Goal: Task Accomplishment & Management: Complete application form

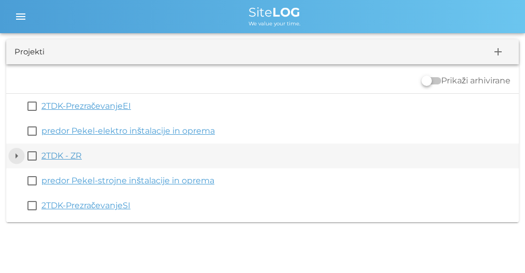
click at [16, 153] on button "arrow_drop_down" at bounding box center [16, 156] width 12 height 12
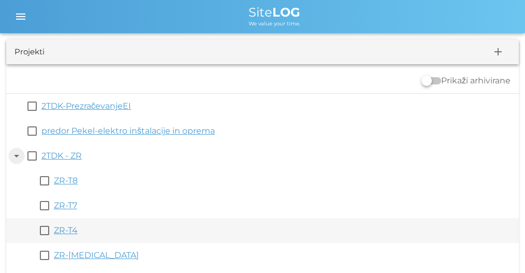
scroll to position [79, 0]
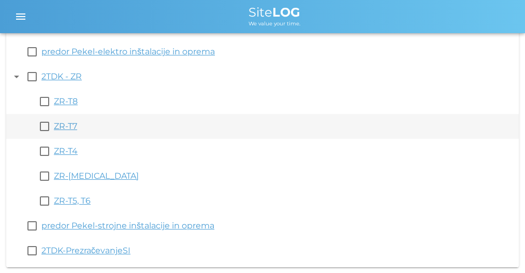
click at [64, 127] on link "ZR-T7" at bounding box center [65, 126] width 23 height 10
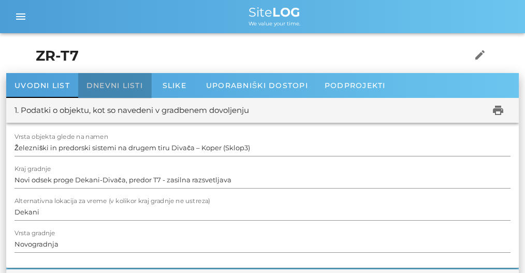
click at [124, 90] on span "Dnevni listi" at bounding box center [115, 85] width 56 height 9
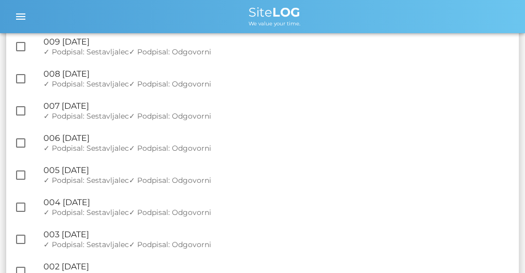
scroll to position [2035, 0]
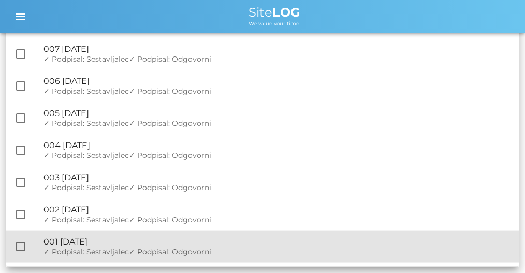
click at [172, 247] on div "🔏 001 [DATE] ✓ Podpisal: Nadzornik ✓ Podpisal: Sestavljalec ✓ Podpisal: Odgovor…" at bounding box center [277, 247] width 467 height 32
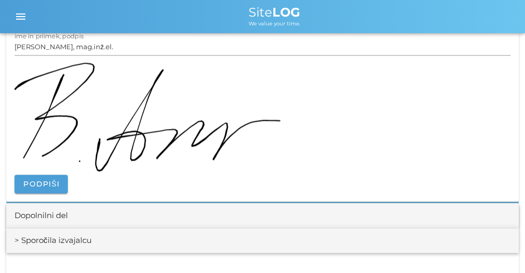
scroll to position [1416, 0]
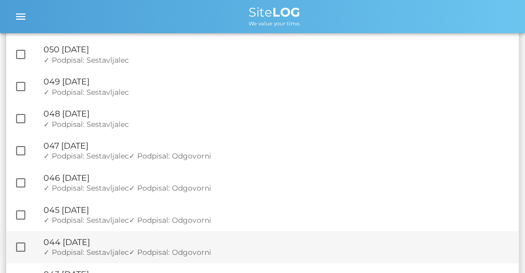
scroll to position [619, 0]
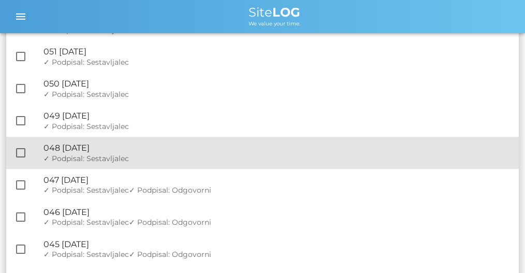
click at [131, 155] on div "✓ Podpisal: Nadzornik ✓ Podpisal: Sestavljalec ✓ Podpisal: Odgovorni" at bounding box center [277, 158] width 467 height 9
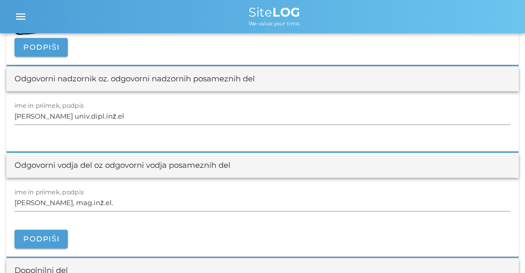
scroll to position [1347, 0]
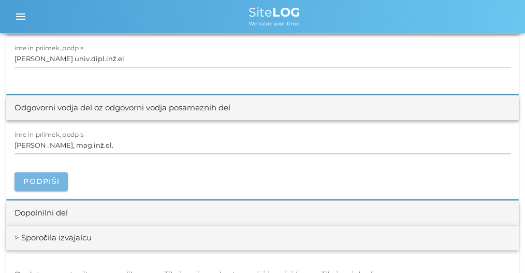
click at [31, 177] on span "Podpiši" at bounding box center [41, 181] width 37 height 9
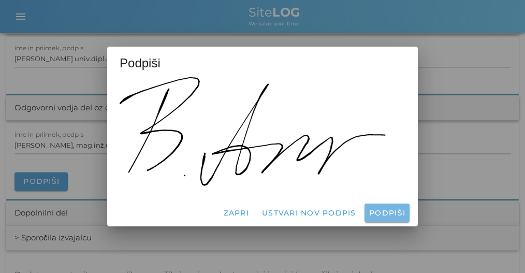
click at [370, 217] on span "Podpiši" at bounding box center [387, 212] width 37 height 9
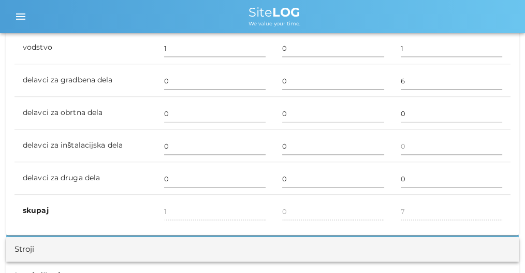
scroll to position [0, 0]
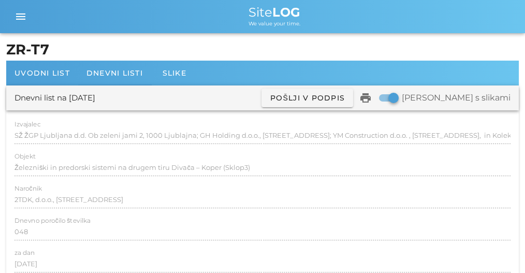
drag, startPoint x: 178, startPoint y: 220, endPoint x: 141, endPoint y: 26, distance: 197.3
click at [119, 68] on span "Dnevni listi" at bounding box center [115, 72] width 56 height 9
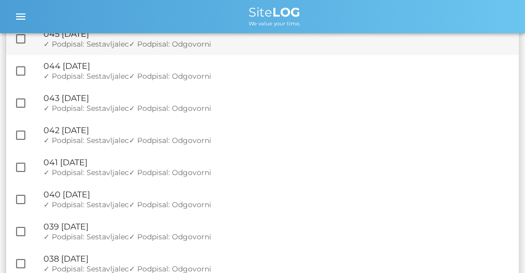
scroll to position [518, 0]
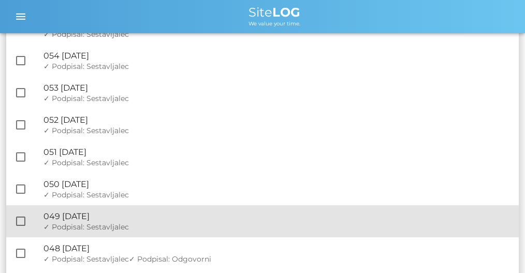
click at [137, 225] on div "✓ Podpisal: Nadzornik ✓ Podpisal: Sestavljalec ✓ Podpisal: Odgovorni" at bounding box center [277, 227] width 467 height 9
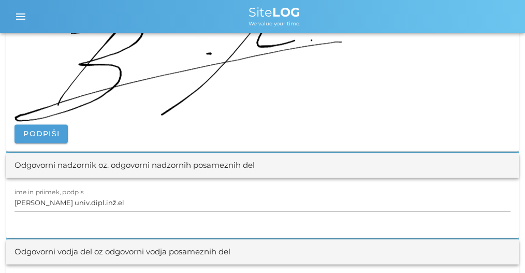
scroll to position [1485, 0]
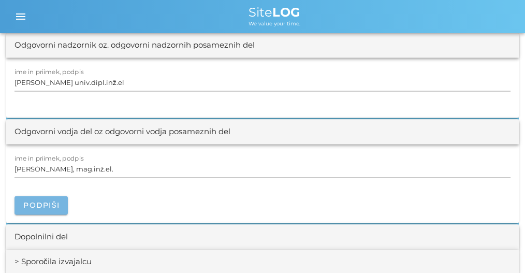
click at [50, 203] on span "Podpiši" at bounding box center [41, 205] width 37 height 9
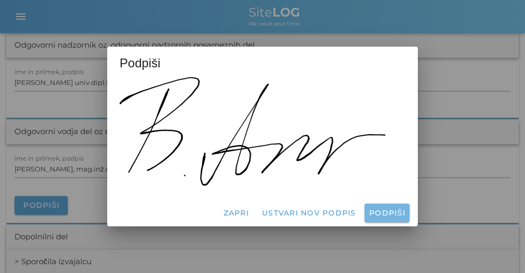
click at [406, 213] on button "Podpiši" at bounding box center [387, 213] width 45 height 19
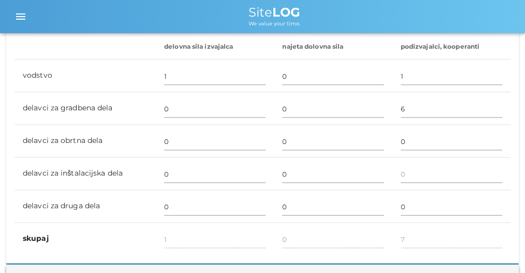
scroll to position [0, 0]
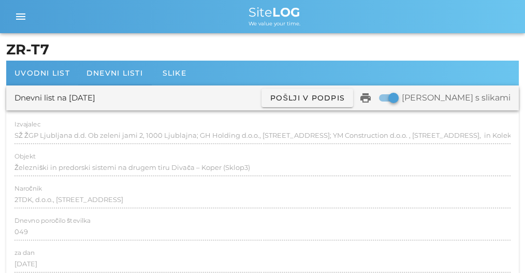
drag, startPoint x: 295, startPoint y: 190, endPoint x: 137, endPoint y: 35, distance: 221.7
click at [107, 73] on span "Dnevni listi" at bounding box center [115, 72] width 56 height 9
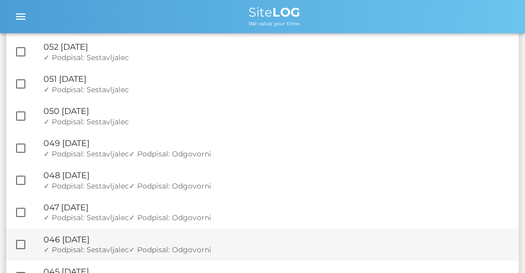
scroll to position [587, 0]
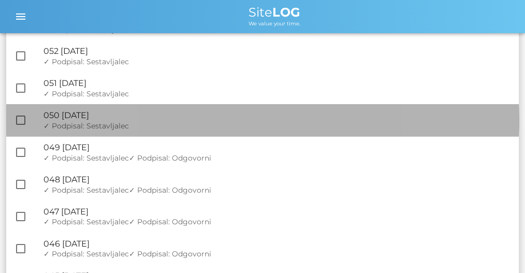
click at [167, 118] on div "🔏 050 ponedeljek, 07.07.2025" at bounding box center [277, 115] width 467 height 10
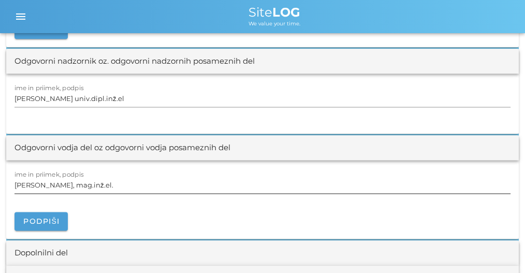
scroll to position [1416, 0]
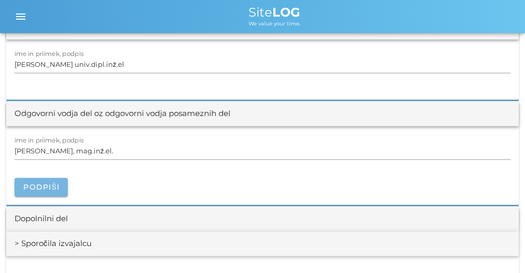
click at [46, 183] on span "Podpiši" at bounding box center [41, 186] width 37 height 9
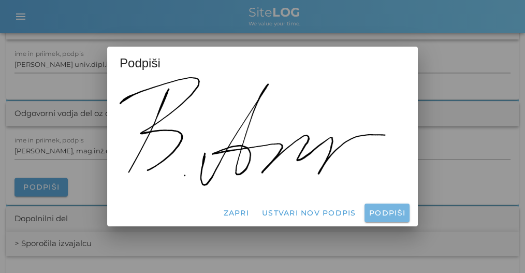
click at [386, 213] on span "Podpiši" at bounding box center [387, 212] width 37 height 9
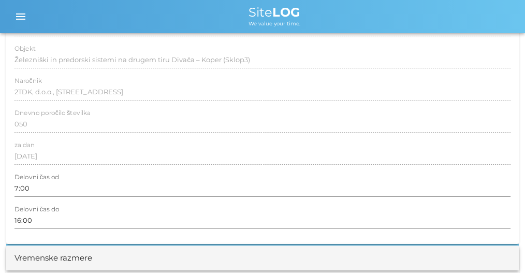
scroll to position [0, 0]
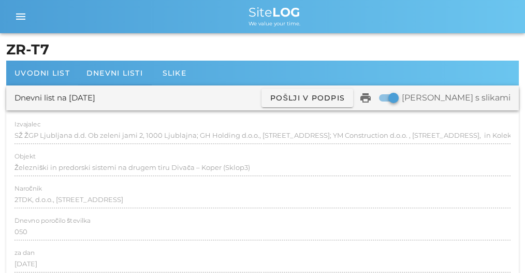
drag, startPoint x: 182, startPoint y: 139, endPoint x: 117, endPoint y: 41, distance: 117.3
click at [104, 81] on div "Dnevni listi" at bounding box center [114, 73] width 73 height 25
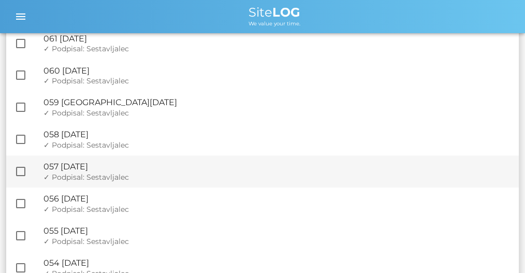
scroll to position [518, 0]
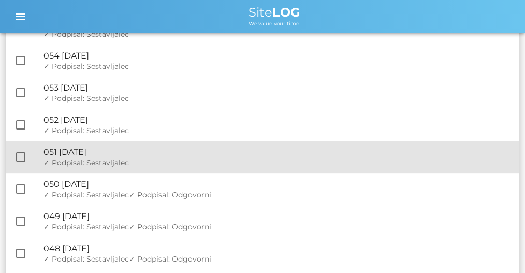
click at [135, 168] on div "🔏 051 torek, 08.07.2025 ✓ Podpisal: Nadzornik ✓ Podpisal: Sestavljalec ✓ Podpis…" at bounding box center [277, 157] width 467 height 32
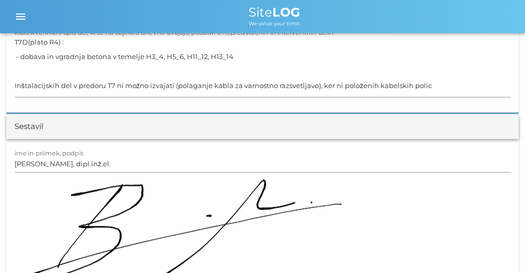
scroll to position [1381, 0]
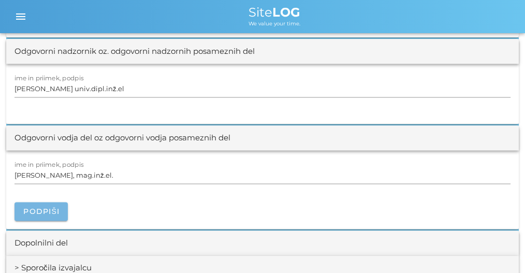
click at [38, 208] on span "Podpiši" at bounding box center [41, 211] width 37 height 9
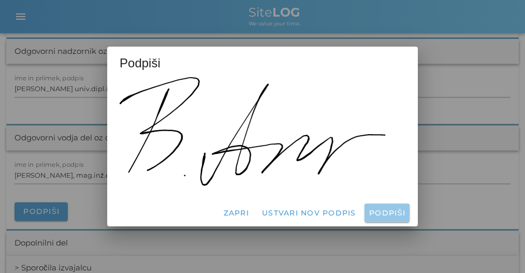
click at [379, 209] on span "Podpiši" at bounding box center [387, 212] width 37 height 9
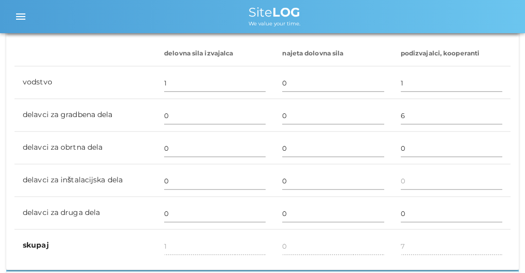
scroll to position [0, 0]
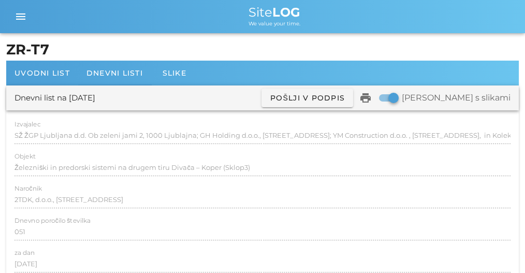
drag, startPoint x: 134, startPoint y: 35, endPoint x: 105, endPoint y: -42, distance: 82.5
click at [84, 52] on h1 "ZR-T7" at bounding box center [262, 49] width 513 height 21
click at [91, 65] on div "Dnevni listi" at bounding box center [114, 73] width 73 height 25
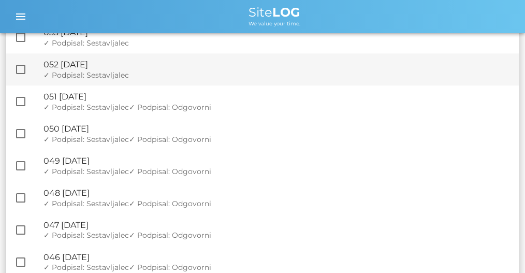
scroll to position [483, 0]
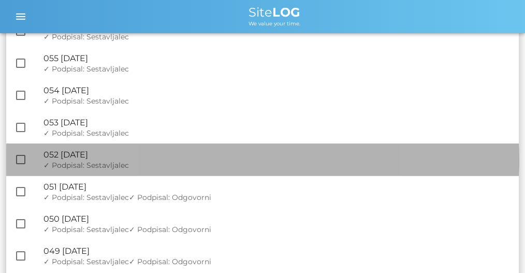
click at [149, 164] on div "✓ Podpisal: Nadzornik ✓ Podpisal: Sestavljalec ✓ Podpisal: Odgovorni" at bounding box center [277, 165] width 467 height 9
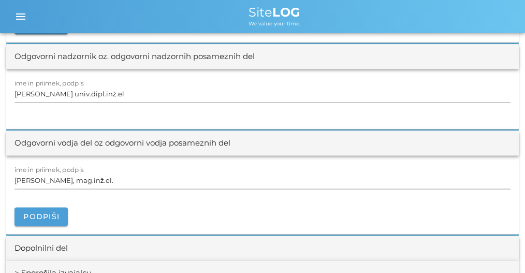
scroll to position [1451, 0]
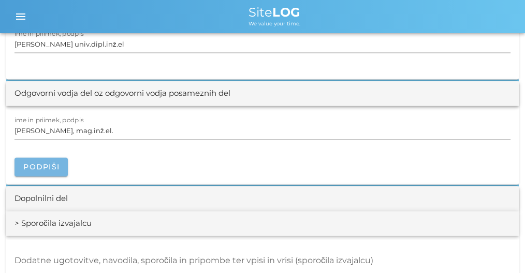
click at [56, 158] on button "Podpiši" at bounding box center [41, 167] width 53 height 19
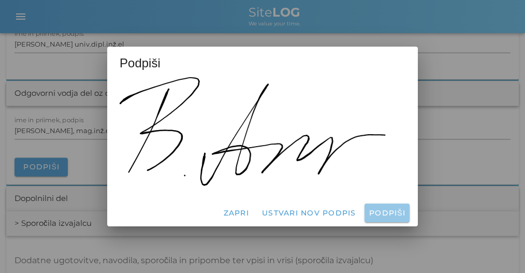
click at [396, 205] on button "Podpiši" at bounding box center [387, 213] width 45 height 19
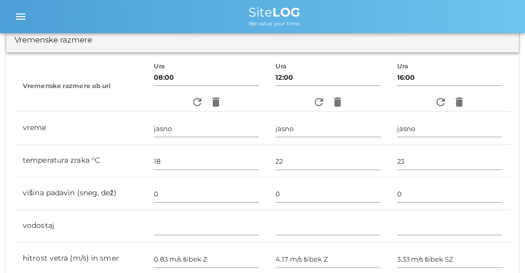
scroll to position [0, 0]
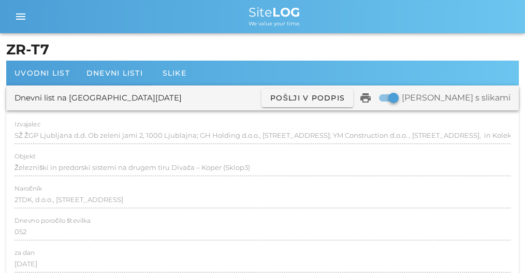
drag, startPoint x: 141, startPoint y: 16, endPoint x: 78, endPoint y: 7, distance: 63.8
click at [107, 73] on span "Dnevni listi" at bounding box center [115, 72] width 56 height 9
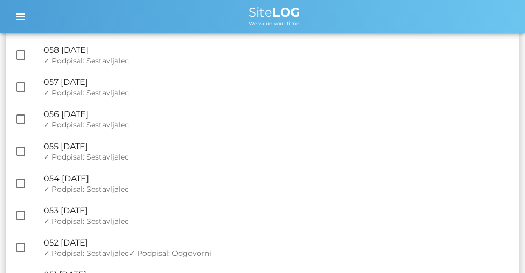
scroll to position [483, 0]
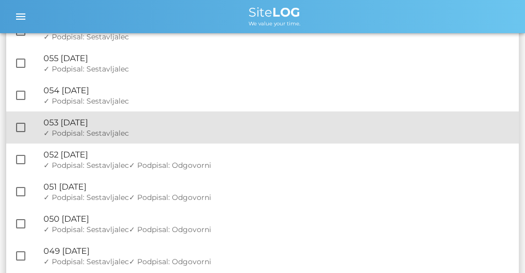
click at [127, 137] on div "✓ Podpisal: Nadzornik ✓ Podpisal: Sestavljalec ✓ Podpisal: Odgovorni" at bounding box center [277, 133] width 467 height 9
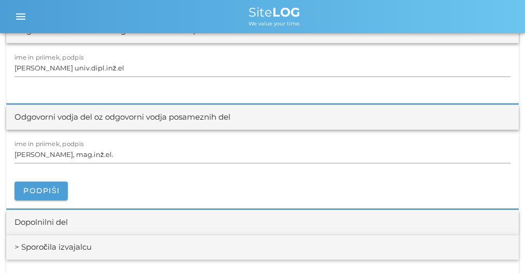
scroll to position [1451, 0]
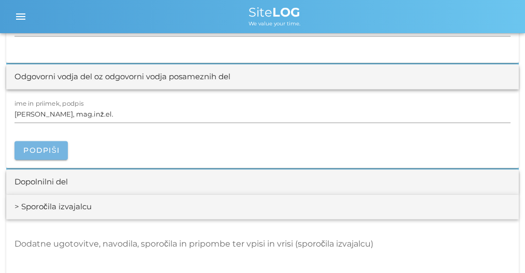
click at [56, 156] on button "Podpiši" at bounding box center [41, 150] width 53 height 19
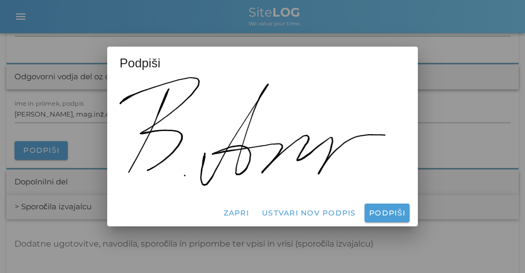
click at [382, 223] on div "Zapri Ustvari nov podpis Podpiši" at bounding box center [262, 212] width 311 height 27
click at [383, 217] on span "Podpiši" at bounding box center [387, 212] width 37 height 9
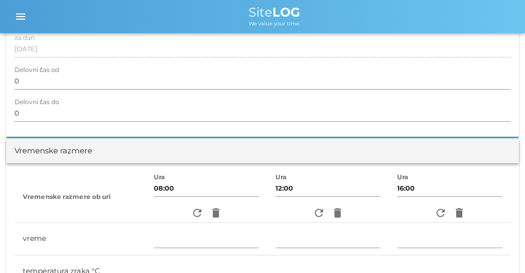
scroll to position [0, 0]
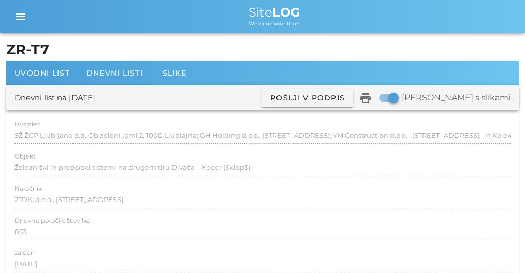
drag, startPoint x: 227, startPoint y: 218, endPoint x: 108, endPoint y: 72, distance: 188.2
click at [107, 73] on span "Dnevni listi" at bounding box center [115, 72] width 56 height 9
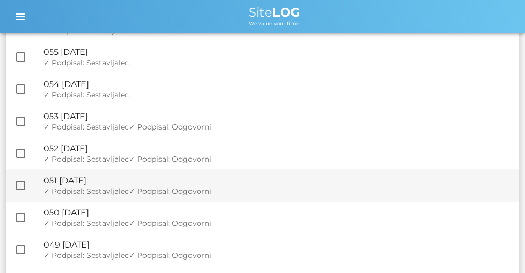
scroll to position [449, 0]
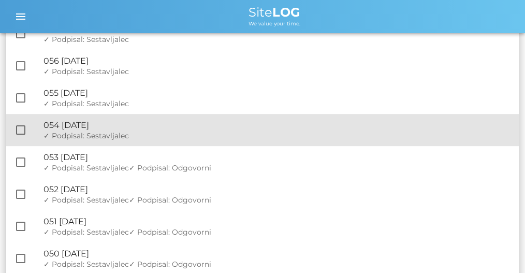
click at [131, 127] on div "🔏 054 sreda, 30.07.2025" at bounding box center [277, 125] width 467 height 10
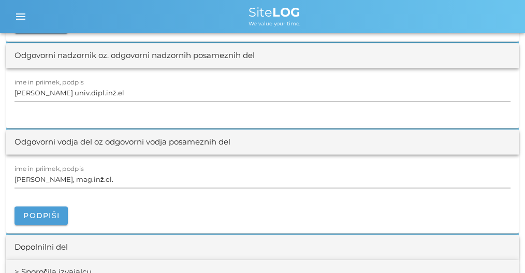
scroll to position [1589, 0]
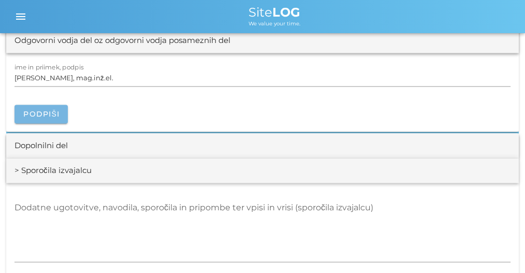
click at [64, 119] on button "Podpiši" at bounding box center [41, 114] width 53 height 19
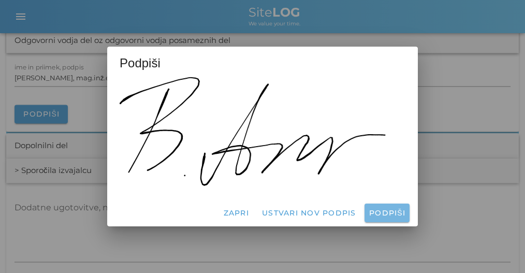
click at [390, 209] on span "Podpiši" at bounding box center [387, 212] width 37 height 9
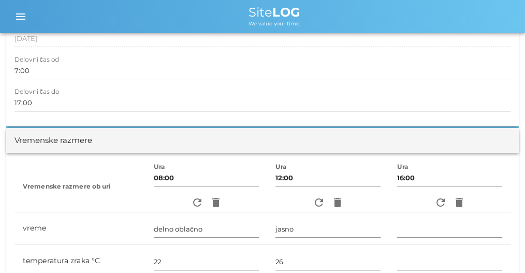
scroll to position [0, 0]
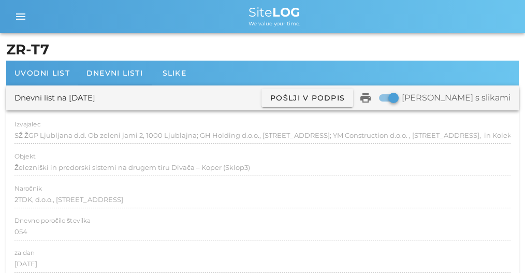
drag, startPoint x: 187, startPoint y: 189, endPoint x: 112, endPoint y: 36, distance: 169.6
click at [118, 67] on div "Dnevni listi" at bounding box center [114, 73] width 73 height 25
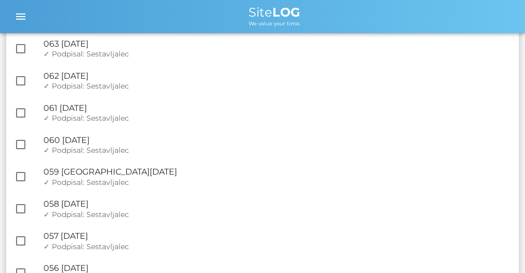
scroll to position [483, 0]
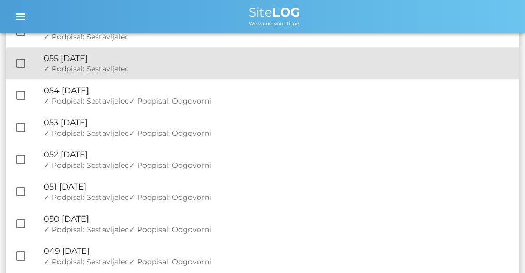
click at [125, 65] on span "✓ Podpisal: Sestavljalec" at bounding box center [86, 68] width 85 height 9
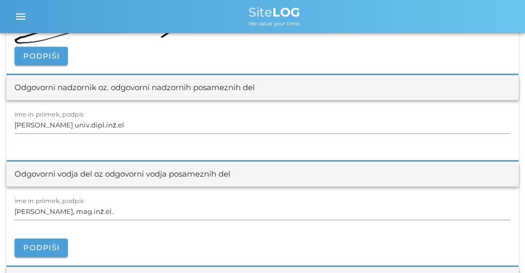
scroll to position [1312, 0]
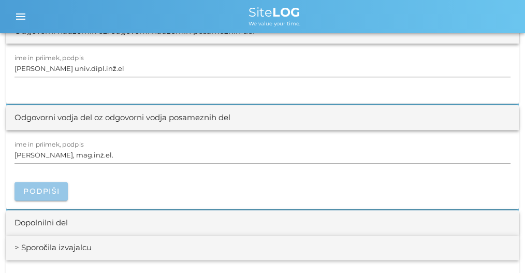
click at [56, 182] on button "Podpiši" at bounding box center [41, 191] width 53 height 19
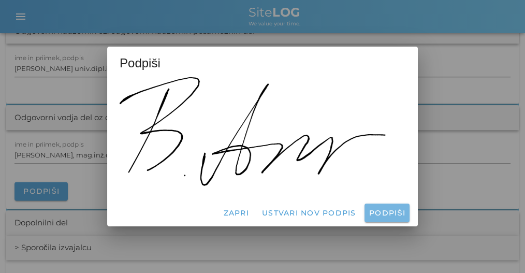
click at [391, 211] on span "Podpiši" at bounding box center [387, 212] width 37 height 9
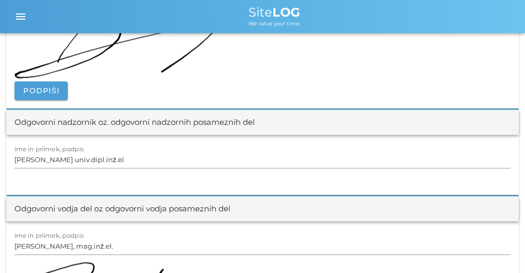
scroll to position [0, 0]
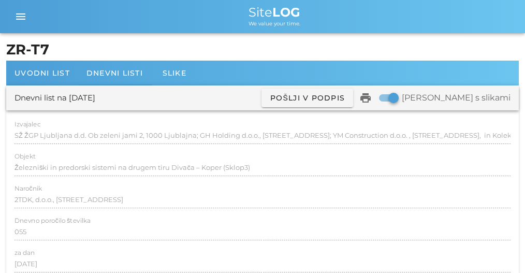
drag, startPoint x: 151, startPoint y: 142, endPoint x: 121, endPoint y: -12, distance: 157.3
click at [108, 59] on h1 "ZR-T7" at bounding box center [262, 49] width 513 height 21
click at [107, 66] on div "Dnevni listi" at bounding box center [114, 73] width 73 height 25
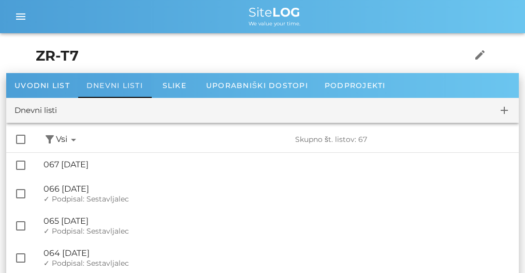
click at [103, 84] on span "Dnevni listi" at bounding box center [115, 85] width 56 height 9
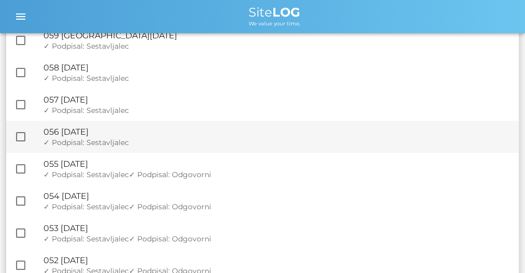
scroll to position [380, 0]
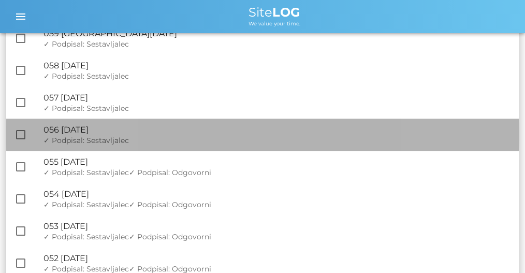
click at [145, 135] on div "🔏 056 sobota, 09.08.2025 ✓ Podpisal: Nadzornik ✓ Podpisal: Sestavljalec ✓ Podpi…" at bounding box center [277, 135] width 467 height 32
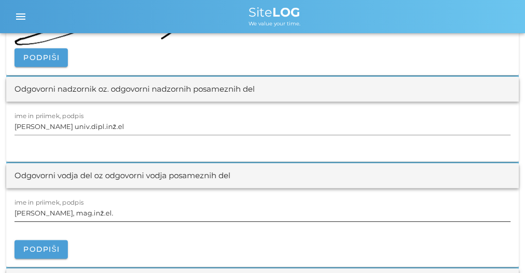
scroll to position [1278, 0]
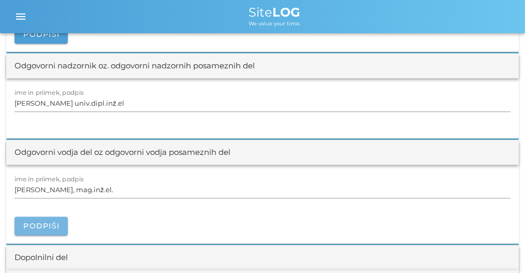
click at [52, 226] on span "Podpiši" at bounding box center [41, 225] width 37 height 9
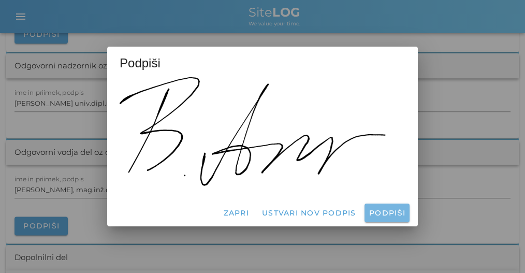
click at [372, 215] on span "Podpiši" at bounding box center [387, 212] width 37 height 9
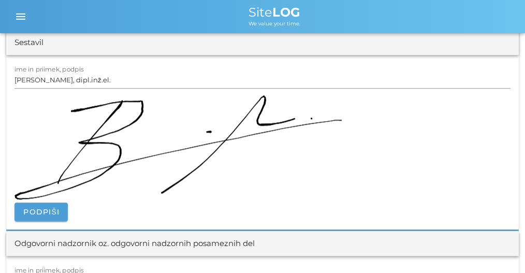
scroll to position [0, 0]
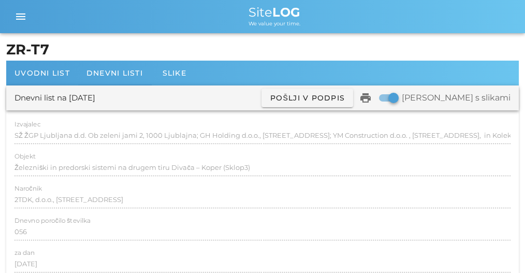
drag, startPoint x: 238, startPoint y: 213, endPoint x: 108, endPoint y: 41, distance: 216.1
click at [107, 73] on span "Dnevni listi" at bounding box center [115, 72] width 56 height 9
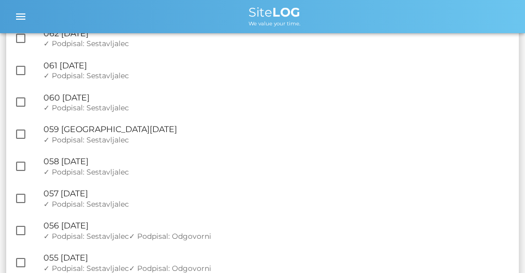
scroll to position [380, 0]
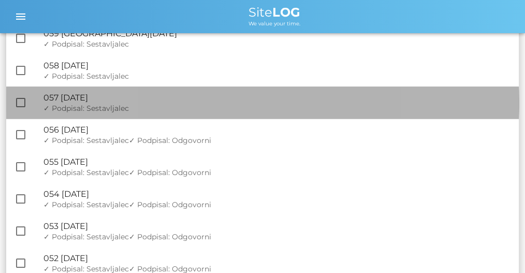
click at [121, 102] on div "🔏 057 ponedeljek, 11.08.2025" at bounding box center [277, 98] width 467 height 10
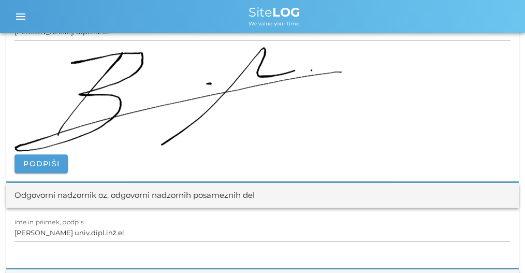
scroll to position [1278, 0]
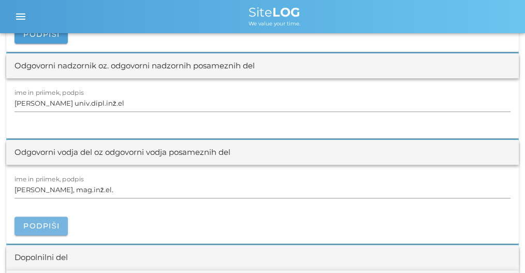
click at [56, 227] on span "Podpiši" at bounding box center [41, 225] width 37 height 9
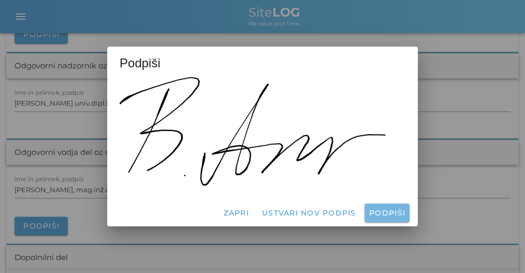
click at [390, 218] on button "Podpiši" at bounding box center [387, 213] width 45 height 19
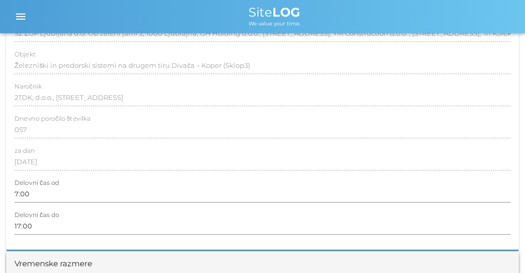
scroll to position [0, 0]
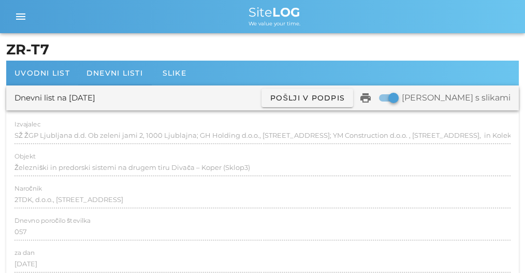
drag, startPoint x: 202, startPoint y: 67, endPoint x: 122, endPoint y: 6, distance: 100.8
click at [126, 68] on div "Dnevni listi" at bounding box center [114, 73] width 73 height 25
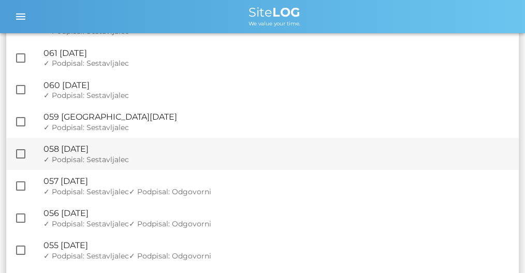
scroll to position [345, 0]
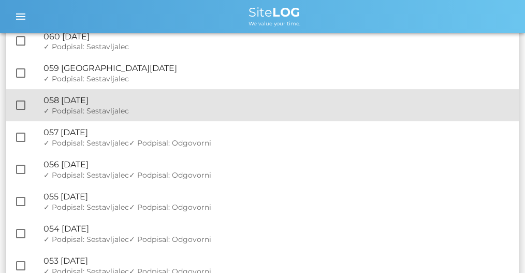
click at [123, 99] on div "🔏 058 torek, 12.08.2025" at bounding box center [277, 100] width 467 height 10
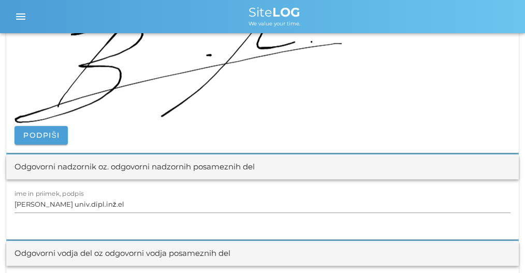
scroll to position [1278, 0]
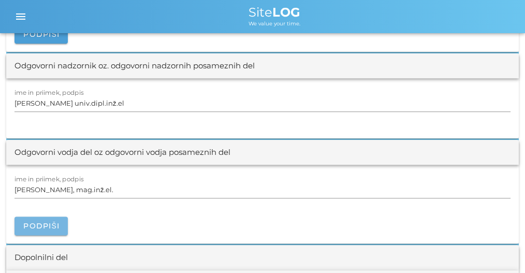
click at [52, 217] on button "Podpiši" at bounding box center [41, 226] width 53 height 19
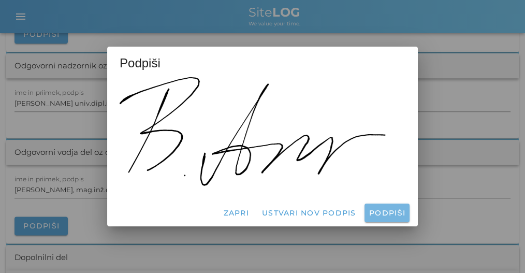
click at [380, 211] on span "Podpiši" at bounding box center [387, 212] width 37 height 9
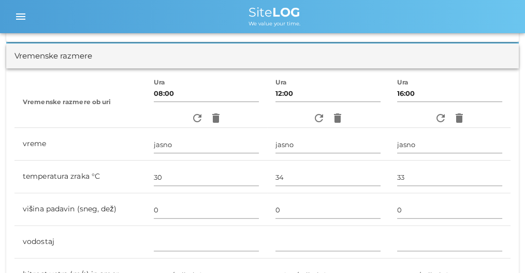
scroll to position [0, 0]
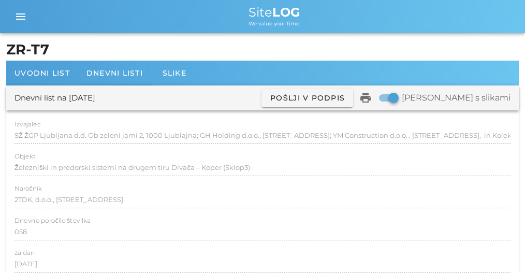
drag, startPoint x: 144, startPoint y: 228, endPoint x: 102, endPoint y: 25, distance: 207.4
click at [109, 77] on span "Dnevni listi" at bounding box center [115, 72] width 56 height 9
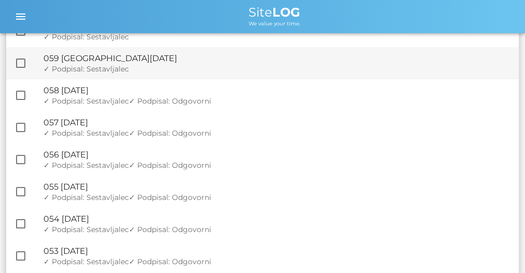
scroll to position [311, 0]
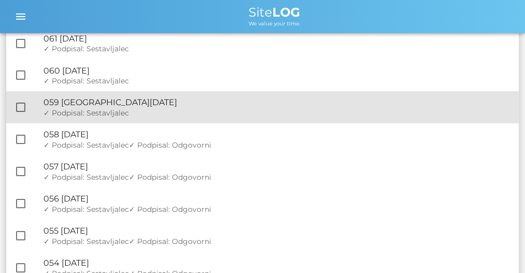
click at [125, 106] on div "🔏 059 sreda, 13.08.2025" at bounding box center [277, 102] width 467 height 10
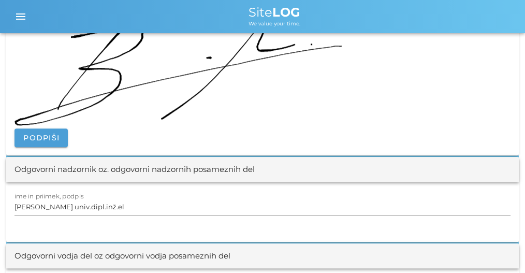
scroll to position [1347, 0]
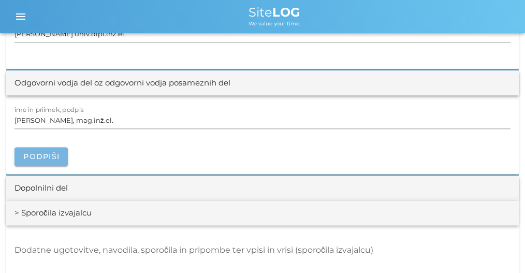
click at [47, 157] on span "Podpiši" at bounding box center [41, 156] width 37 height 9
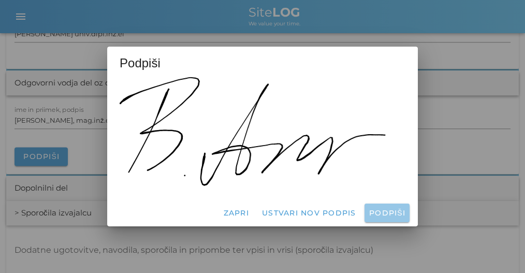
click at [395, 213] on span "Podpiši" at bounding box center [387, 212] width 37 height 9
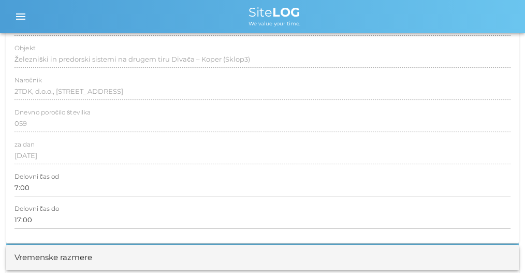
drag, startPoint x: 224, startPoint y: 160, endPoint x: 160, endPoint y: -42, distance: 211.9
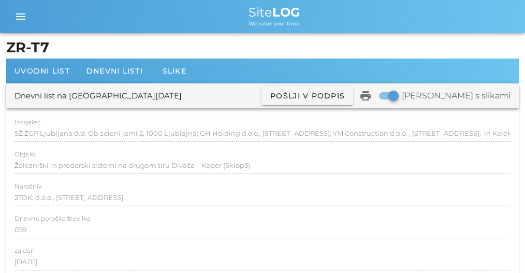
scroll to position [0, 0]
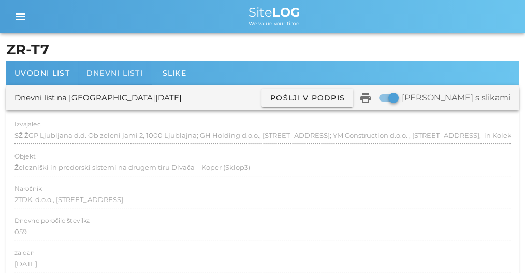
click at [111, 66] on div "Dnevni listi" at bounding box center [114, 73] width 73 height 25
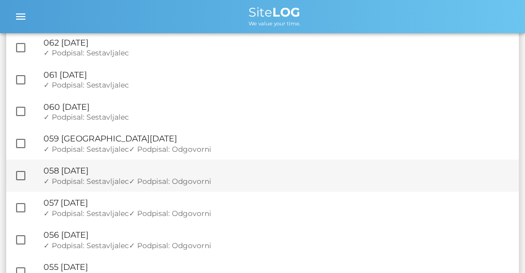
scroll to position [276, 0]
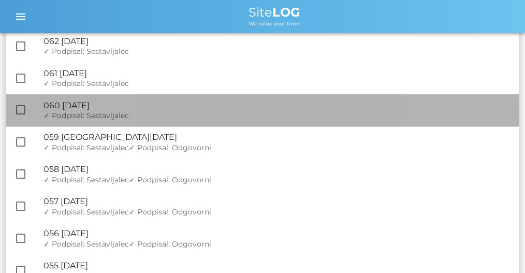
click at [133, 96] on div "🔏 060 četrtek, 14.08.2025 ✓ Podpisal: Nadzornik ✓ Podpisal: Sestavljalec ✓ Podp…" at bounding box center [277, 110] width 467 height 32
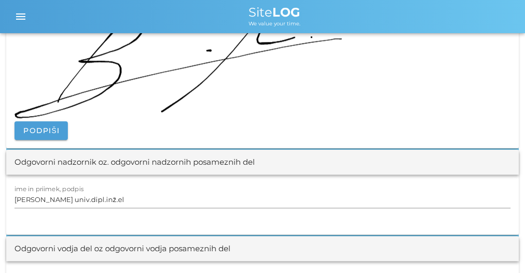
scroll to position [1278, 0]
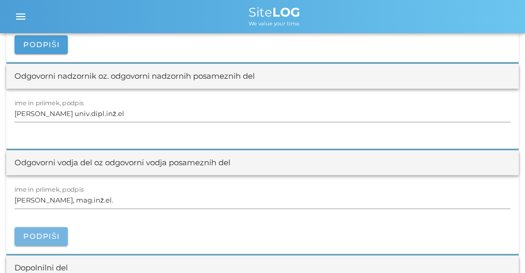
click at [40, 238] on button "Podpiši" at bounding box center [41, 236] width 53 height 19
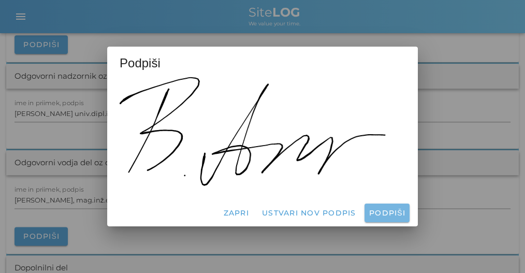
click at [390, 216] on span "Podpiši" at bounding box center [387, 212] width 37 height 9
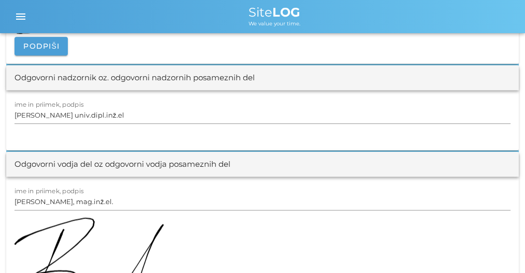
scroll to position [0, 0]
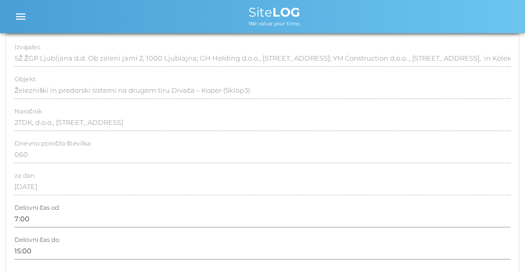
drag, startPoint x: 169, startPoint y: 197, endPoint x: 126, endPoint y: -26, distance: 227.9
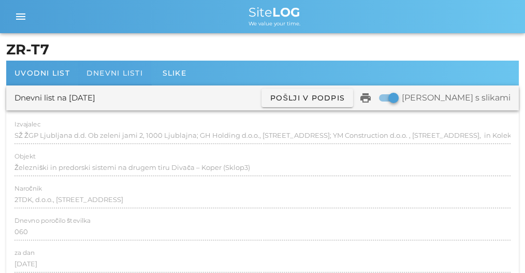
click at [93, 70] on span "Dnevni listi" at bounding box center [115, 72] width 56 height 9
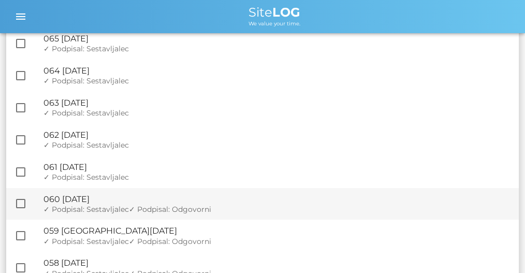
scroll to position [207, 0]
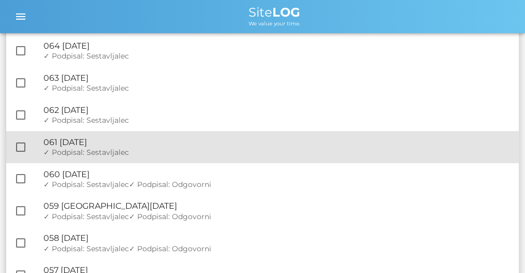
click at [147, 147] on div "🔏 061 ponedeljek, 18.08.2025 ✓ Podpisal: Nadzornik ✓ Podpisal: Sestavljalec ✓ P…" at bounding box center [277, 147] width 467 height 32
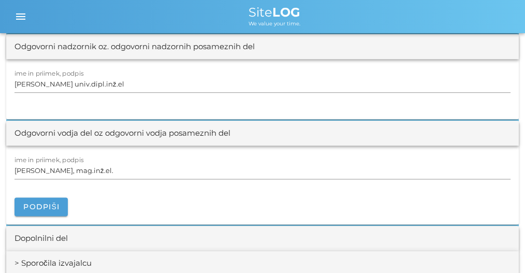
scroll to position [1381, 0]
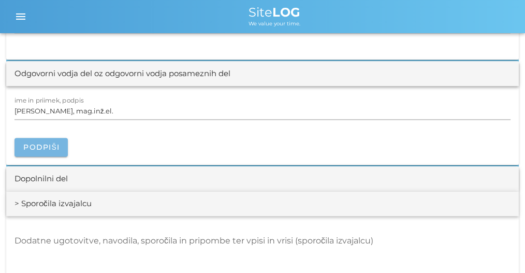
click at [44, 142] on span "Podpiši" at bounding box center [41, 146] width 37 height 9
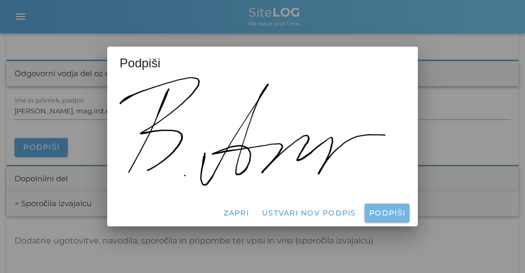
click at [394, 212] on span "Podpiši" at bounding box center [387, 212] width 37 height 9
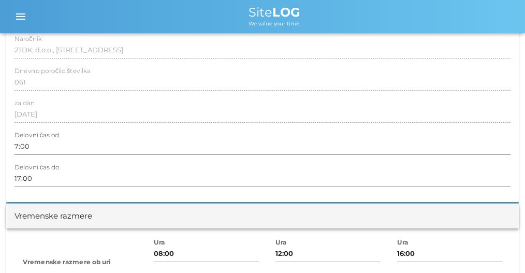
scroll to position [0, 0]
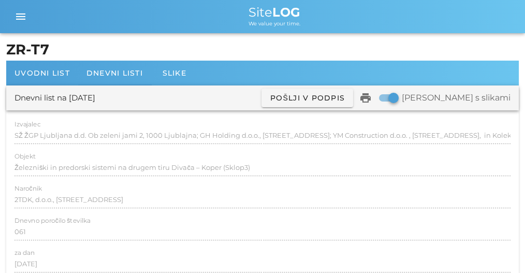
drag, startPoint x: 278, startPoint y: 150, endPoint x: 106, endPoint y: 46, distance: 200.7
click at [111, 54] on h1 "ZR-T7" at bounding box center [262, 49] width 513 height 21
click at [111, 60] on h1 "ZR-T7" at bounding box center [262, 49] width 513 height 21
click at [109, 73] on span "Dnevni listi" at bounding box center [115, 72] width 56 height 9
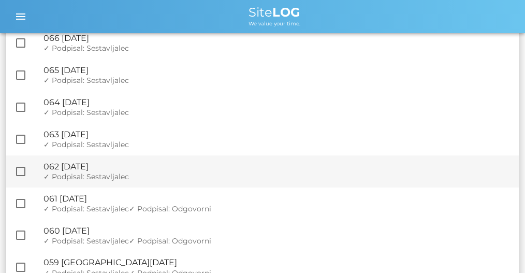
scroll to position [207, 0]
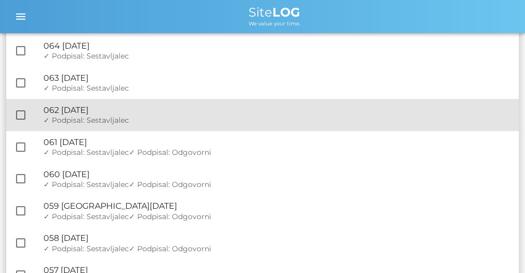
click at [151, 116] on div "✓ Podpisal: Nadzornik ✓ Podpisal: Sestavljalec ✓ Podpisal: Odgovorni" at bounding box center [277, 120] width 467 height 9
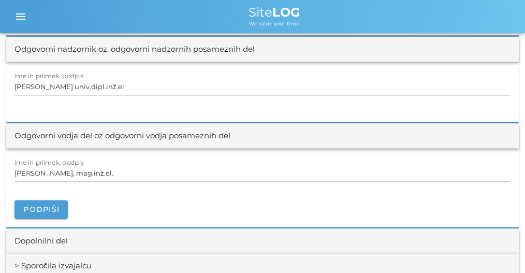
scroll to position [1416, 0]
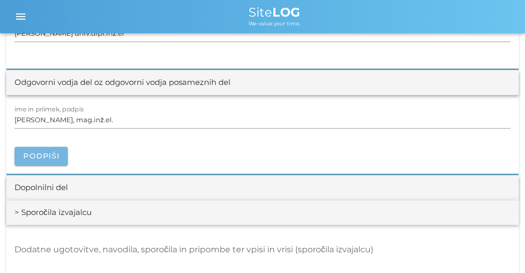
click at [62, 160] on button "Podpiši" at bounding box center [41, 156] width 53 height 19
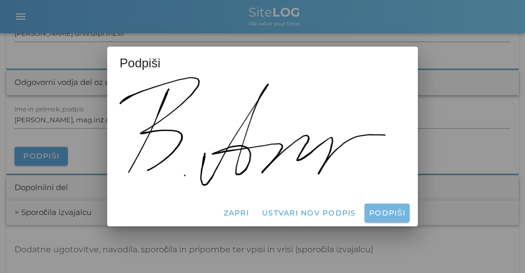
click at [384, 216] on span "Podpiši" at bounding box center [387, 212] width 37 height 9
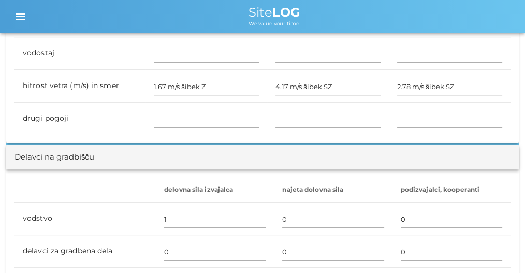
scroll to position [0, 0]
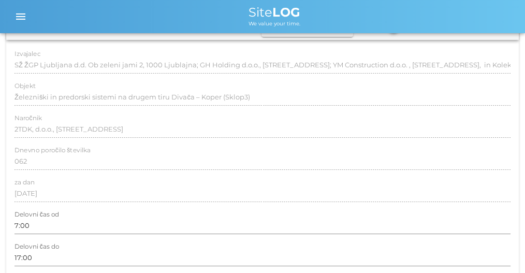
drag, startPoint x: 167, startPoint y: 60, endPoint x: 163, endPoint y: 23, distance: 37.0
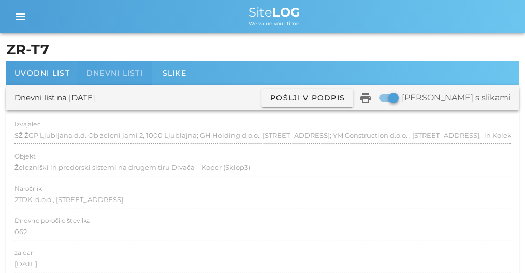
click at [117, 68] on span "Dnevni listi" at bounding box center [115, 72] width 56 height 9
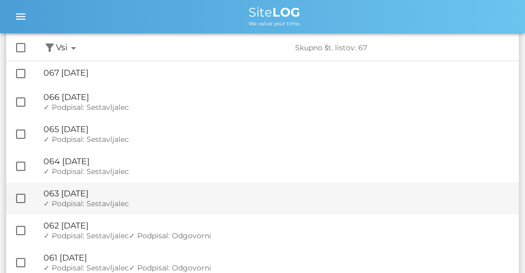
scroll to position [104, 0]
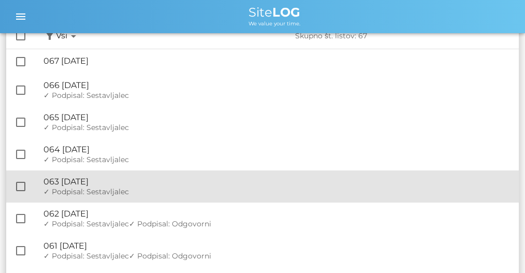
click at [128, 189] on div "✓ Podpisal: Nadzornik ✓ Podpisal: Sestavljalec ✓ Podpisal: Odgovorni" at bounding box center [277, 192] width 467 height 9
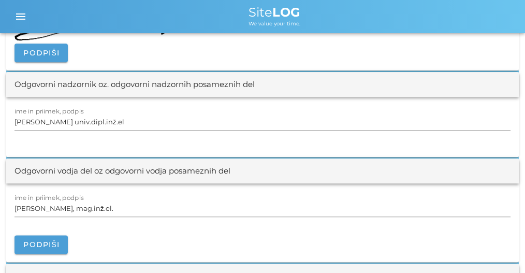
scroll to position [1381, 0]
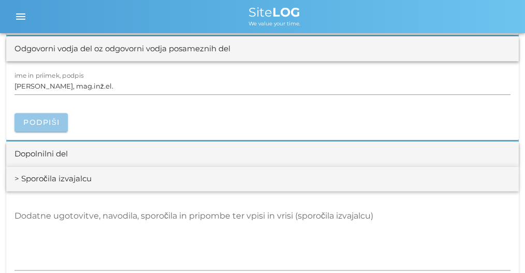
click at [52, 120] on span "Podpiši" at bounding box center [41, 122] width 37 height 9
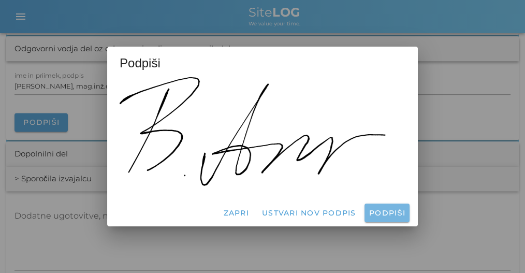
click at [379, 213] on span "Podpiši" at bounding box center [387, 212] width 37 height 9
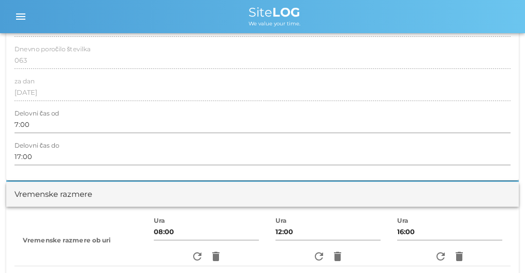
scroll to position [0, 0]
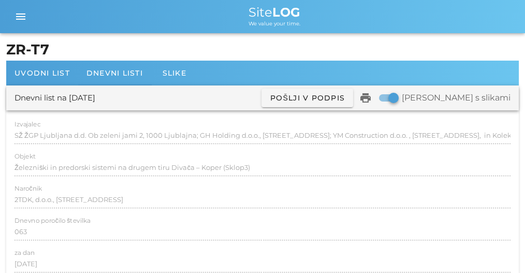
drag, startPoint x: 155, startPoint y: 217, endPoint x: 117, endPoint y: 33, distance: 188.0
click at [107, 68] on div "Dnevni listi" at bounding box center [114, 73] width 73 height 25
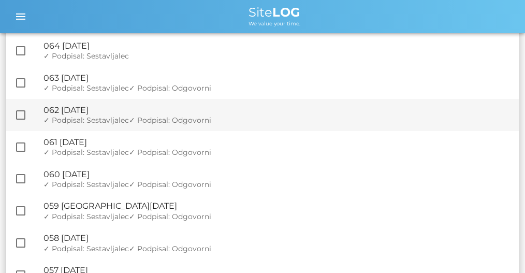
scroll to position [104, 0]
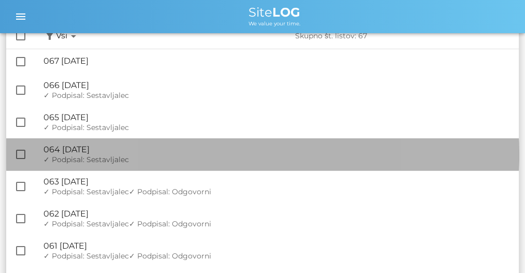
click at [165, 154] on div "🔏 064 petek, 22.08.2025 ✓ Podpisal: Nadzornik ✓ Podpisal: Sestavljalec ✓ Podpis…" at bounding box center [277, 154] width 467 height 32
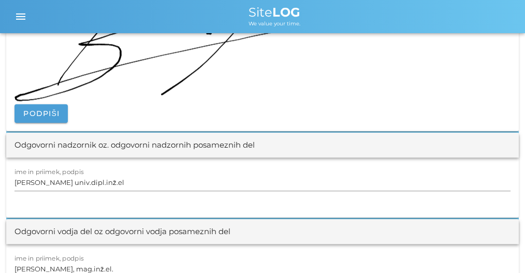
scroll to position [1312, 0]
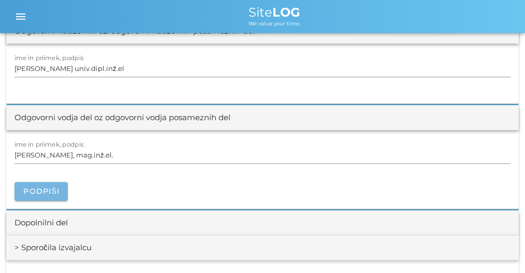
click at [50, 188] on span "Podpiši" at bounding box center [41, 191] width 37 height 9
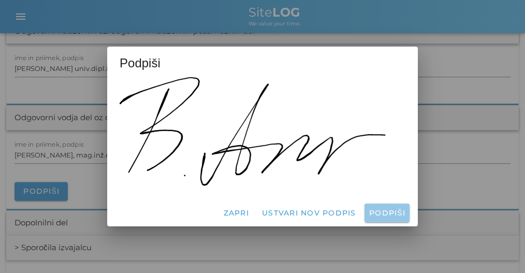
click at [376, 211] on span "Podpiši" at bounding box center [387, 212] width 37 height 9
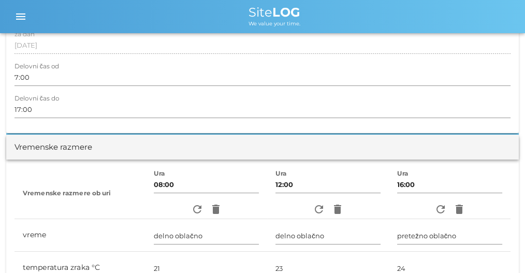
scroll to position [0, 0]
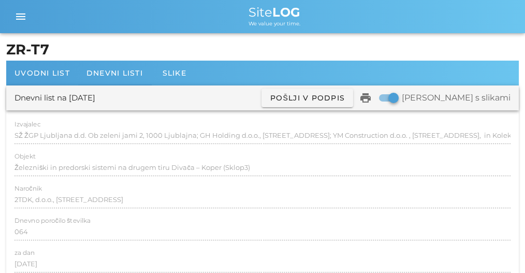
drag, startPoint x: 205, startPoint y: 63, endPoint x: 101, endPoint y: 15, distance: 114.8
click at [94, 55] on h1 "ZR-T7" at bounding box center [262, 49] width 513 height 21
click at [94, 68] on div "Dnevni listi" at bounding box center [114, 73] width 73 height 25
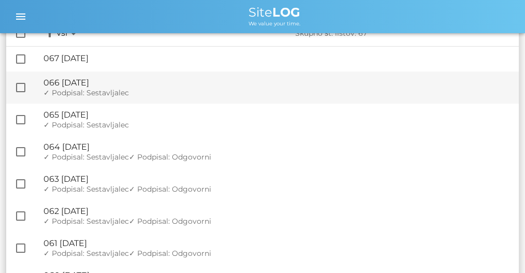
scroll to position [173, 0]
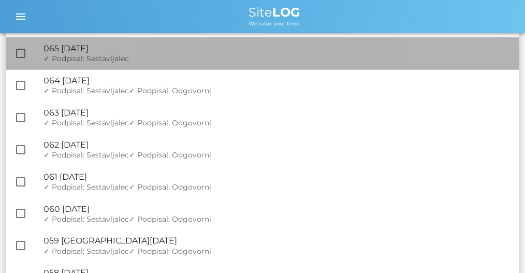
click at [127, 62] on span "✓ Podpisal: Sestavljalec" at bounding box center [86, 58] width 85 height 9
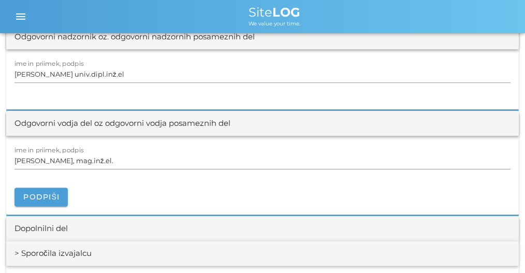
scroll to position [1381, 0]
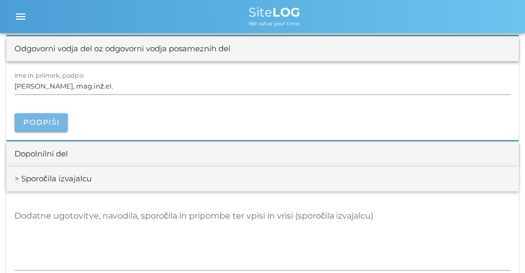
click at [40, 118] on span "Podpiši" at bounding box center [41, 122] width 37 height 9
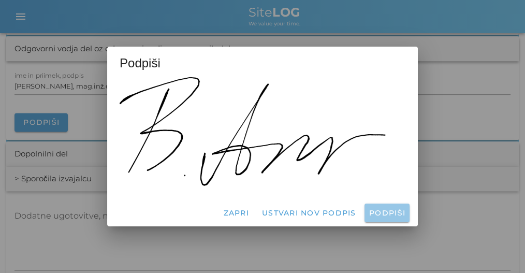
click at [383, 216] on span "Podpiši" at bounding box center [387, 212] width 37 height 9
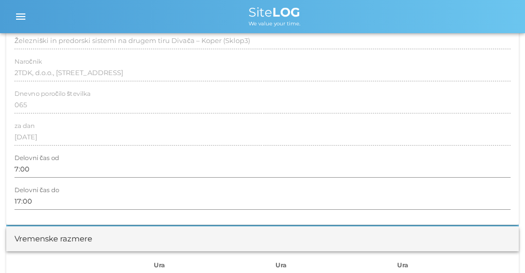
scroll to position [0, 0]
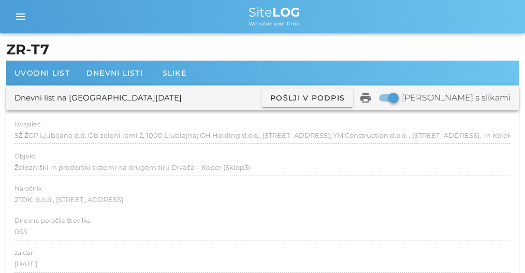
drag, startPoint x: 275, startPoint y: 206, endPoint x: 118, endPoint y: -5, distance: 262.8
click at [110, 61] on div "Dnevni listi" at bounding box center [114, 73] width 73 height 25
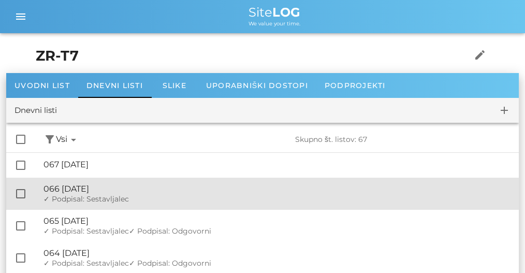
click at [144, 198] on div "✓ Podpisal: Nadzornik ✓ Podpisal: Sestavljalec ✓ Podpisal: Odgovorni" at bounding box center [277, 199] width 467 height 9
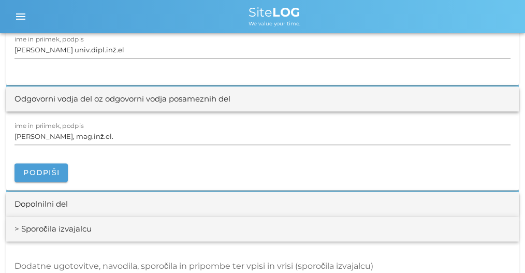
scroll to position [1278, 0]
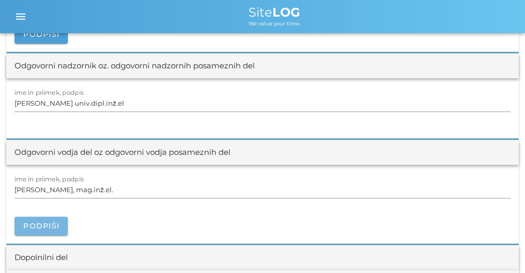
click at [47, 229] on button "Podpiši" at bounding box center [41, 226] width 53 height 19
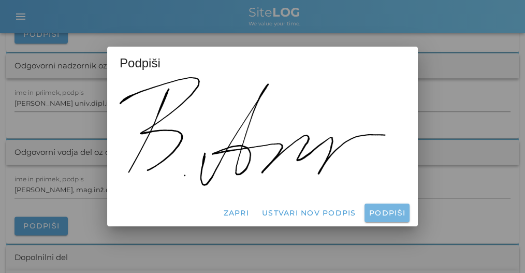
click at [393, 214] on span "Podpiši" at bounding box center [387, 212] width 37 height 9
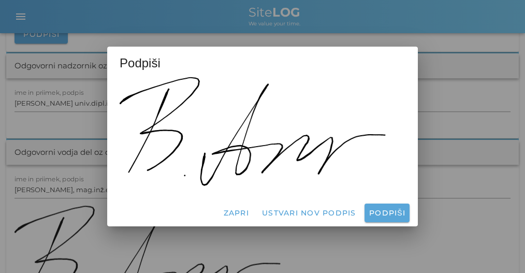
click at [395, 210] on div at bounding box center [263, 261] width 496 height 112
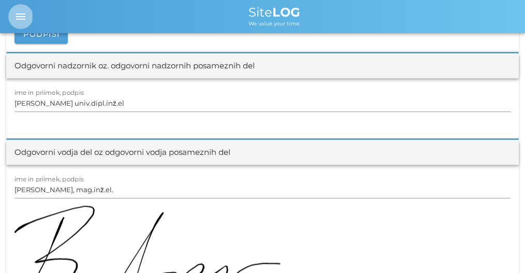
click at [25, 10] on icon "menu" at bounding box center [21, 16] width 12 height 12
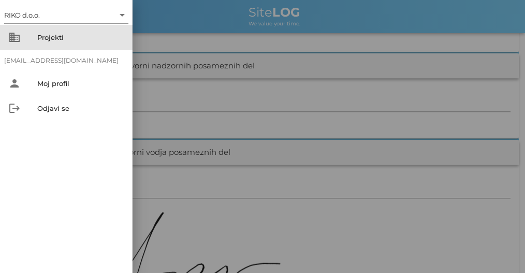
click at [61, 38] on div "Projekti" at bounding box center [80, 37] width 87 height 8
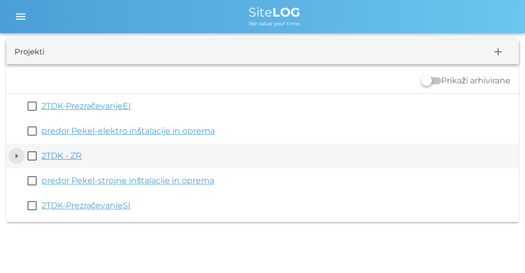
click at [17, 158] on button "arrow_drop_down" at bounding box center [16, 156] width 12 height 12
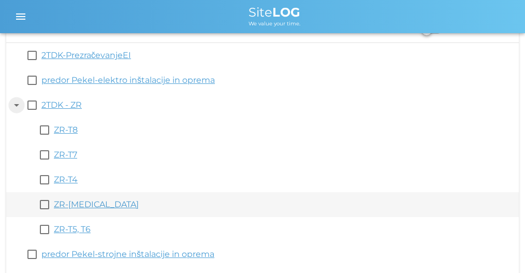
scroll to position [79, 0]
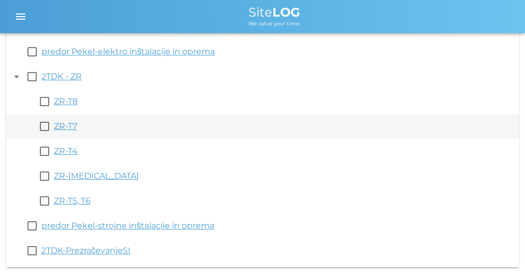
click at [64, 125] on link "ZR-T7" at bounding box center [65, 126] width 23 height 10
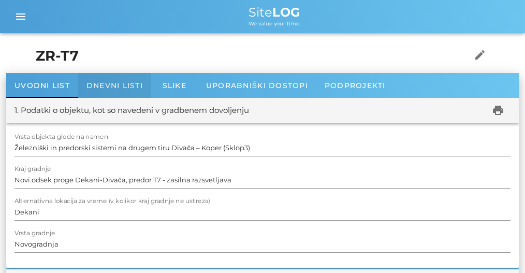
click at [116, 83] on span "Dnevni listi" at bounding box center [115, 85] width 56 height 9
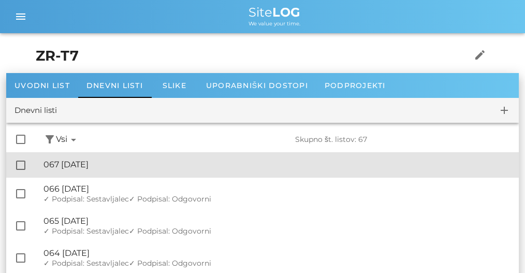
click at [142, 167] on div "🔏 067 torek, 09.09.2025" at bounding box center [277, 165] width 467 height 10
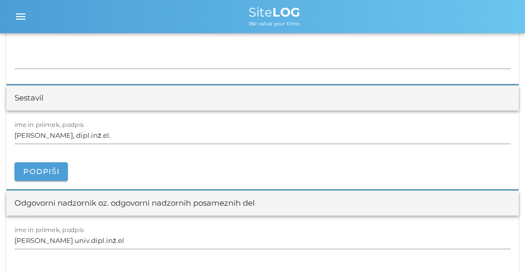
scroll to position [1209, 0]
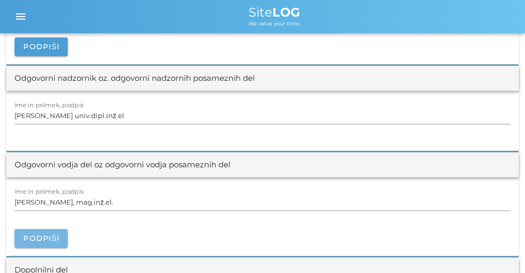
click at [56, 234] on span "Podpiši" at bounding box center [41, 238] width 37 height 9
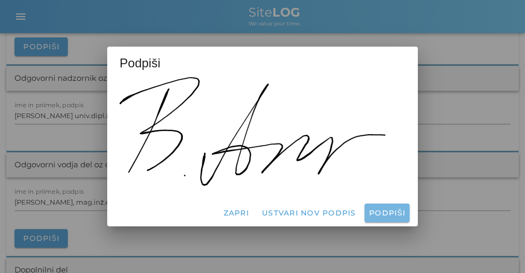
click at [381, 216] on span "Podpiši" at bounding box center [387, 212] width 37 height 9
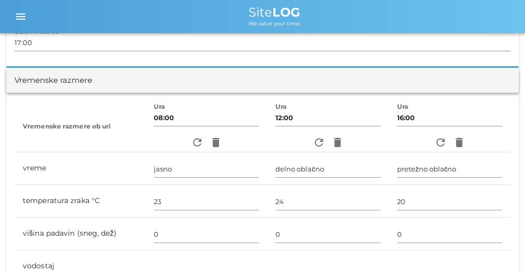
scroll to position [0, 0]
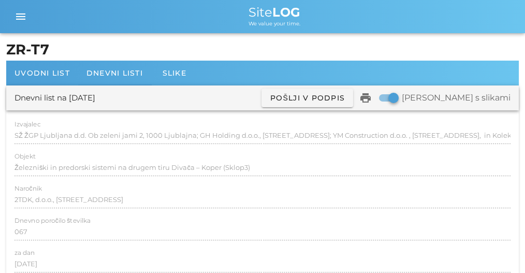
drag, startPoint x: 195, startPoint y: 163, endPoint x: 54, endPoint y: 6, distance: 211.0
click at [26, 22] on icon "menu" at bounding box center [21, 16] width 12 height 12
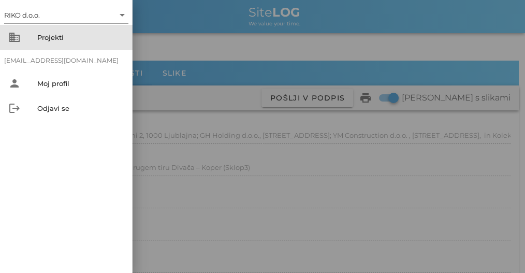
click at [67, 33] on div "Projekti" at bounding box center [80, 37] width 87 height 8
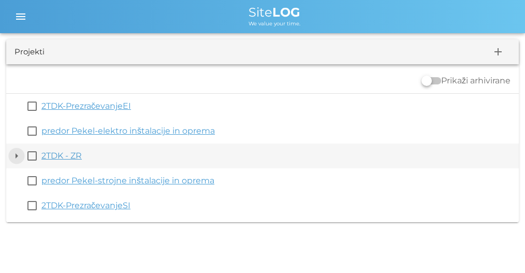
click at [21, 155] on button "arrow_drop_down" at bounding box center [16, 156] width 12 height 12
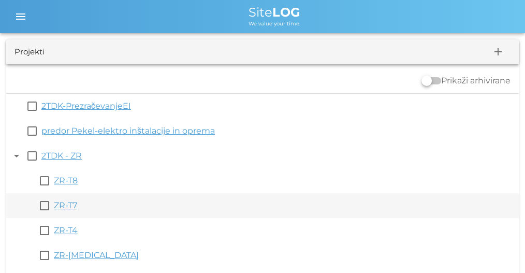
click at [73, 206] on link "ZR-T7" at bounding box center [65, 206] width 23 height 10
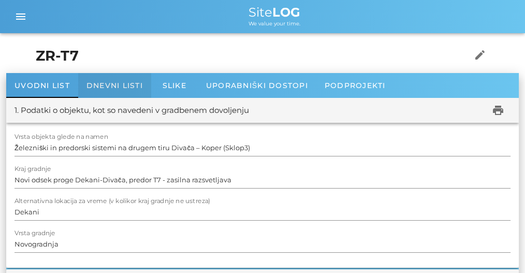
click at [117, 91] on div "Dnevni listi" at bounding box center [114, 85] width 73 height 25
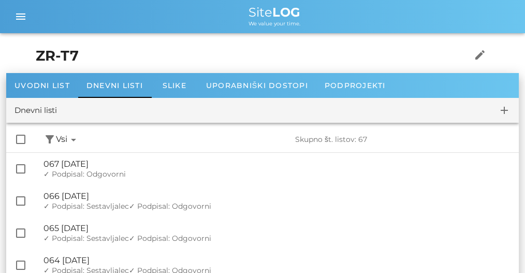
drag, startPoint x: 326, startPoint y: 225, endPoint x: 280, endPoint y: 54, distance: 177.6
click at [116, 86] on span "Dnevni listi" at bounding box center [115, 85] width 56 height 9
click at [109, 85] on span "Dnevni listi" at bounding box center [115, 85] width 56 height 9
click at [125, 87] on span "Dnevni listi" at bounding box center [115, 85] width 56 height 9
click at [108, 81] on span "Dnevni listi" at bounding box center [115, 85] width 56 height 9
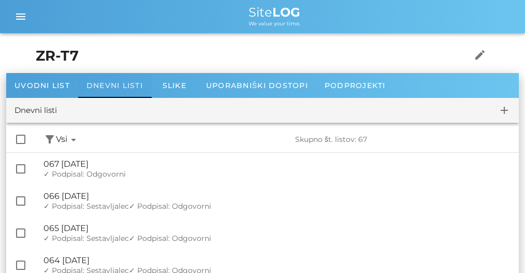
click at [104, 86] on span "Dnevni listi" at bounding box center [115, 85] width 56 height 9
click at [27, 18] on span "menu" at bounding box center [20, 16] width 25 height 12
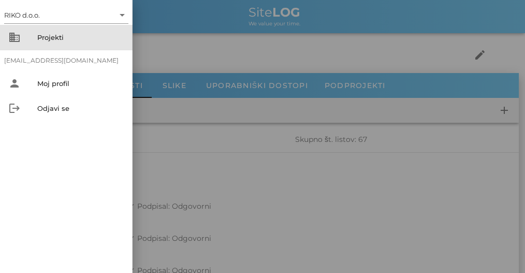
click at [56, 39] on div "Projekti" at bounding box center [80, 37] width 87 height 8
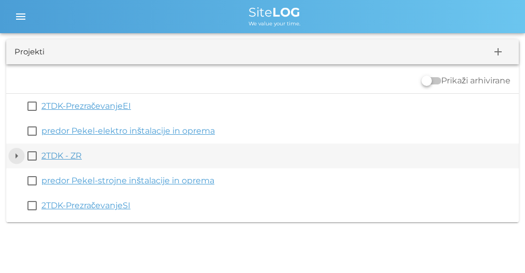
click at [20, 157] on button "arrow_drop_down" at bounding box center [16, 156] width 12 height 12
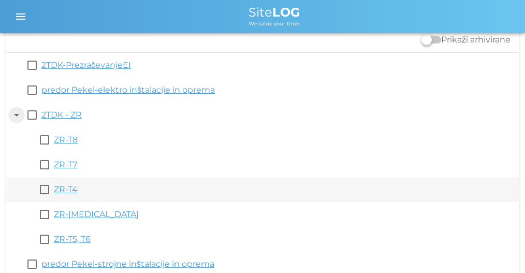
scroll to position [79, 0]
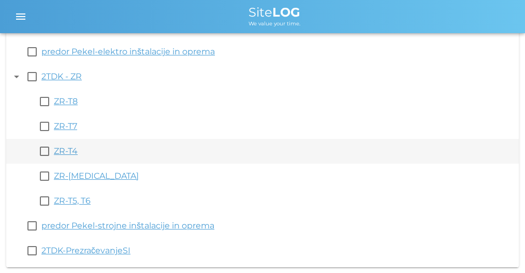
click at [67, 151] on link "ZR-T4" at bounding box center [66, 151] width 24 height 10
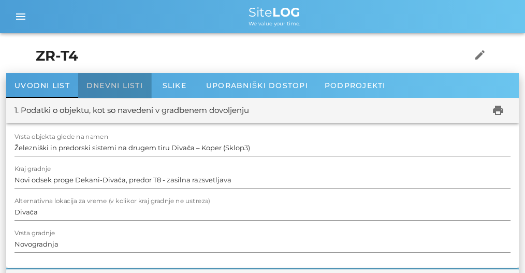
click at [97, 76] on div "Dnevni listi" at bounding box center [114, 85] width 73 height 25
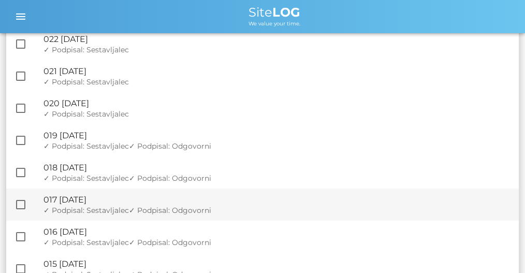
scroll to position [434, 0]
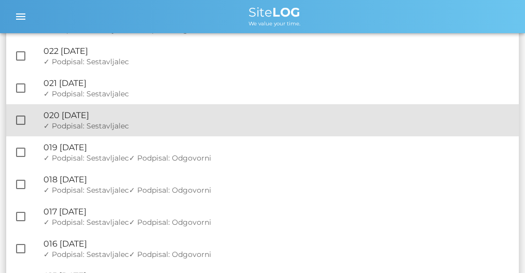
click at [136, 115] on div "🔏 020 torek, 17.06.2025" at bounding box center [277, 115] width 467 height 10
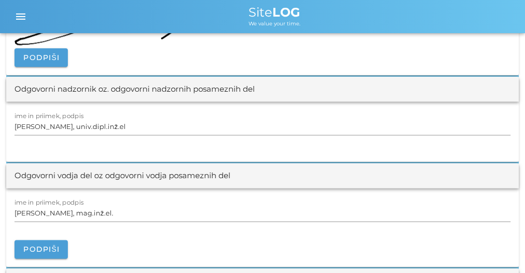
scroll to position [1451, 0]
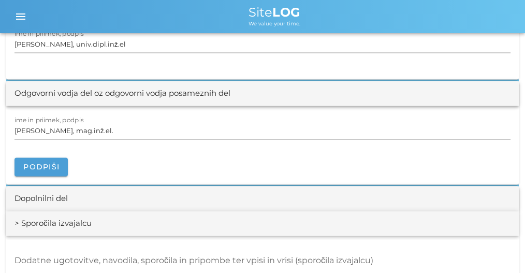
click at [52, 174] on div "ime in priimek, podpis Amar Bičo, mag.inž.el. Podpiši" at bounding box center [262, 145] width 513 height 79
click at [56, 167] on span "Podpiši" at bounding box center [41, 166] width 37 height 9
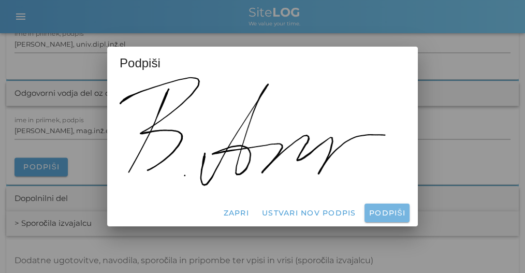
click at [368, 216] on button "Podpiši" at bounding box center [387, 213] width 45 height 19
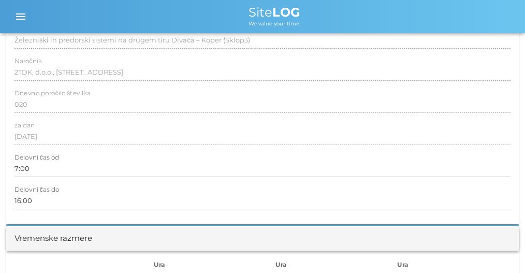
scroll to position [0, 0]
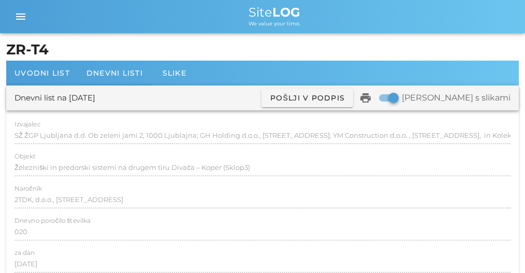
drag, startPoint x: 154, startPoint y: 215, endPoint x: 162, endPoint y: 23, distance: 191.3
click at [107, 77] on span "Dnevni listi" at bounding box center [115, 72] width 56 height 9
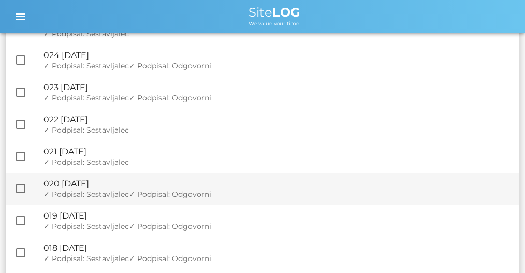
scroll to position [365, 0]
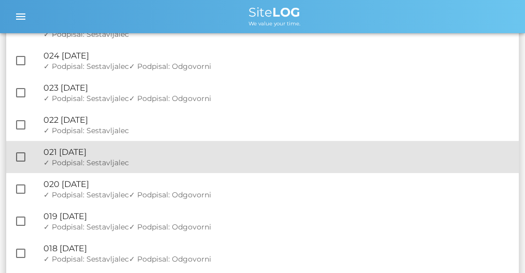
click at [134, 161] on div "✓ Podpisal: Nadzornik ✓ Podpisal: Sestavljalec ✓ Podpisal: Odgovorni" at bounding box center [277, 163] width 467 height 9
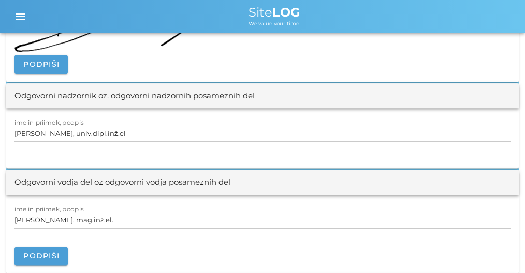
scroll to position [1485, 0]
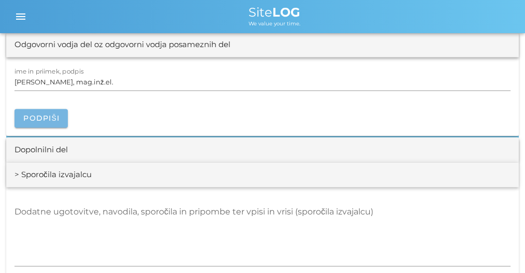
click at [51, 110] on button "Podpiši" at bounding box center [41, 118] width 53 height 19
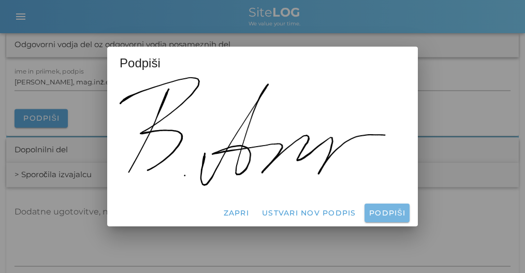
click at [380, 211] on span "Podpiši" at bounding box center [387, 212] width 37 height 9
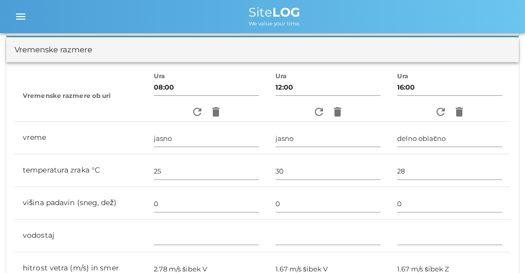
scroll to position [0, 0]
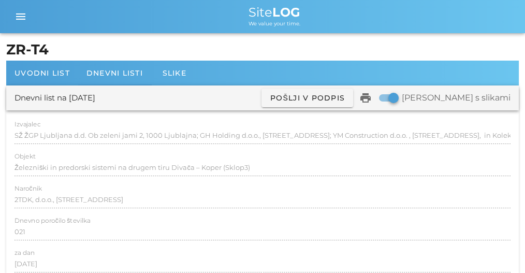
drag, startPoint x: 189, startPoint y: 234, endPoint x: 167, endPoint y: 23, distance: 212.1
click at [126, 73] on span "Dnevni listi" at bounding box center [115, 72] width 56 height 9
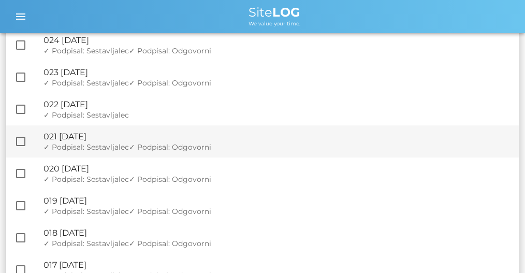
scroll to position [345, 0]
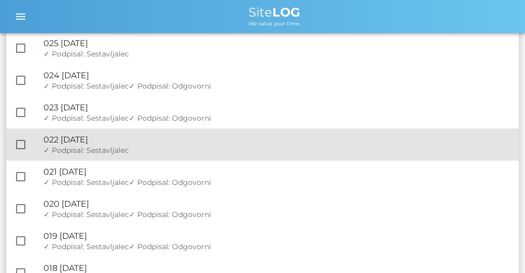
click at [144, 152] on div "✓ Podpisal: Nadzornik ✓ Podpisal: Sestavljalec ✓ Podpisal: Odgovorni" at bounding box center [277, 150] width 467 height 9
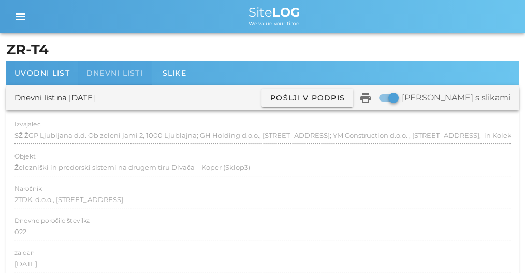
click at [131, 76] on span "Dnevni listi" at bounding box center [115, 72] width 56 height 9
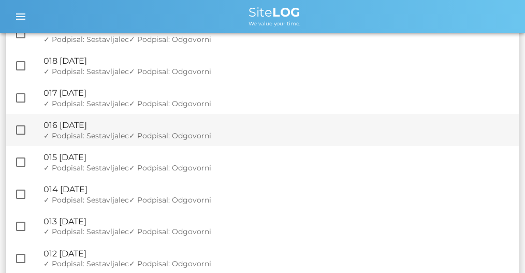
scroll to position [380, 0]
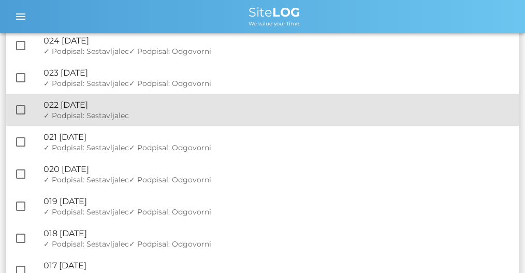
click at [174, 114] on div "✓ Podpisal: Nadzornik ✓ Podpisal: Sestavljalec ✓ Podpisal: Odgovorni" at bounding box center [277, 115] width 467 height 9
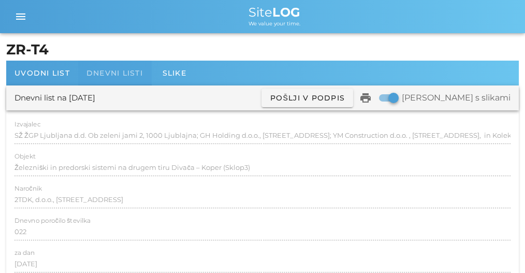
click at [116, 74] on span "Dnevni listi" at bounding box center [115, 72] width 56 height 9
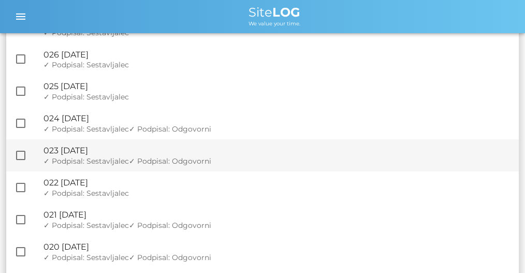
scroll to position [311, 0]
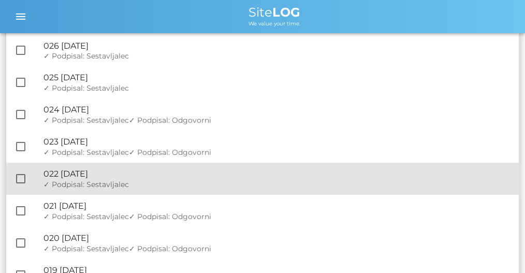
click at [158, 168] on div "🔏 022 četrtek, 19.06.2025 ✓ Podpisal: Nadzornik ✓ Podpisal: Sestavljalec ✓ Podp…" at bounding box center [277, 179] width 467 height 32
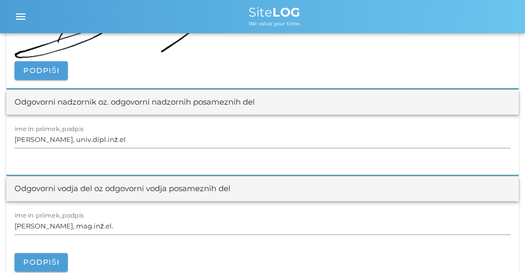
scroll to position [1451, 0]
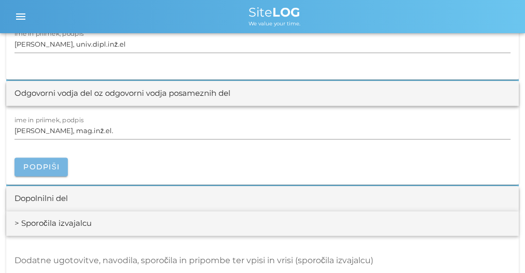
click at [42, 158] on button "Podpiši" at bounding box center [41, 167] width 53 height 19
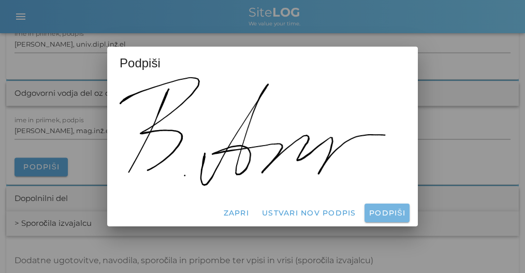
click at [380, 208] on span "Podpiši" at bounding box center [387, 212] width 37 height 9
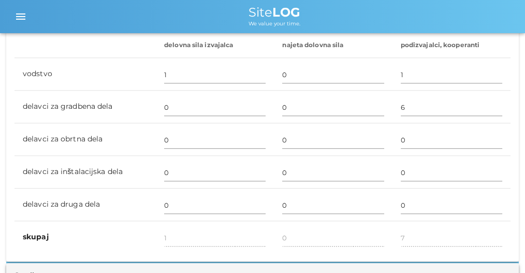
scroll to position [0, 0]
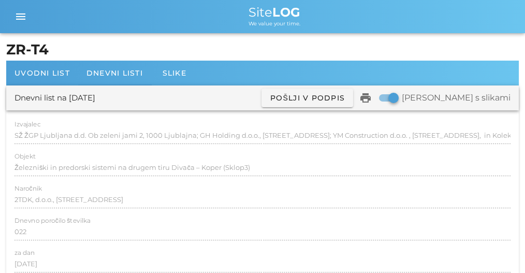
drag, startPoint x: 169, startPoint y: 182, endPoint x: 118, endPoint y: -9, distance: 198.3
click at [23, 20] on icon "menu" at bounding box center [21, 16] width 12 height 12
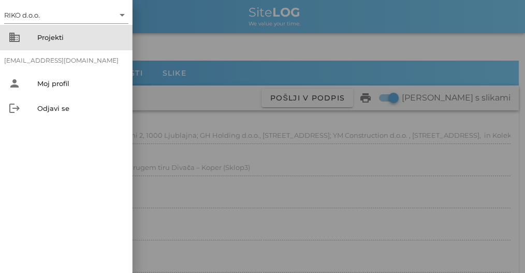
click at [70, 34] on div "Projekti" at bounding box center [80, 37] width 87 height 8
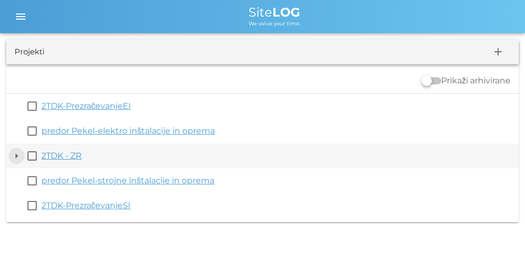
click at [15, 155] on button "arrow_drop_down" at bounding box center [16, 156] width 12 height 12
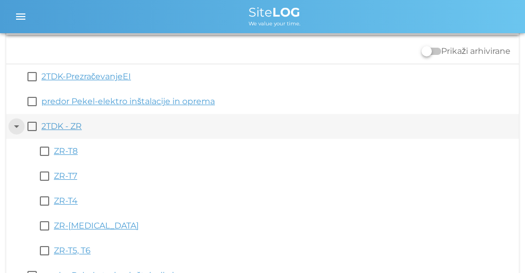
scroll to position [10, 0]
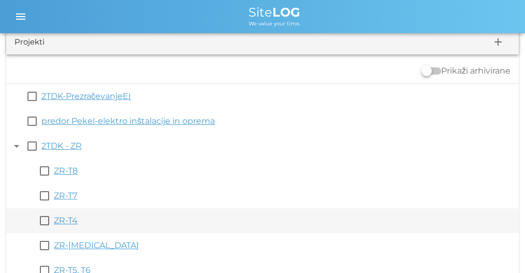
click at [65, 216] on link "ZR-T4" at bounding box center [66, 221] width 24 height 10
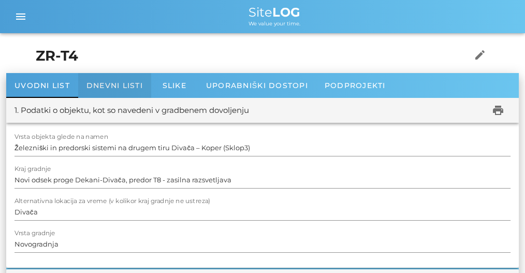
click at [108, 88] on span "Dnevni listi" at bounding box center [115, 85] width 56 height 9
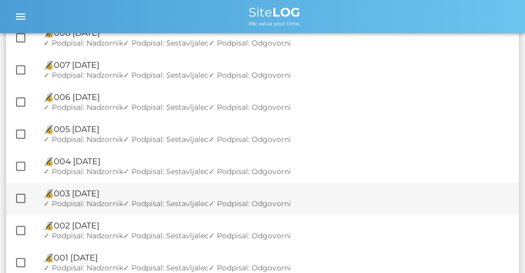
scroll to position [918, 0]
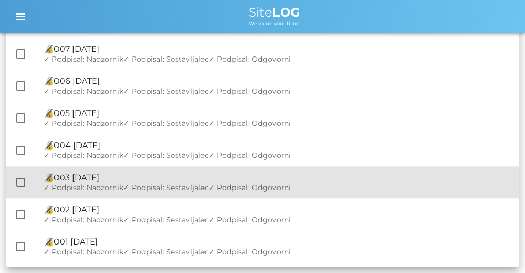
click at [229, 194] on div "🔏 003 sreda, 26.03.2025 ✓ Podpisal: Nadzornik ✓ Podpisal: Sestavljalec ✓ Podpis…" at bounding box center [277, 182] width 467 height 32
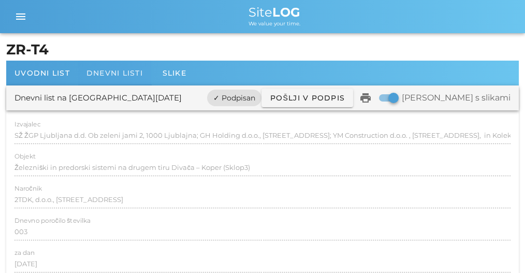
click at [126, 76] on span "Dnevni listi" at bounding box center [115, 72] width 56 height 9
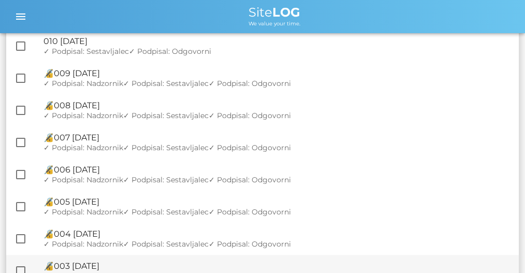
scroll to position [918, 0]
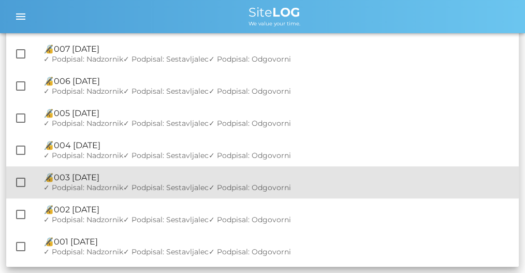
click at [214, 168] on div "🔏 003 sreda, 26.03.2025 ✓ Podpisal: Nadzornik ✓ Podpisal: Sestavljalec ✓ Podpis…" at bounding box center [277, 182] width 467 height 32
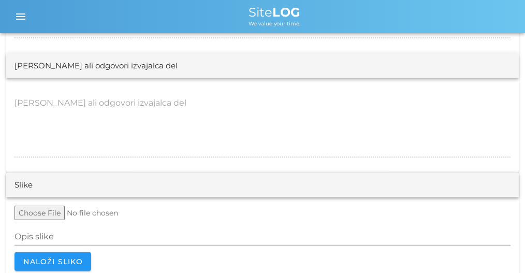
scroll to position [2456, 0]
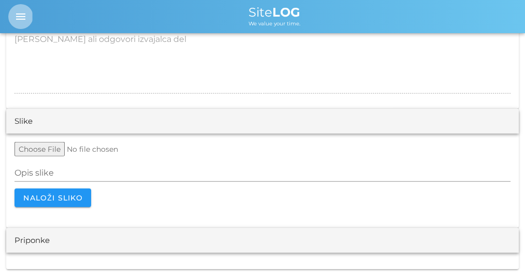
click at [21, 17] on icon "menu" at bounding box center [21, 16] width 12 height 12
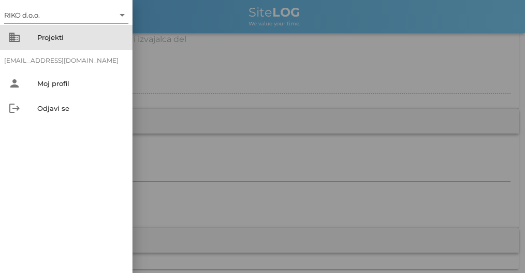
click at [60, 29] on div "Projekti" at bounding box center [80, 37] width 87 height 17
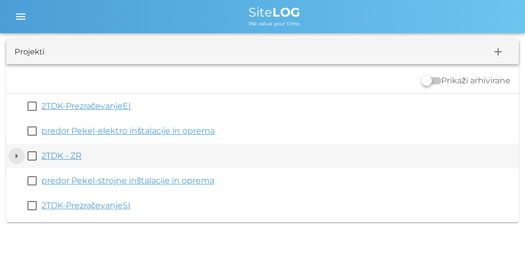
click at [18, 156] on button "arrow_drop_down" at bounding box center [16, 156] width 12 height 12
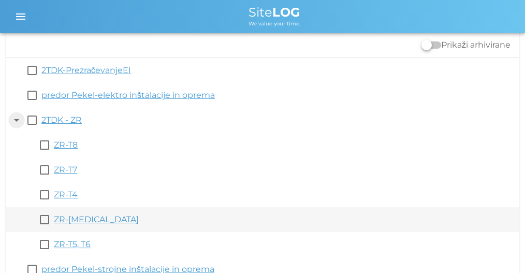
scroll to position [69, 0]
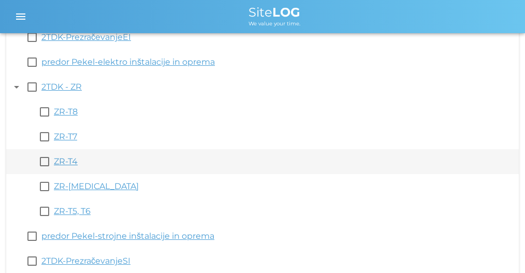
click at [68, 159] on link "ZR-T4" at bounding box center [66, 161] width 24 height 10
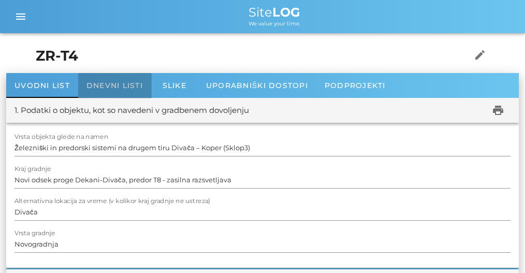
click at [132, 89] on span "Dnevni listi" at bounding box center [115, 85] width 56 height 9
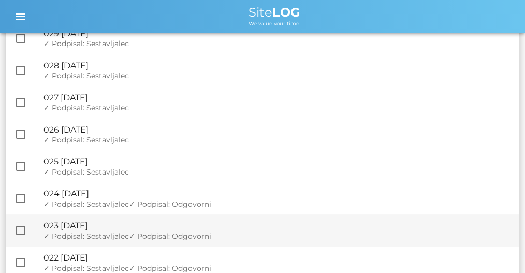
scroll to position [226, 0]
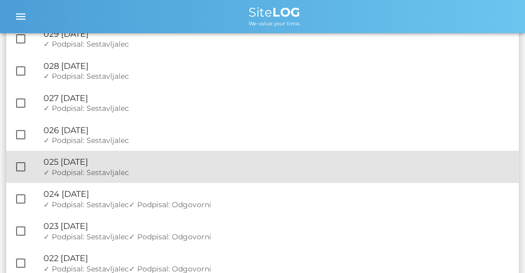
click at [91, 163] on div "🔏 025 petek, 04.07.2025" at bounding box center [277, 162] width 467 height 10
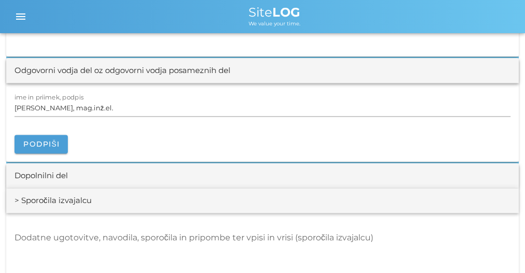
scroll to position [1416, 0]
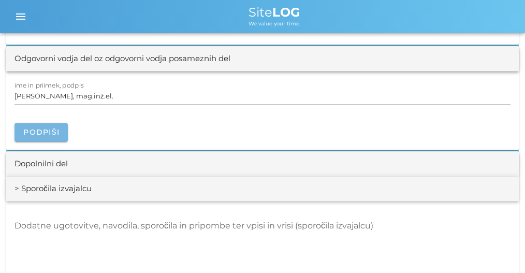
click at [36, 127] on span "Podpiši" at bounding box center [41, 131] width 37 height 9
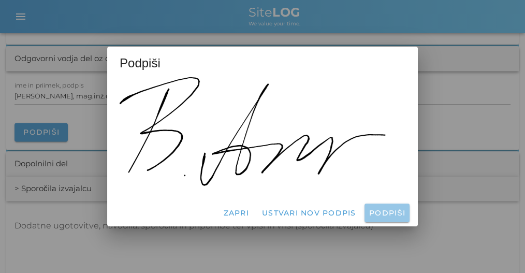
click at [388, 215] on span "Podpiši" at bounding box center [387, 212] width 37 height 9
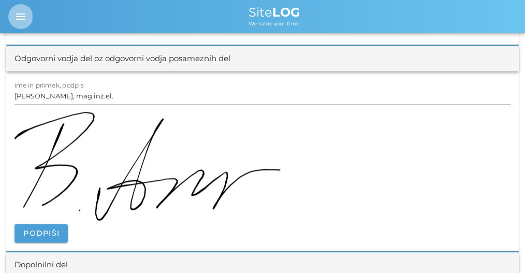
click at [29, 25] on button "menu" at bounding box center [20, 16] width 25 height 25
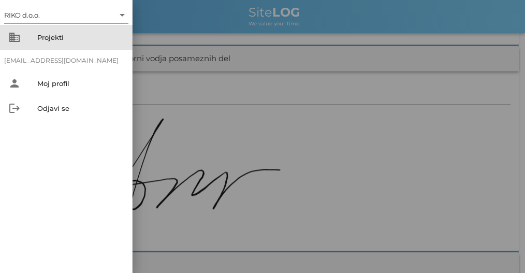
click at [60, 49] on div "business Projekti" at bounding box center [66, 37] width 133 height 25
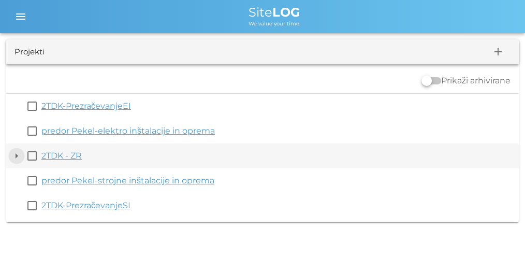
click at [18, 151] on button "arrow_drop_down" at bounding box center [16, 156] width 12 height 12
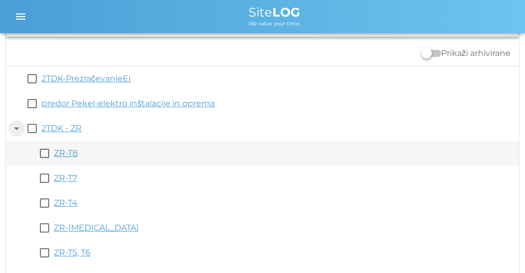
scroll to position [69, 0]
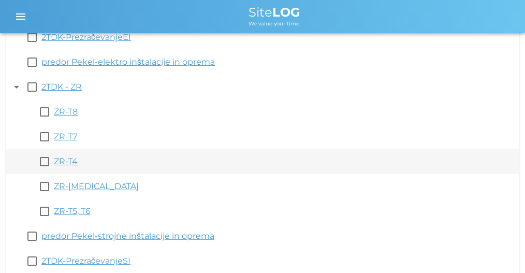
click at [64, 158] on link "ZR-T4" at bounding box center [66, 161] width 24 height 10
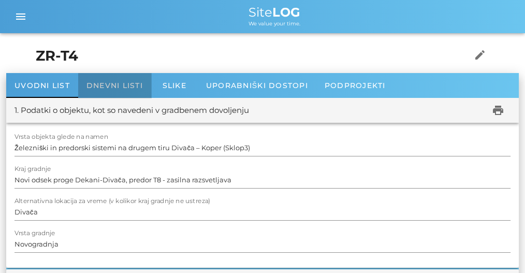
click at [119, 90] on div "Dnevni listi" at bounding box center [114, 85] width 73 height 25
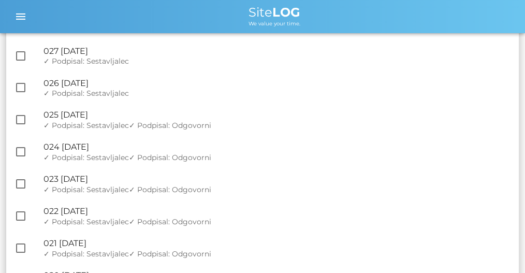
scroll to position [276, 0]
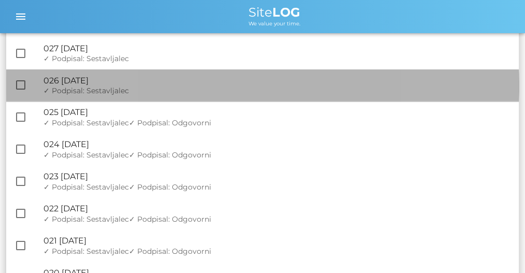
click at [116, 82] on div "🔏 026 [DATE]" at bounding box center [277, 81] width 467 height 10
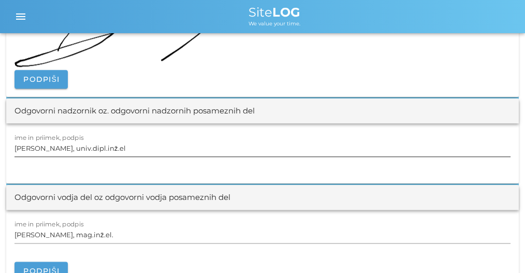
scroll to position [1381, 0]
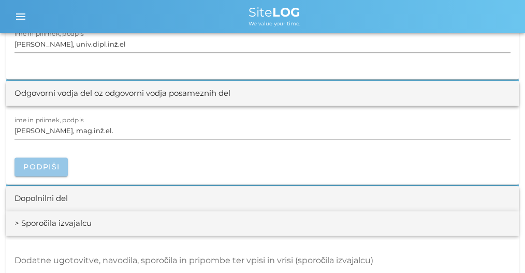
click at [53, 166] on span "Podpiši" at bounding box center [41, 166] width 37 height 9
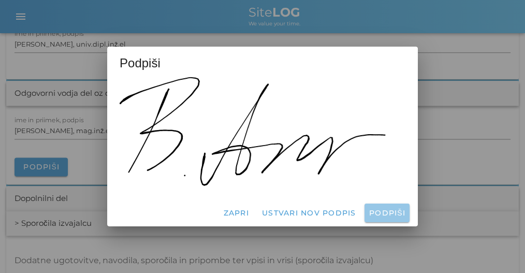
click at [370, 214] on span "Podpiši" at bounding box center [387, 212] width 37 height 9
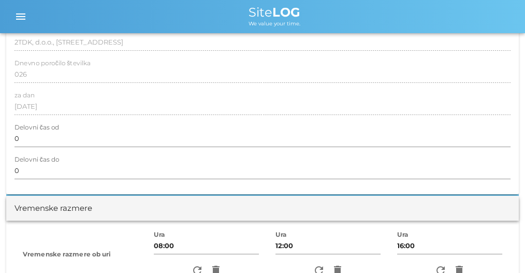
scroll to position [0, 0]
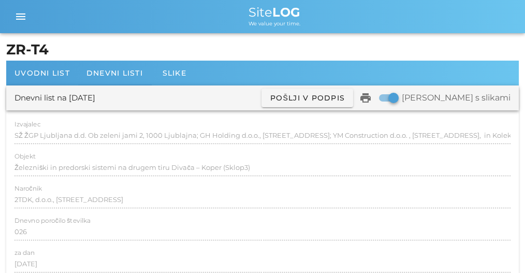
drag, startPoint x: 179, startPoint y: 196, endPoint x: 1, endPoint y: 13, distance: 255.0
click at [30, 24] on button "menu" at bounding box center [20, 16] width 25 height 25
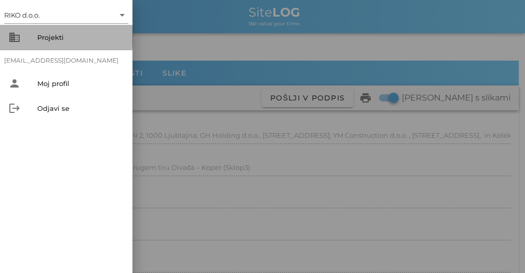
click at [59, 36] on div "Projekti" at bounding box center [80, 37] width 87 height 8
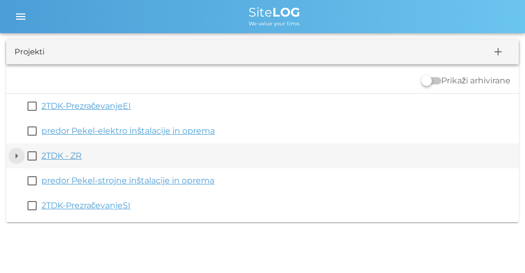
click at [17, 158] on button "arrow_drop_down" at bounding box center [16, 156] width 12 height 12
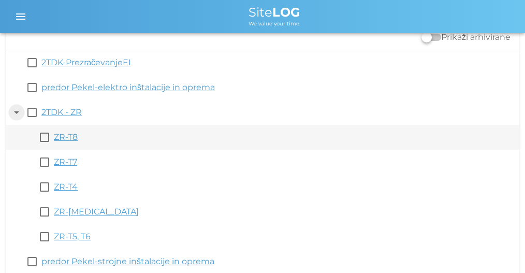
scroll to position [79, 0]
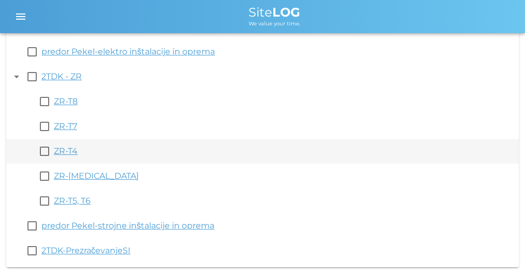
click at [69, 153] on link "ZR-T4" at bounding box center [66, 151] width 24 height 10
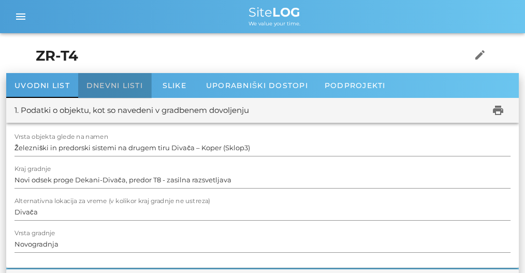
click at [127, 73] on div "Dnevni listi" at bounding box center [114, 85] width 73 height 25
click at [126, 84] on span "Dnevni listi" at bounding box center [115, 85] width 56 height 9
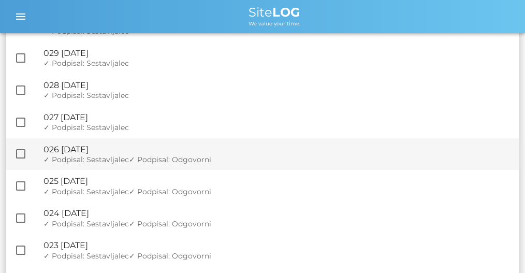
scroll to position [104, 0]
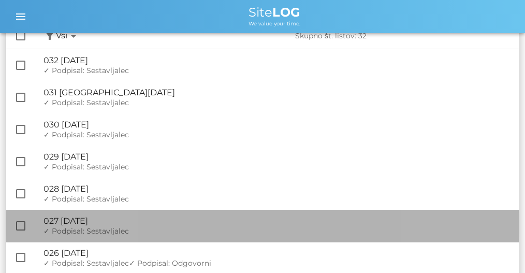
click at [136, 230] on div "✓ Podpisal: Nadzornik ✓ Podpisal: Sestavljalec ✓ Podpisal: Odgovorni" at bounding box center [277, 231] width 467 height 9
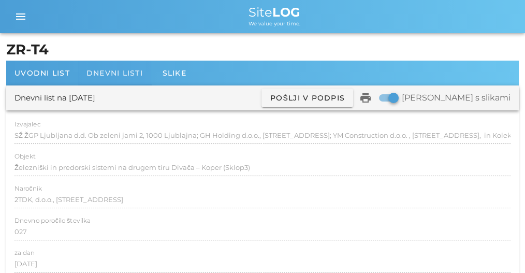
click at [102, 74] on span "Dnevni listi" at bounding box center [115, 72] width 56 height 9
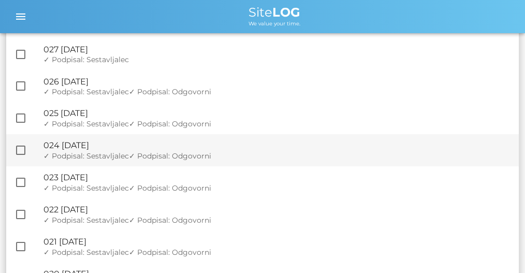
scroll to position [276, 0]
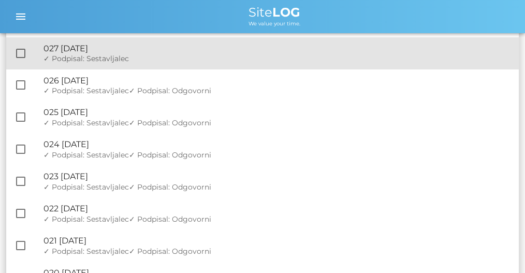
click at [137, 51] on div "🔏 027 [DATE]" at bounding box center [277, 49] width 467 height 10
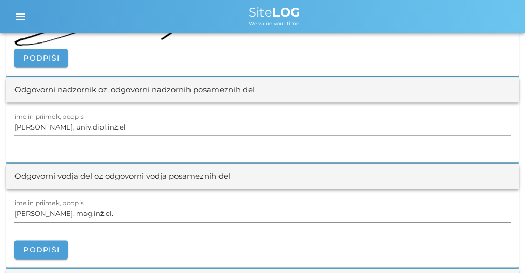
scroll to position [1347, 0]
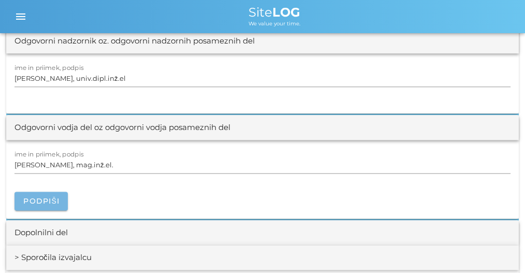
click at [50, 199] on span "Podpiši" at bounding box center [41, 200] width 37 height 9
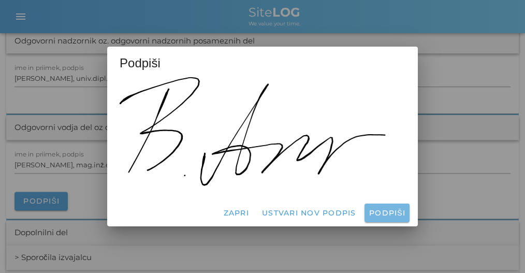
click at [383, 215] on span "Podpiši" at bounding box center [387, 212] width 37 height 9
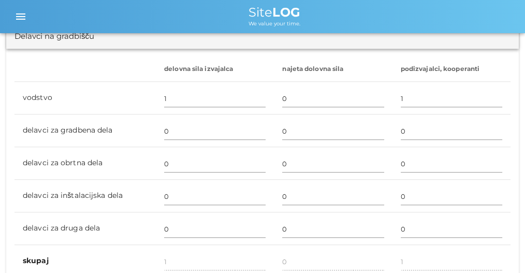
scroll to position [0, 0]
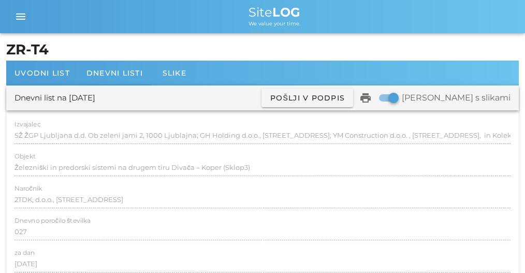
drag, startPoint x: 188, startPoint y: 217, endPoint x: 29, endPoint y: 3, distance: 266.2
click at [17, 3] on div "menu menu Site LOG We value your time." at bounding box center [262, 16] width 525 height 33
click at [22, 18] on icon "menu" at bounding box center [21, 16] width 12 height 12
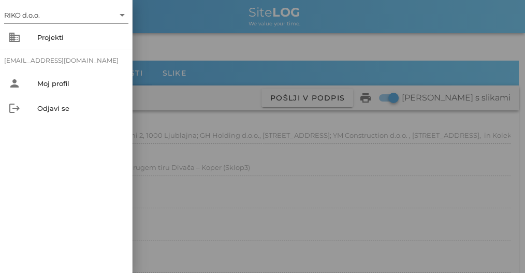
click at [258, 44] on div at bounding box center [262, 136] width 525 height 273
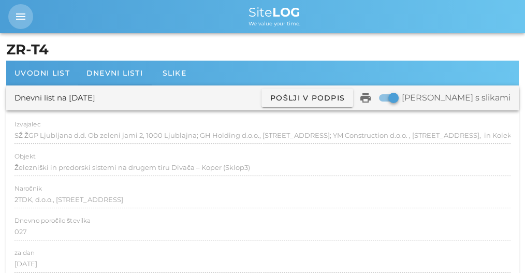
click at [25, 16] on icon "menu" at bounding box center [21, 16] width 12 height 12
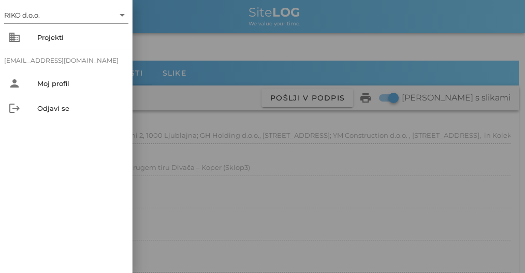
click at [224, 44] on div at bounding box center [262, 136] width 525 height 273
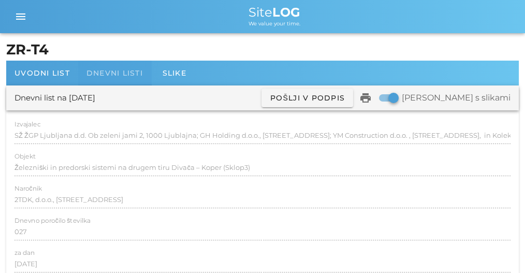
click at [115, 75] on span "Dnevni listi" at bounding box center [115, 72] width 56 height 9
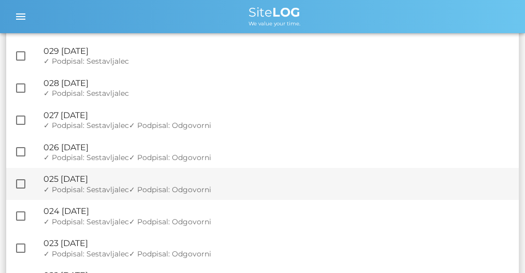
scroll to position [173, 0]
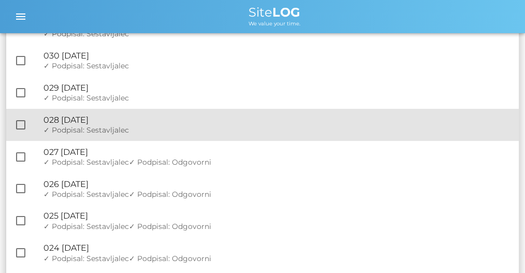
click at [123, 118] on div "🔏 028 [DATE]" at bounding box center [277, 120] width 467 height 10
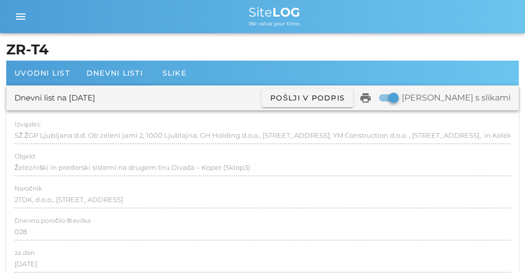
click at [119, 87] on div "Dnevni list na sreda, 30.07.2025 ✓ Podpisan Pošlji v podpis print Natisni s sli…" at bounding box center [262, 97] width 513 height 25
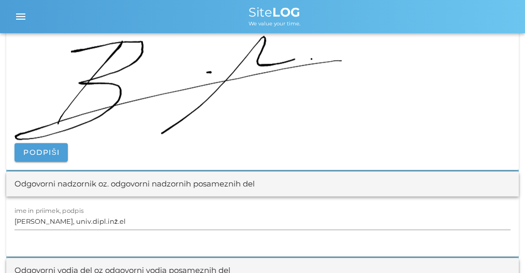
scroll to position [1381, 0]
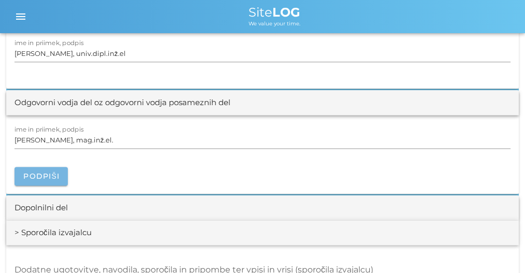
click at [37, 172] on span "Podpiši" at bounding box center [41, 176] width 37 height 9
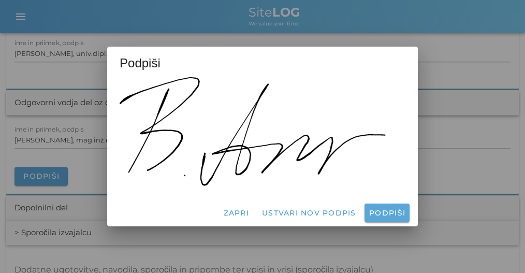
drag, startPoint x: 410, startPoint y: 221, endPoint x: 401, endPoint y: 215, distance: 11.2
click at [409, 221] on div "Zapri Ustvari nov podpis Podpiši" at bounding box center [262, 212] width 311 height 27
click at [400, 215] on span "Podpiši" at bounding box center [387, 212] width 37 height 9
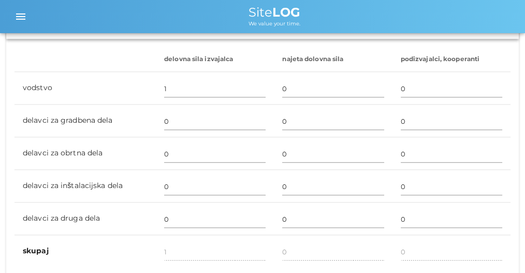
scroll to position [190, 0]
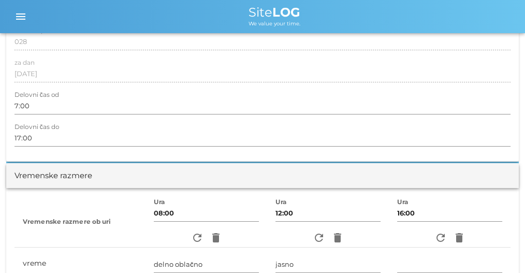
drag, startPoint x: 147, startPoint y: 217, endPoint x: 96, endPoint y: 42, distance: 182.0
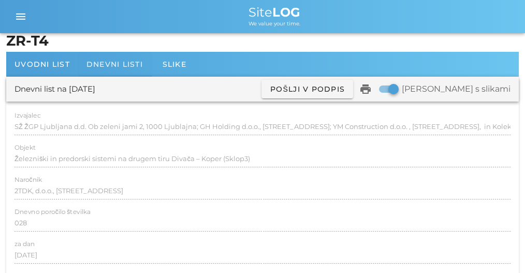
scroll to position [10, 0]
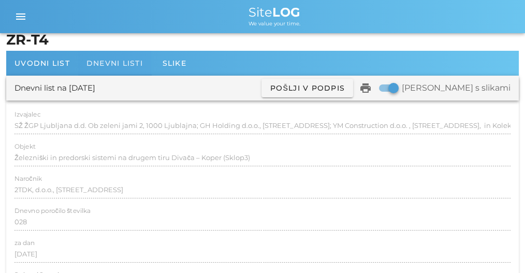
click at [102, 59] on span "Dnevni listi" at bounding box center [115, 63] width 56 height 9
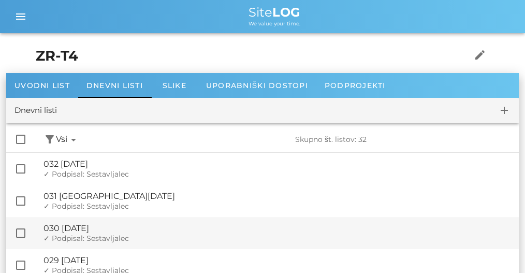
scroll to position [138, 0]
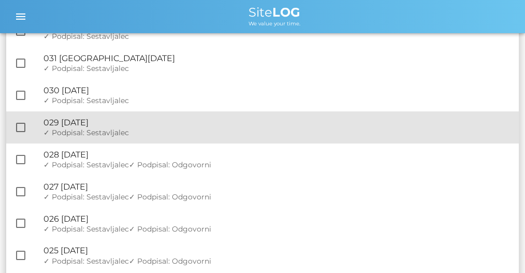
click at [138, 134] on div "✓ Podpisal: Nadzornik ✓ Podpisal: Sestavljalec ✓ Podpisal: Odgovorni" at bounding box center [277, 133] width 467 height 9
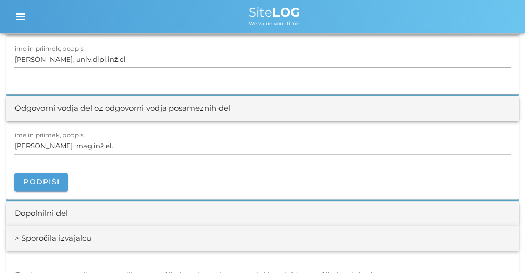
scroll to position [1381, 0]
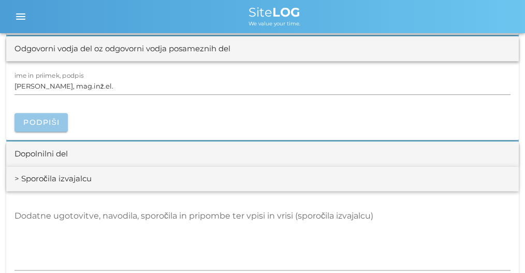
click at [50, 125] on button "Podpiši" at bounding box center [41, 122] width 53 height 19
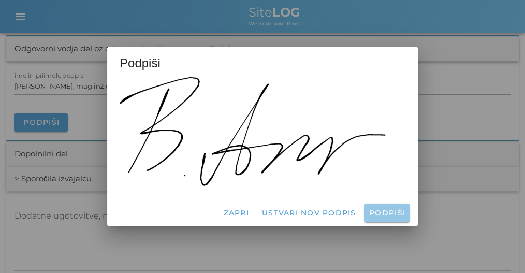
click at [393, 213] on span "Podpiši" at bounding box center [387, 212] width 37 height 9
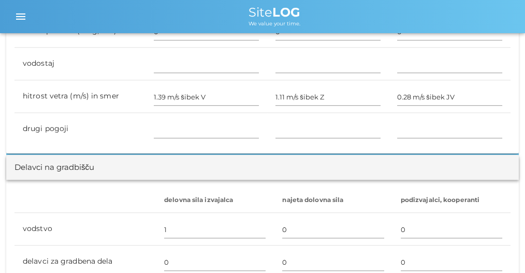
drag, startPoint x: 188, startPoint y: 20, endPoint x: 54, endPoint y: -25, distance: 140.6
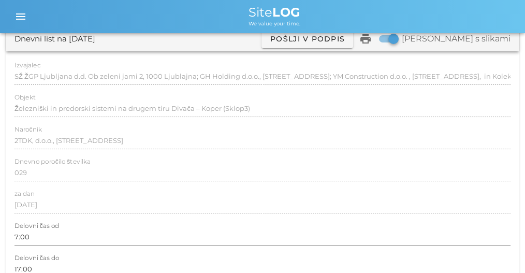
scroll to position [0, 0]
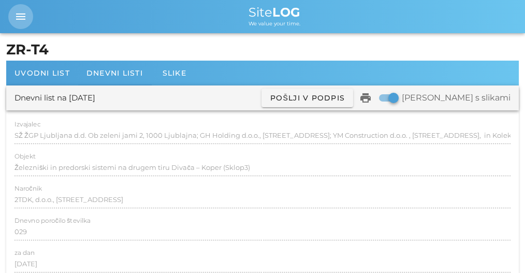
click at [14, 17] on span "menu" at bounding box center [20, 16] width 25 height 12
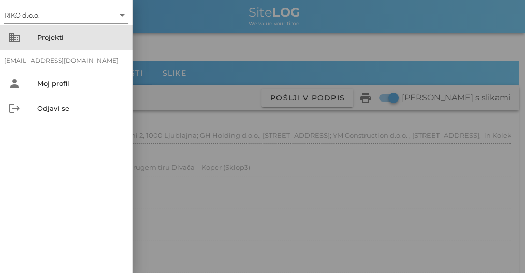
click at [40, 35] on div "Projekti" at bounding box center [80, 37] width 87 height 8
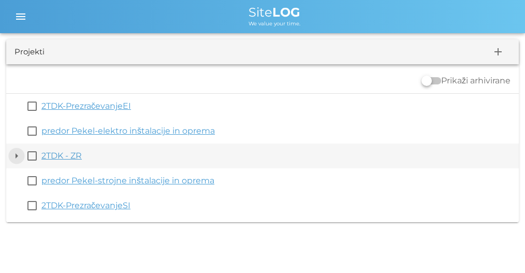
click at [22, 156] on button "arrow_drop_down" at bounding box center [16, 156] width 12 height 12
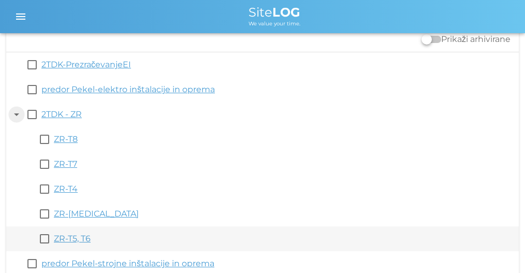
scroll to position [79, 0]
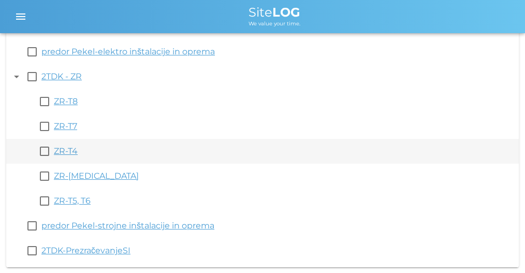
click at [67, 150] on link "ZR-T4" at bounding box center [66, 151] width 24 height 10
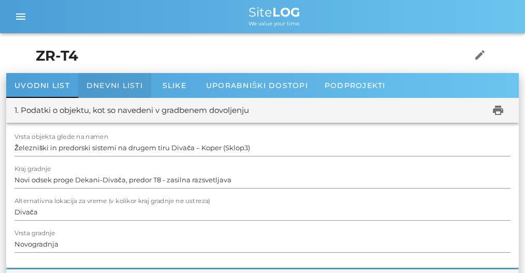
click at [114, 80] on div "Dnevni listi" at bounding box center [114, 85] width 73 height 25
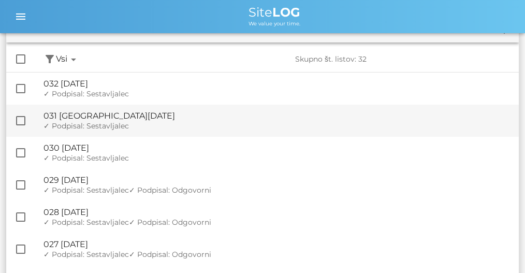
scroll to position [173, 0]
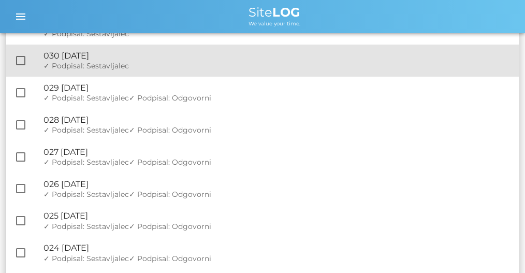
click at [130, 73] on div "🔏 030 torek, 12.08.2025 ✓ Podpisal: Nadzornik ✓ Podpisal: Sestavljalec ✓ Podpis…" at bounding box center [277, 61] width 467 height 32
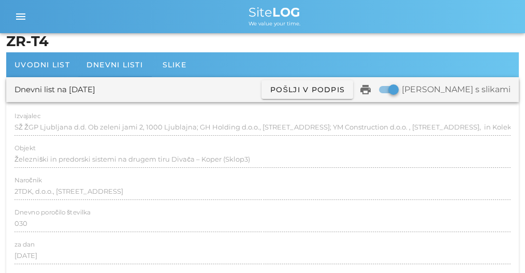
scroll to position [34, 0]
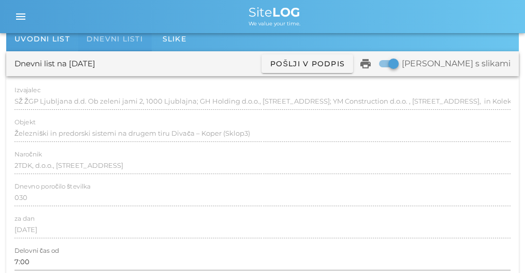
click at [132, 35] on span "Dnevni listi" at bounding box center [115, 38] width 56 height 9
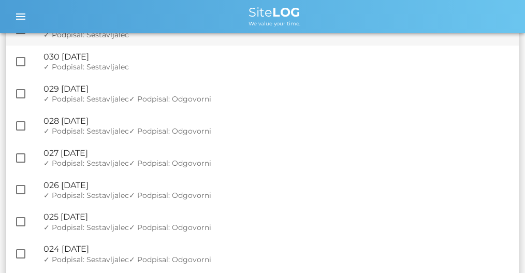
scroll to position [173, 0]
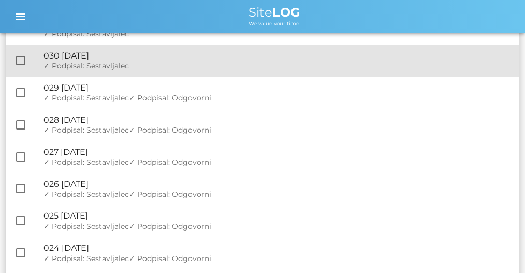
click at [146, 66] on div "✓ Podpisal: Nadzornik ✓ Podpisal: Sestavljalec ✓ Podpisal: Odgovorni" at bounding box center [277, 66] width 467 height 9
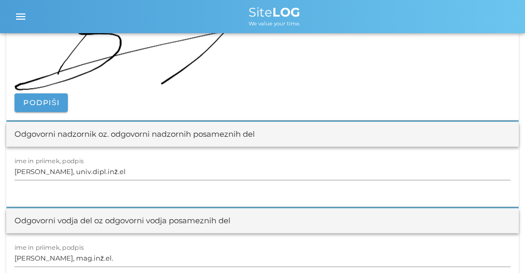
scroll to position [1312, 0]
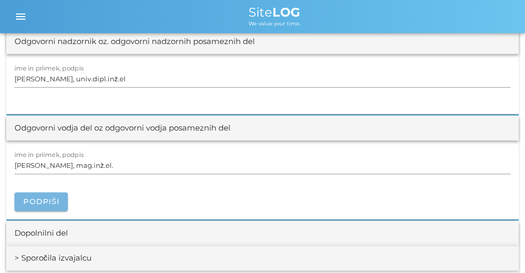
click at [61, 193] on button "Podpiši" at bounding box center [41, 201] width 53 height 19
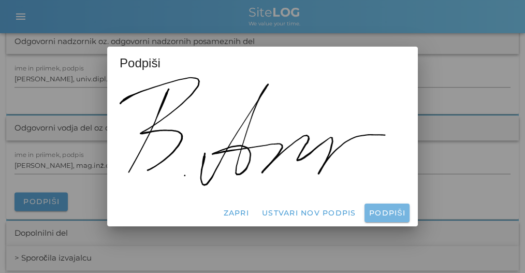
click at [393, 207] on button "Podpiši" at bounding box center [387, 213] width 45 height 19
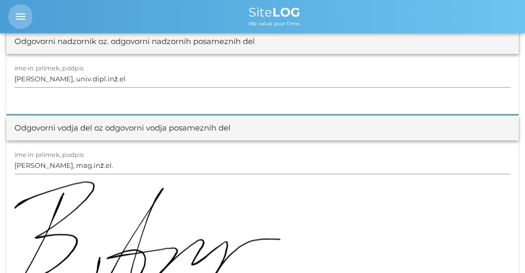
click at [26, 15] on icon "menu" at bounding box center [21, 16] width 12 height 12
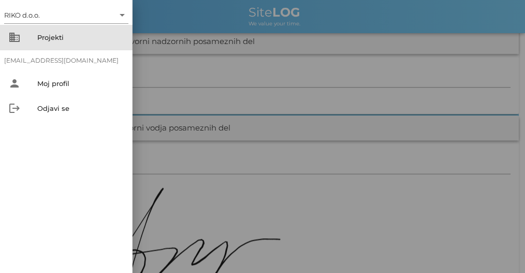
click at [59, 36] on div "Projekti" at bounding box center [80, 37] width 87 height 8
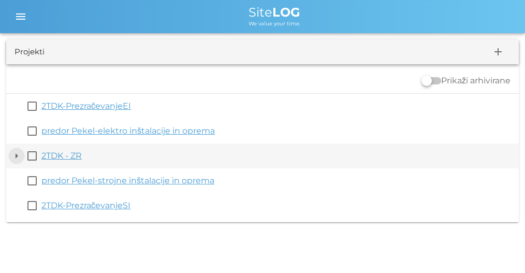
click at [20, 154] on button "arrow_drop_down" at bounding box center [16, 156] width 12 height 12
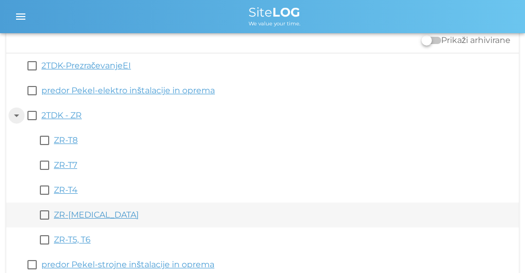
scroll to position [79, 0]
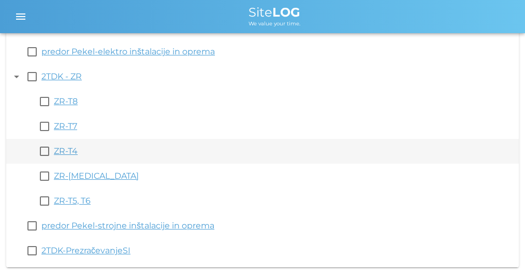
click at [68, 155] on link "ZR-T4" at bounding box center [66, 151] width 24 height 10
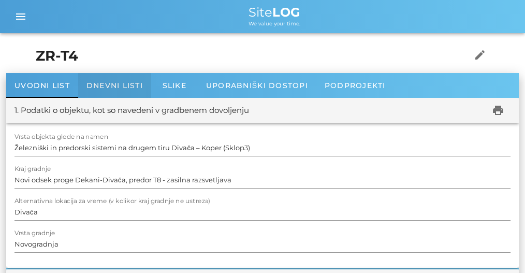
click at [110, 91] on div "Dnevni listi" at bounding box center [114, 85] width 73 height 25
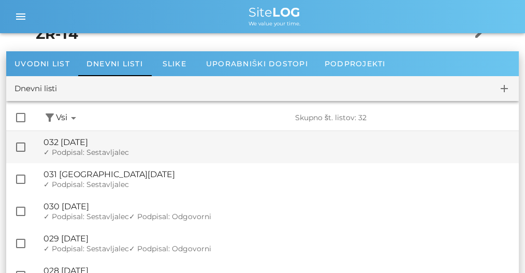
scroll to position [69, 0]
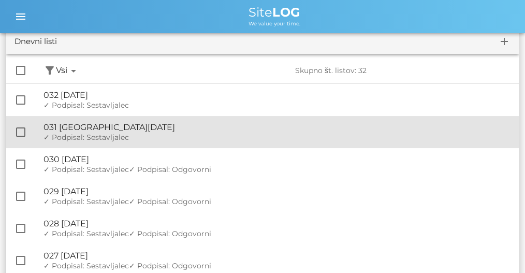
click at [125, 140] on span "✓ Podpisal: Sestavljalec" at bounding box center [86, 137] width 85 height 9
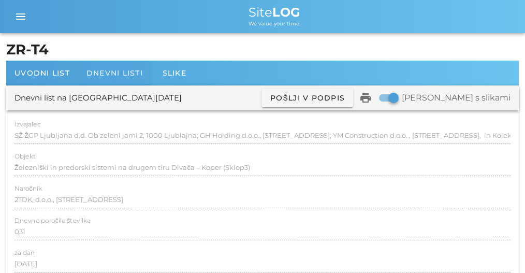
click at [139, 76] on span "Dnevni listi" at bounding box center [115, 72] width 56 height 9
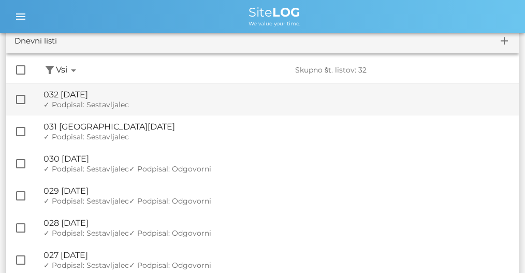
scroll to position [69, 0]
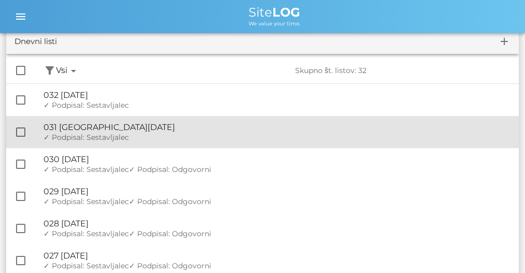
click at [138, 125] on div "🔏 031 [GEOGRAPHIC_DATA][DATE]" at bounding box center [277, 127] width 467 height 10
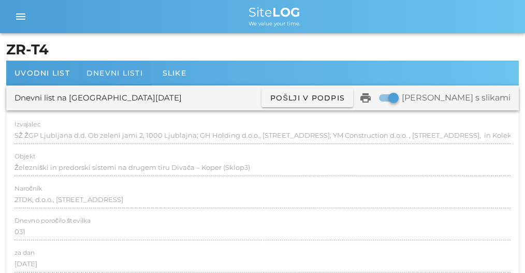
click at [127, 79] on div "Dnevni listi" at bounding box center [114, 73] width 73 height 25
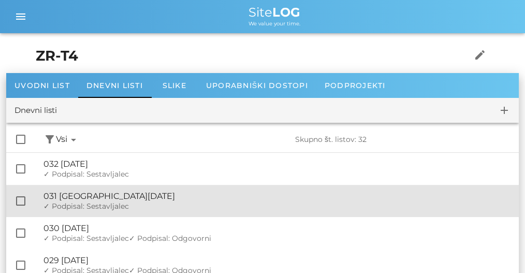
click at [139, 194] on div "🔏 031 [GEOGRAPHIC_DATA][DATE]" at bounding box center [277, 196] width 467 height 10
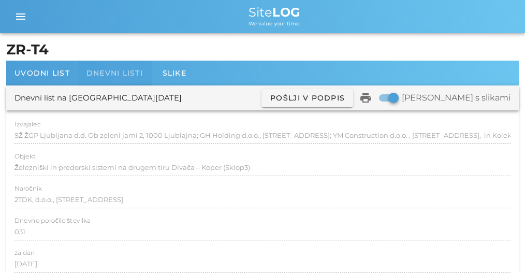
click at [97, 66] on div "Dnevni listi" at bounding box center [114, 73] width 73 height 25
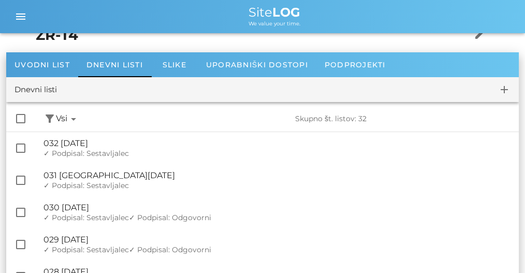
scroll to position [104, 0]
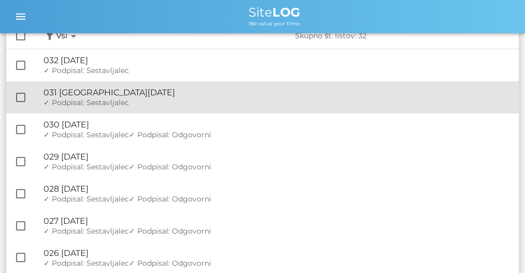
click at [138, 108] on div "🔏 031 sreda, 13.08.2025 ✓ Podpisal: Nadzornik ✓ Podpisal: Sestavljalec ✓ Podpis…" at bounding box center [277, 97] width 467 height 32
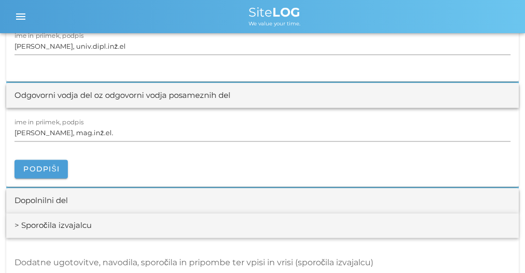
scroll to position [1416, 0]
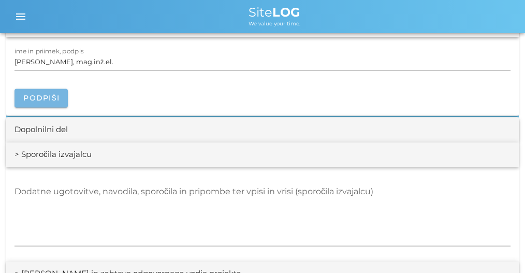
click at [48, 97] on span "Podpiši" at bounding box center [41, 97] width 37 height 9
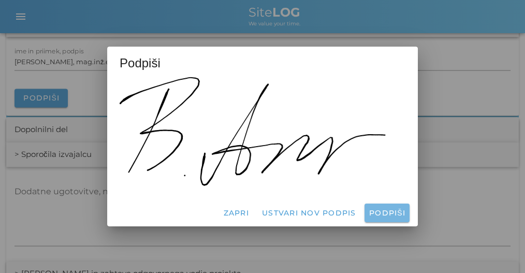
drag, startPoint x: 368, startPoint y: 210, endPoint x: 374, endPoint y: 213, distance: 6.3
click at [370, 211] on button "Podpiši" at bounding box center [387, 213] width 45 height 19
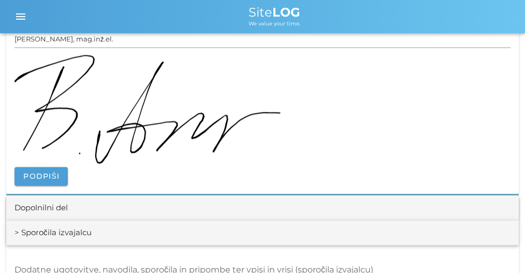
scroll to position [1451, 0]
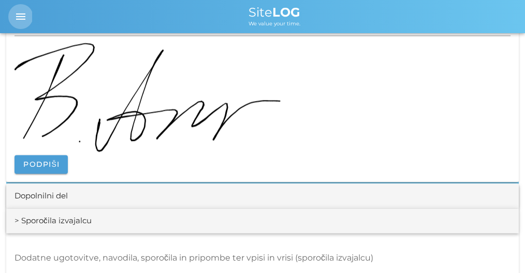
click at [17, 10] on icon "menu" at bounding box center [21, 16] width 12 height 12
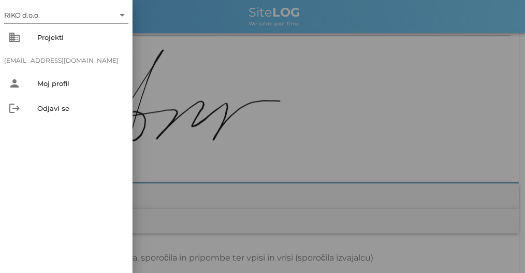
click at [229, 22] on div at bounding box center [262, 136] width 525 height 273
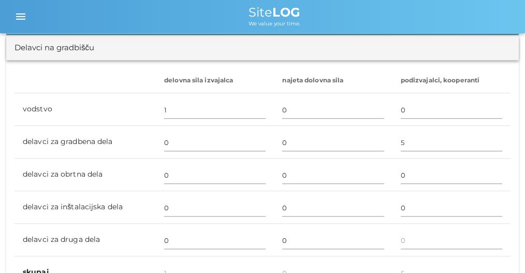
scroll to position [180, 0]
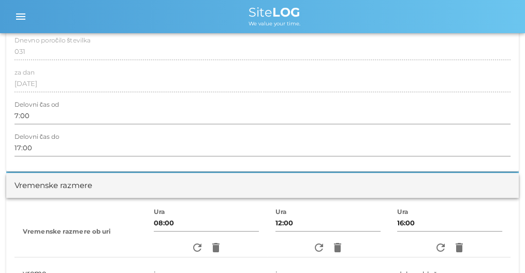
drag, startPoint x: 181, startPoint y: 204, endPoint x: 120, endPoint y: 15, distance: 198.3
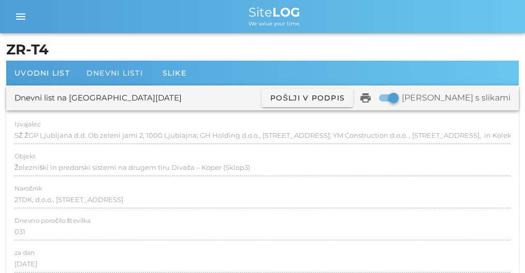
click at [146, 62] on div "Dnevni listi" at bounding box center [114, 73] width 73 height 25
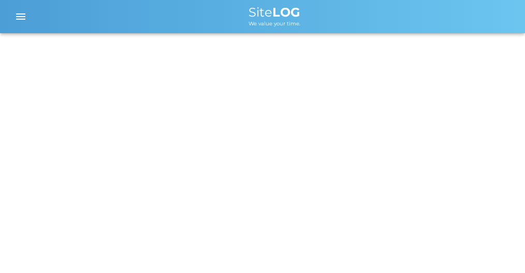
click at [113, 69] on div "RIKO d.o.o. arrow_drop_down business Projekti [EMAIL_ADDRESS][DOMAIN_NAME] pers…" at bounding box center [262, 136] width 525 height 273
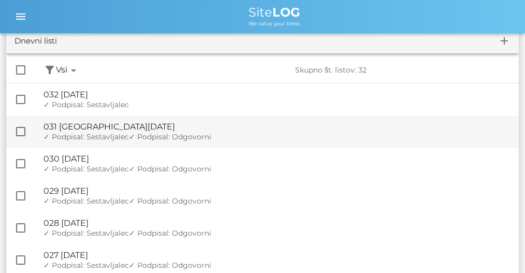
scroll to position [69, 0]
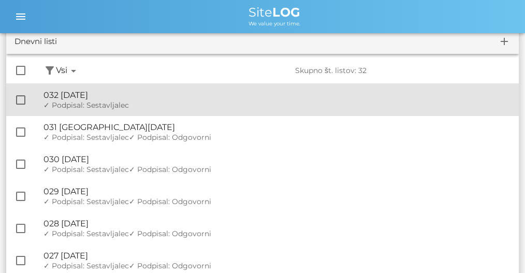
click at [119, 94] on div "🔏 032 [DATE]" at bounding box center [277, 95] width 467 height 10
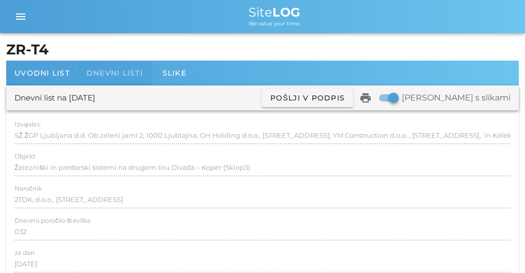
click at [115, 72] on span "Dnevni listi" at bounding box center [115, 72] width 56 height 9
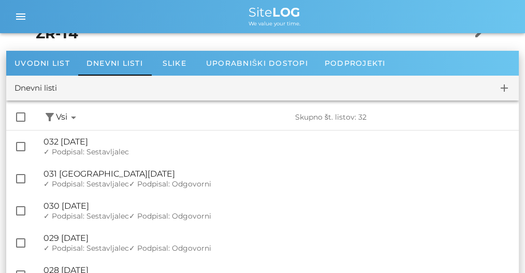
scroll to position [69, 0]
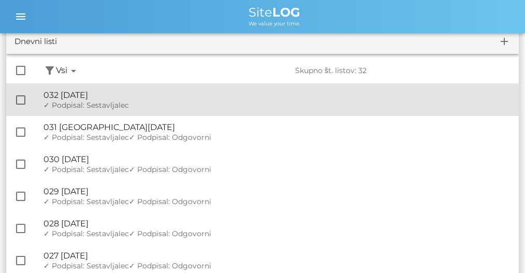
click at [172, 91] on div "🔏 032 [DATE]" at bounding box center [277, 95] width 467 height 10
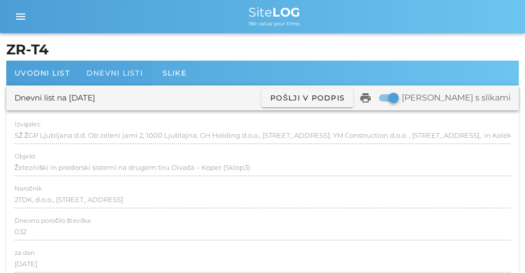
click at [119, 83] on div "Dnevni listi" at bounding box center [114, 73] width 73 height 25
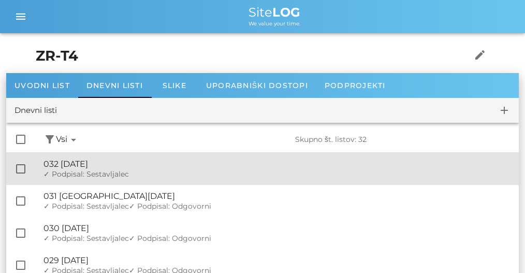
click at [133, 173] on div "✓ Podpisal: Nadzornik ✓ Podpisal: Sestavljalec ✓ Podpisal: Odgovorni" at bounding box center [277, 174] width 467 height 9
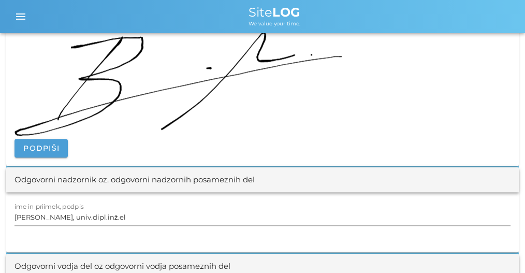
scroll to position [1312, 0]
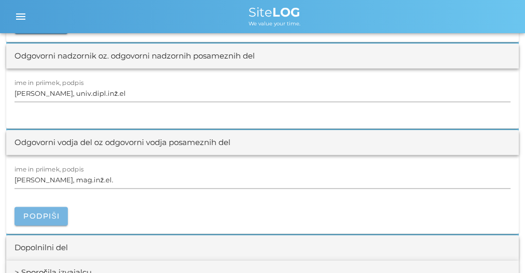
click at [55, 211] on span "Podpiši" at bounding box center [41, 215] width 37 height 9
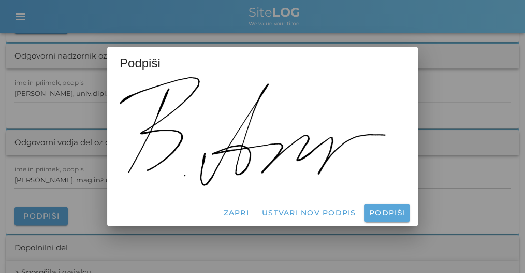
drag, startPoint x: 411, startPoint y: 213, endPoint x: 392, endPoint y: 213, distance: 19.2
click at [409, 214] on div "Zapri Ustvari nov podpis Podpiši" at bounding box center [262, 212] width 311 height 27
click at [386, 215] on span "Podpiši" at bounding box center [387, 212] width 37 height 9
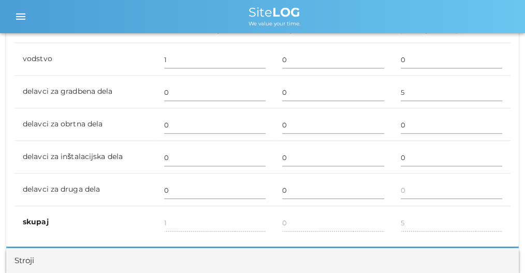
scroll to position [0, 0]
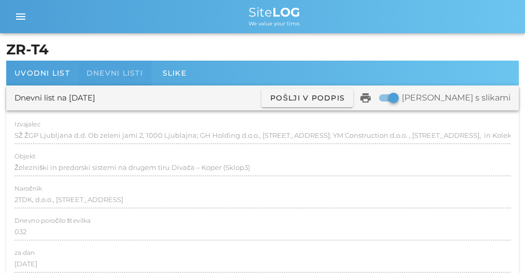
click at [106, 75] on span "Dnevni listi" at bounding box center [115, 72] width 56 height 9
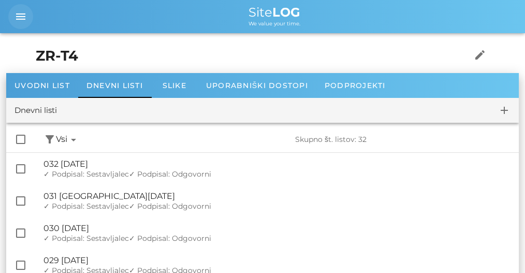
click at [10, 8] on div "menu" at bounding box center [21, 16] width 26 height 25
click at [15, 9] on button "menu" at bounding box center [20, 16] width 25 height 25
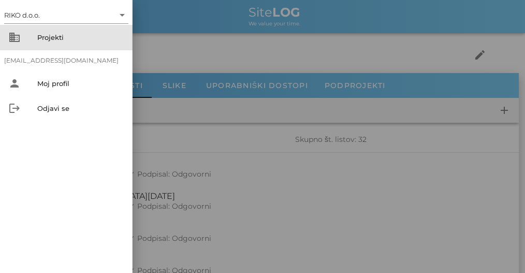
click at [70, 41] on div "Projekti" at bounding box center [80, 37] width 87 height 8
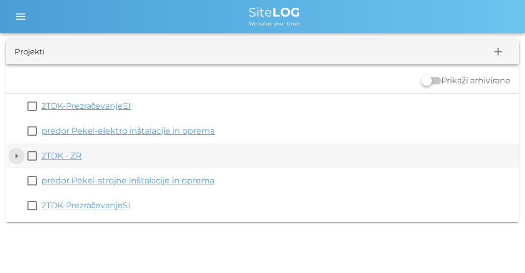
click at [17, 155] on button "arrow_drop_down" at bounding box center [16, 156] width 12 height 12
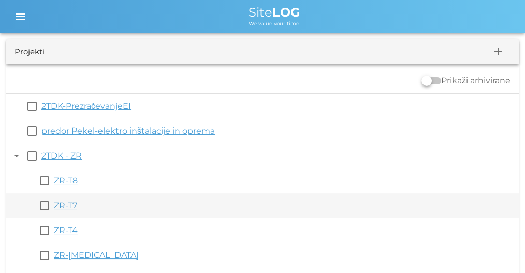
click at [70, 203] on link "ZR-T7" at bounding box center [65, 206] width 23 height 10
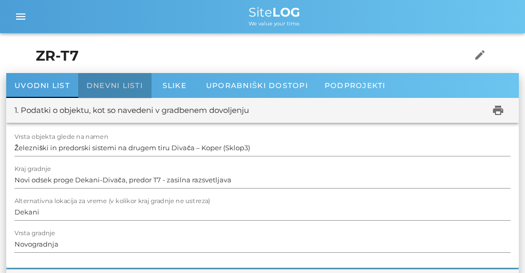
click at [117, 89] on span "Dnevni listi" at bounding box center [115, 85] width 56 height 9
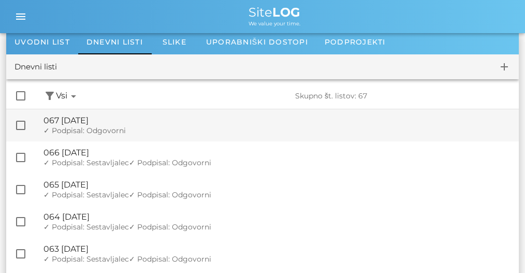
scroll to position [34, 0]
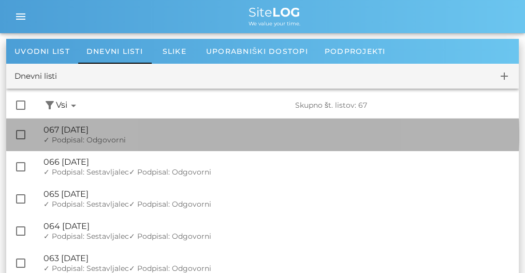
click at [145, 131] on div "🔏 067 torek, 09.09.2025" at bounding box center [277, 130] width 467 height 10
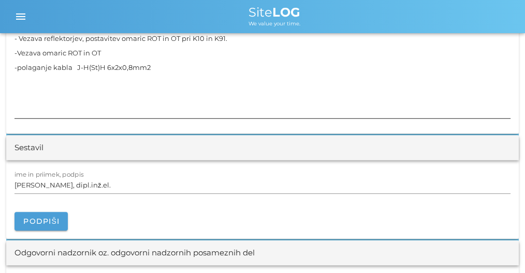
scroll to position [1345, 0]
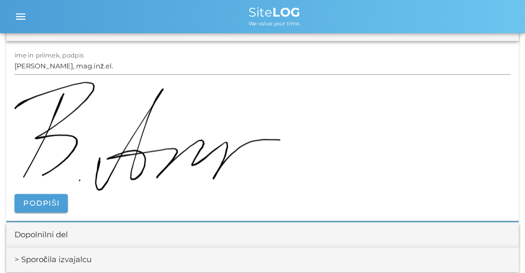
click at [46, 210] on div "ime in priimek, podpis Amar Bičo, mag.inž.el. Podpiši" at bounding box center [262, 131] width 513 height 180
click at [46, 201] on span "Podpiši" at bounding box center [41, 202] width 37 height 9
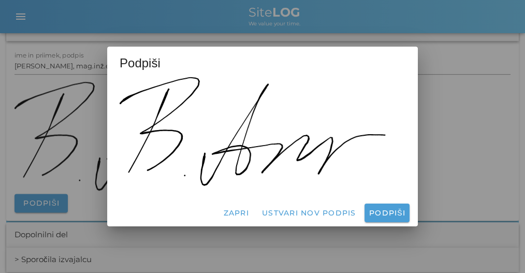
click at [416, 225] on div "Zapri Ustvari nov podpis Podpiši" at bounding box center [262, 212] width 311 height 27
click at [405, 218] on button "Podpiši" at bounding box center [387, 213] width 45 height 19
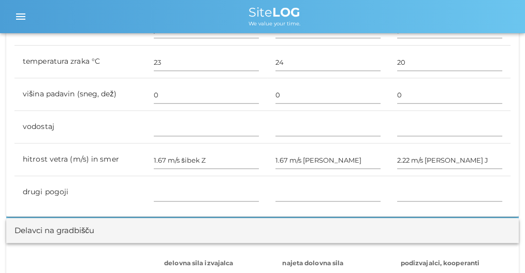
scroll to position [0, 0]
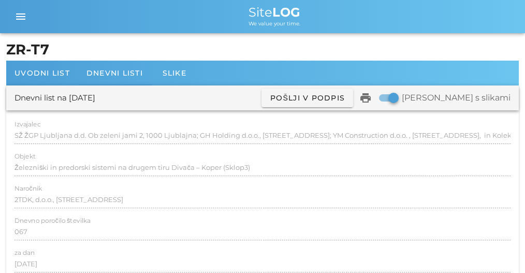
drag, startPoint x: 223, startPoint y: 202, endPoint x: 205, endPoint y: -42, distance: 244.2
click at [119, 70] on span "Dnevni listi" at bounding box center [115, 72] width 56 height 9
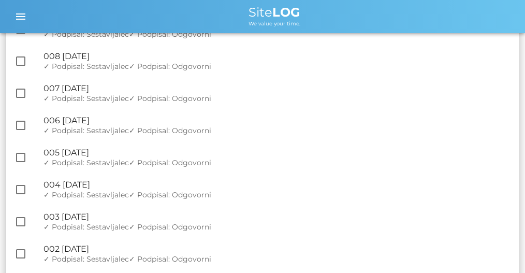
scroll to position [2042, 0]
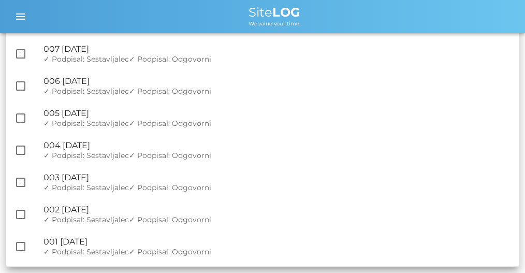
click at [10, 24] on div "menu" at bounding box center [20, 16] width 24 height 25
click at [28, 18] on span "menu" at bounding box center [20, 16] width 25 height 12
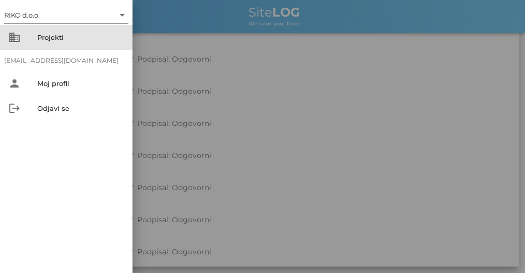
click at [64, 42] on div "Projekti" at bounding box center [80, 37] width 87 height 17
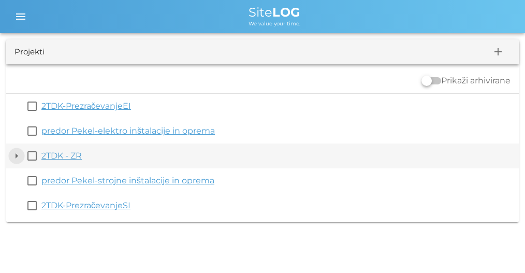
click at [17, 157] on button "arrow_drop_down" at bounding box center [16, 156] width 12 height 12
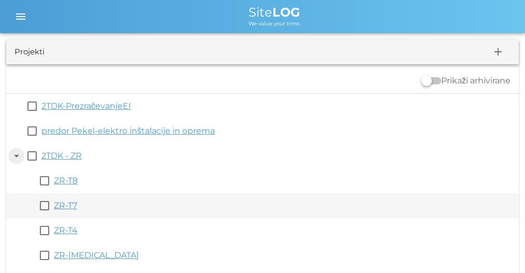
scroll to position [69, 0]
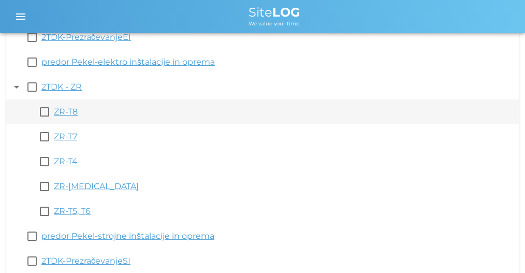
click at [69, 114] on link "ZR-T8" at bounding box center [66, 112] width 24 height 10
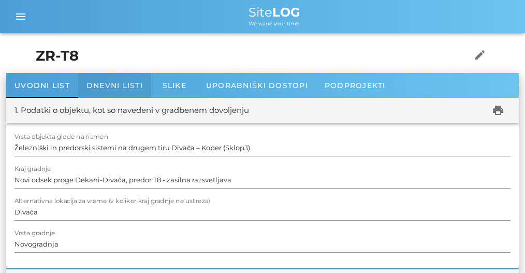
click at [118, 89] on span "Dnevni listi" at bounding box center [115, 85] width 56 height 9
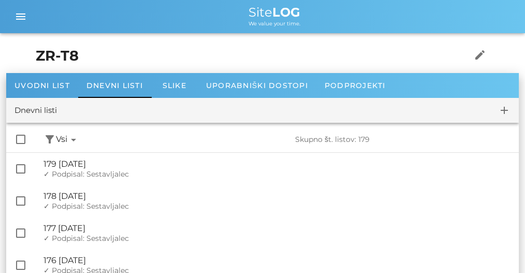
drag, startPoint x: 437, startPoint y: 217, endPoint x: 454, endPoint y: -42, distance: 259.1
click at [121, 90] on span "Dnevni listi" at bounding box center [115, 85] width 56 height 9
click at [20, 14] on icon "menu" at bounding box center [21, 16] width 12 height 12
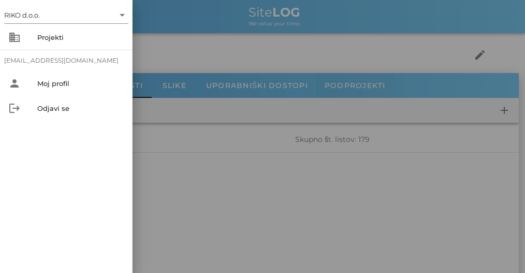
click at [382, 92] on div at bounding box center [262, 136] width 525 height 273
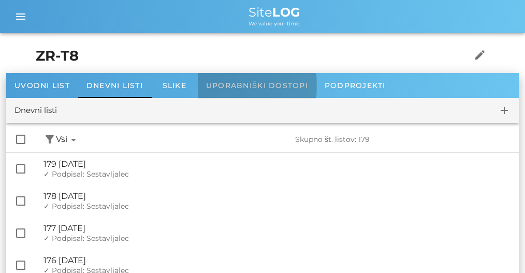
click at [255, 91] on div "Uporabniški dostopi" at bounding box center [257, 85] width 119 height 25
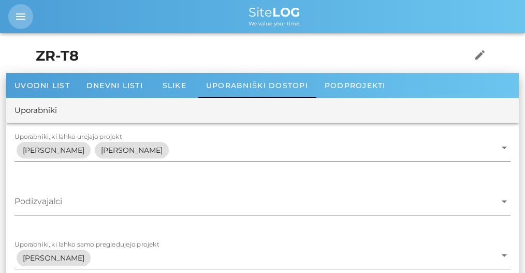
click at [24, 18] on icon "menu" at bounding box center [21, 16] width 12 height 12
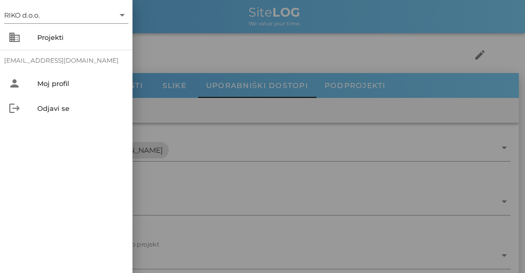
click at [77, 57] on div "[EMAIL_ADDRESS][DOMAIN_NAME]" at bounding box center [66, 60] width 133 height 21
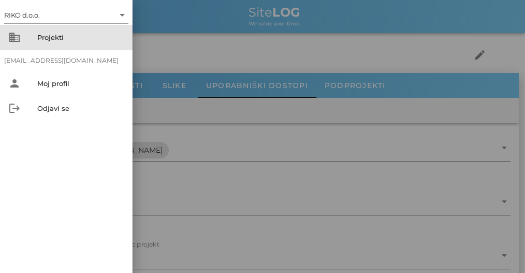
click at [72, 37] on div "Projekti" at bounding box center [80, 37] width 87 height 8
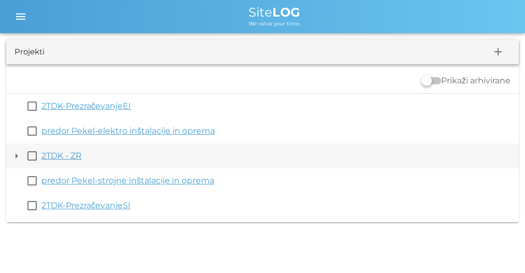
click at [17, 157] on button "arrow_drop_down" at bounding box center [16, 156] width 12 height 12
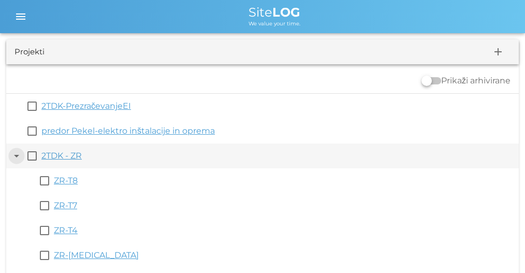
click at [13, 154] on button "arrow_drop_down" at bounding box center [16, 156] width 12 height 12
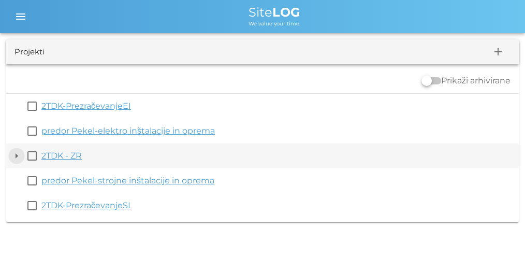
click at [21, 153] on button "arrow_drop_down" at bounding box center [16, 156] width 12 height 12
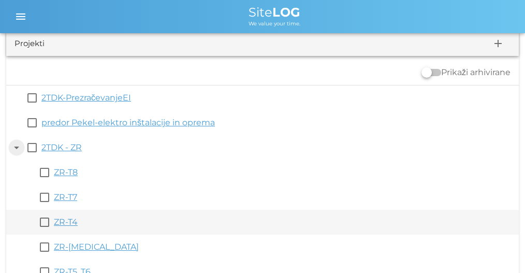
scroll to position [34, 0]
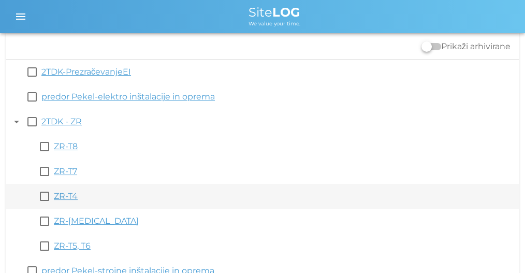
click at [63, 201] on div "ZR-T4" at bounding box center [284, 196] width 461 height 12
click at [63, 199] on link "ZR-T4" at bounding box center [66, 196] width 24 height 10
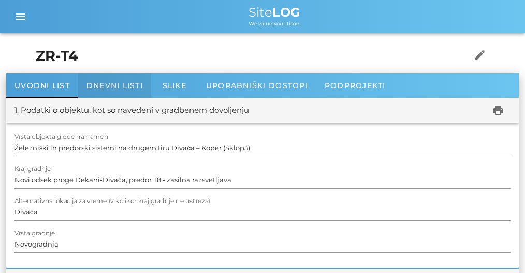
click at [138, 90] on span "Dnevni listi" at bounding box center [115, 85] width 56 height 9
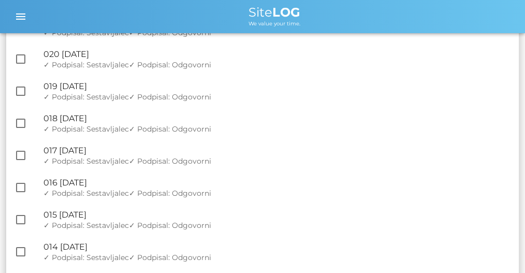
scroll to position [518, 0]
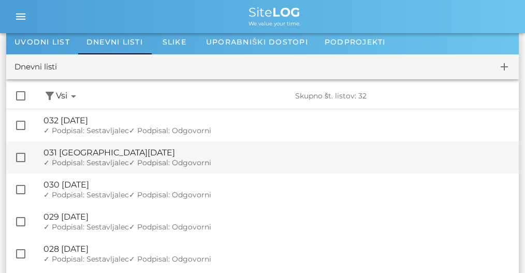
scroll to position [173, 0]
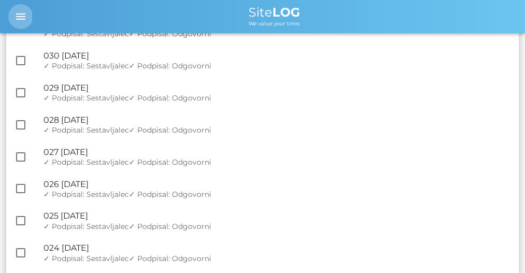
click at [21, 9] on button "menu" at bounding box center [20, 16] width 25 height 25
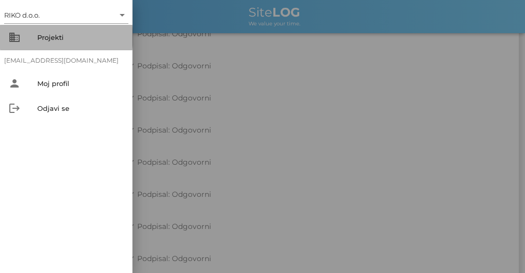
click at [43, 40] on div "Projekti" at bounding box center [80, 37] width 87 height 8
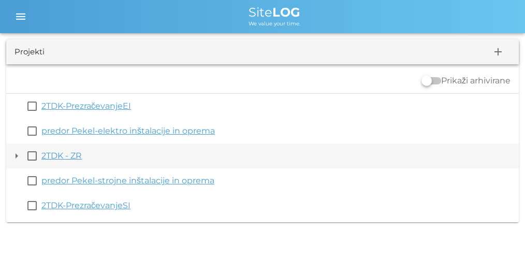
click at [17, 155] on button "arrow_drop_down" at bounding box center [16, 156] width 12 height 12
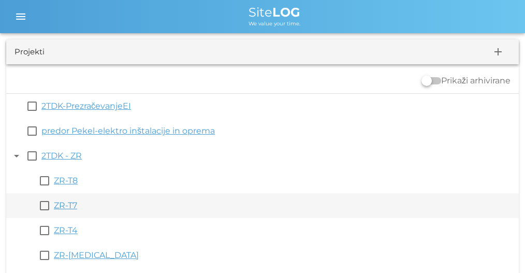
click at [71, 202] on link "ZR-T7" at bounding box center [65, 206] width 23 height 10
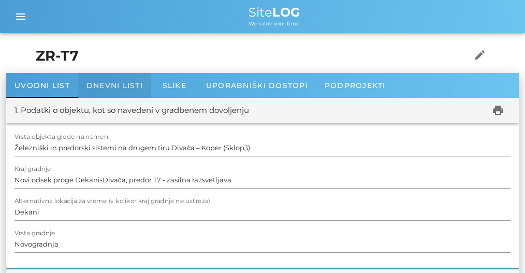
click at [108, 80] on div "Dnevni listi" at bounding box center [114, 85] width 73 height 25
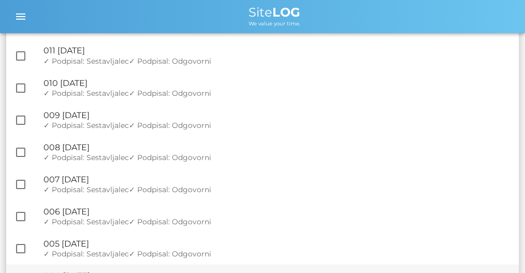
scroll to position [2042, 0]
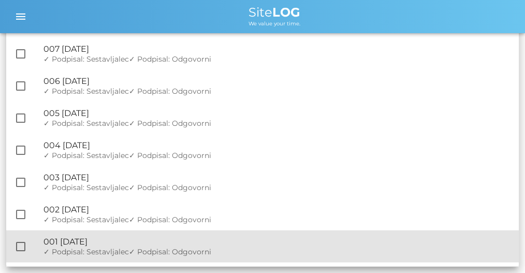
click at [189, 247] on div "🔏 001 ponedeljek, 17.02.2025 ✓ Podpisal: Nadzornik ✓ Podpisal: Sestavljalec ✓ P…" at bounding box center [277, 247] width 467 height 32
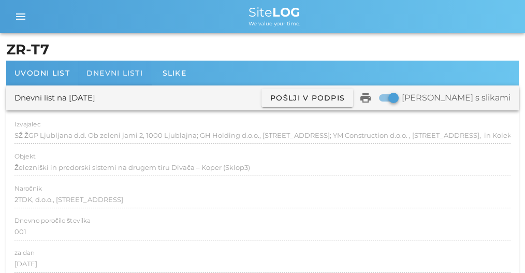
click at [115, 63] on div "Dnevni listi" at bounding box center [114, 73] width 73 height 25
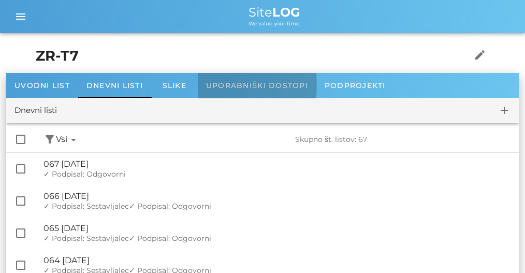
click at [287, 87] on span "Uporabniški dostopi" at bounding box center [257, 85] width 102 height 9
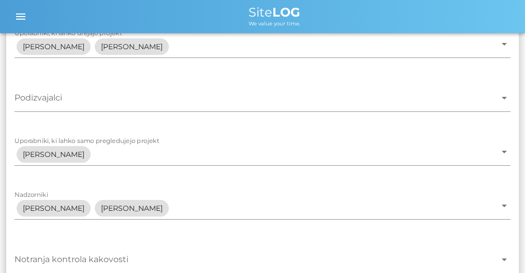
scroll to position [179, 0]
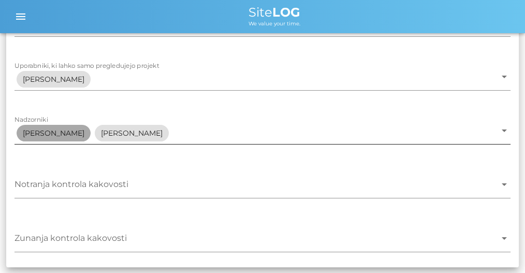
click at [75, 131] on span "[PERSON_NAME]" at bounding box center [54, 133] width 62 height 17
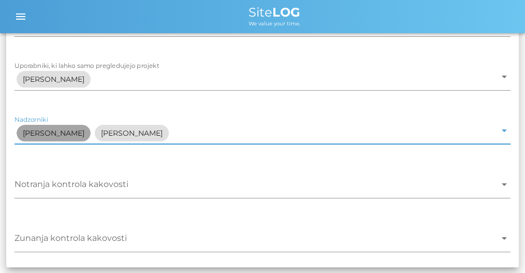
drag, startPoint x: 75, startPoint y: 131, endPoint x: 55, endPoint y: 134, distance: 20.0
click at [55, 134] on span "[PERSON_NAME]" at bounding box center [54, 133] width 62 height 17
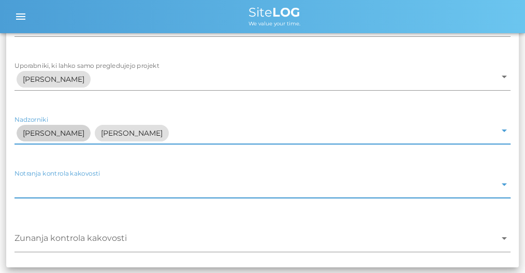
click at [94, 190] on input "Notranja kontrola kakovosti" at bounding box center [256, 187] width 482 height 17
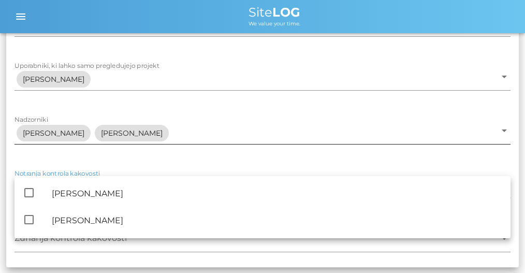
click at [275, 127] on input "Nadzorniki" at bounding box center [333, 133] width 325 height 17
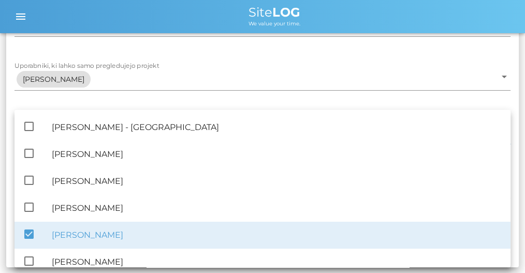
click at [281, 17] on b "LOG" at bounding box center [287, 12] width 28 height 15
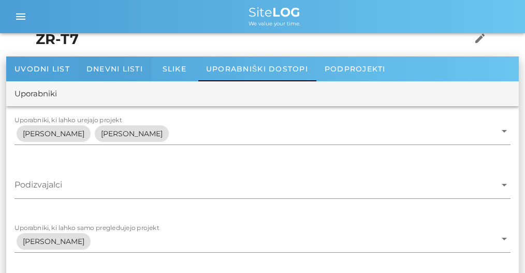
scroll to position [0, 0]
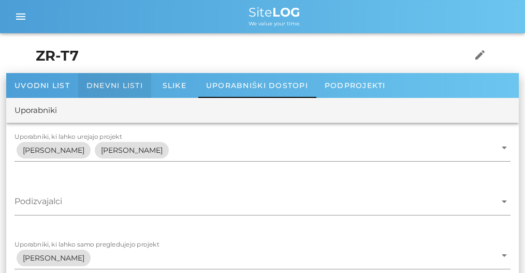
click at [127, 83] on span "Dnevni listi" at bounding box center [115, 85] width 56 height 9
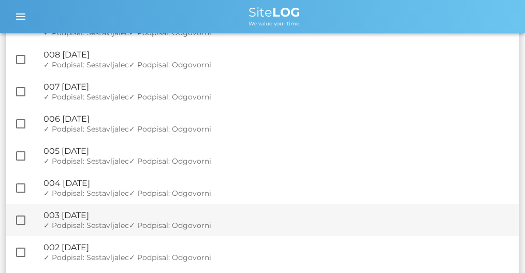
scroll to position [2042, 0]
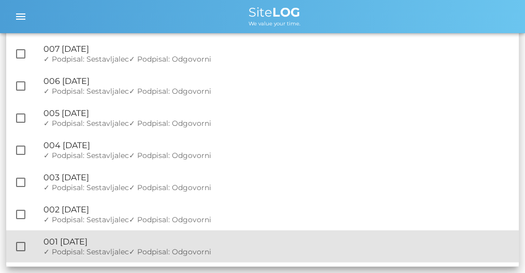
click at [150, 247] on div "🔏 001 ponedeljek, 17.02.2025 ✓ Podpisal: Nadzornik ✓ Podpisal: Sestavljalec ✓ P…" at bounding box center [277, 247] width 467 height 32
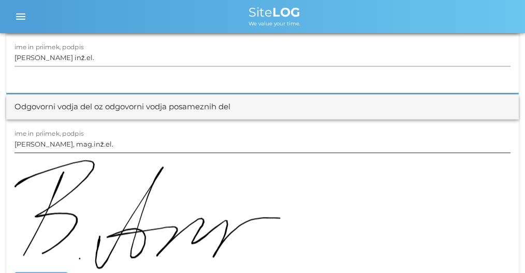
scroll to position [1416, 0]
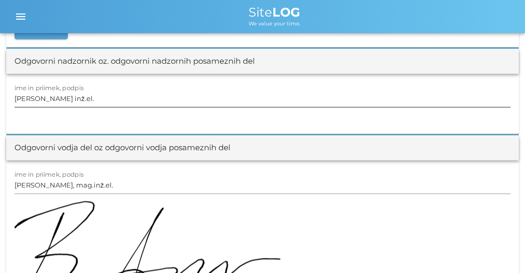
click at [76, 98] on input "[PERSON_NAME] inž.el." at bounding box center [263, 98] width 496 height 17
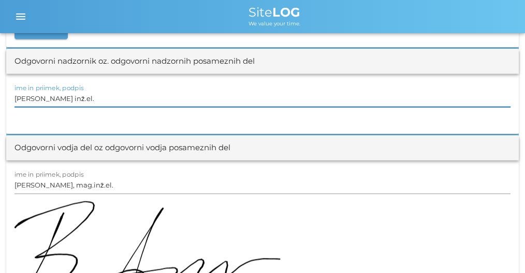
click at [76, 98] on input "[PERSON_NAME] inž.el." at bounding box center [263, 98] width 496 height 17
click at [207, 107] on div at bounding box center [263, 110] width 496 height 7
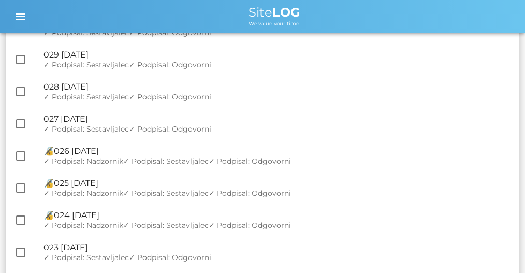
scroll to position [1451, 0]
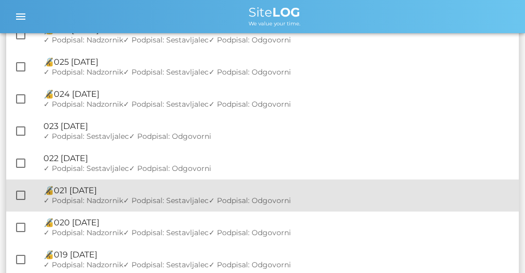
click at [210, 185] on div "🔏 021 [DATE]" at bounding box center [277, 190] width 467 height 10
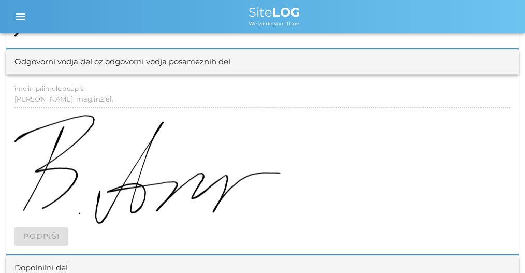
scroll to position [1692, 0]
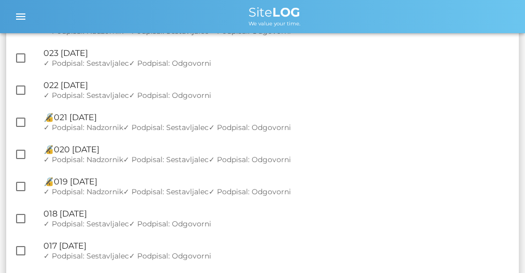
scroll to position [1489, 0]
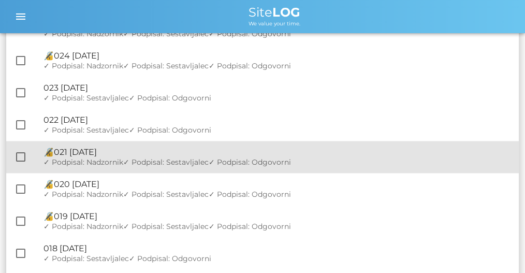
click at [252, 172] on div "🔏 021 [DATE] ✓ Podpisal: Nadzornik ✓ Podpisal: Sestavljalec ✓ Podpisal: Odgovor…" at bounding box center [277, 157] width 467 height 32
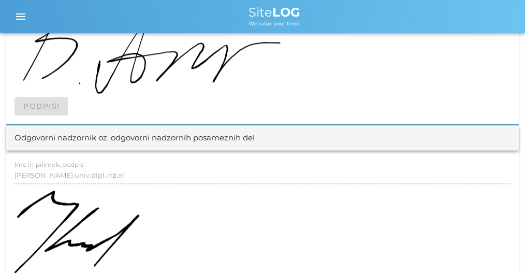
scroll to position [1347, 0]
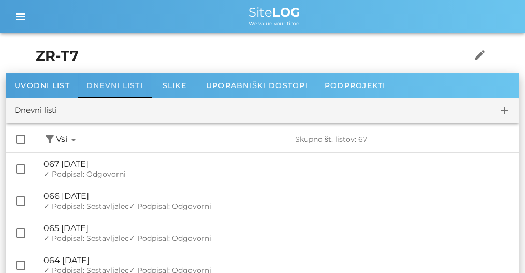
click at [123, 87] on span "Dnevni listi" at bounding box center [115, 85] width 56 height 9
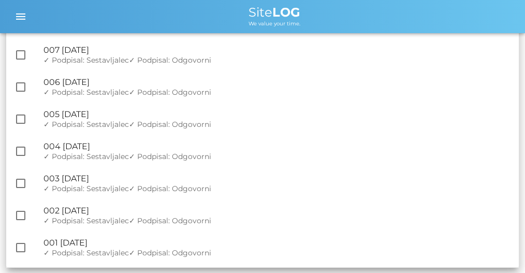
scroll to position [2042, 0]
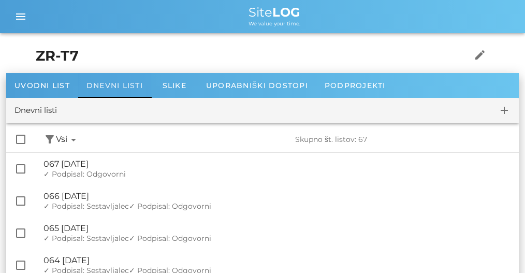
click at [118, 82] on span "Dnevni listi" at bounding box center [115, 85] width 56 height 9
click at [21, 23] on button "menu" at bounding box center [20, 16] width 25 height 25
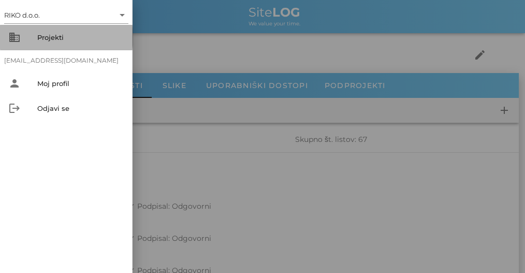
click at [55, 40] on div "Projekti" at bounding box center [80, 37] width 87 height 8
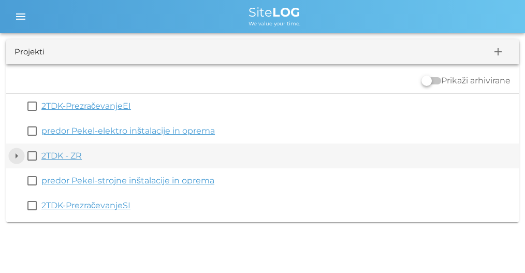
click at [19, 154] on button "arrow_drop_down" at bounding box center [16, 156] width 12 height 12
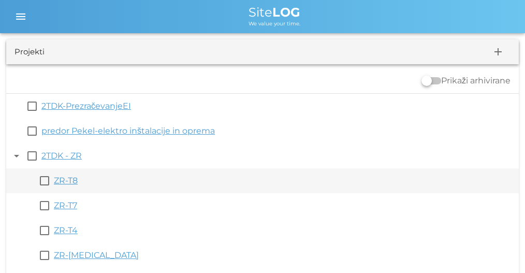
click at [73, 184] on link "ZR-T8" at bounding box center [66, 181] width 24 height 10
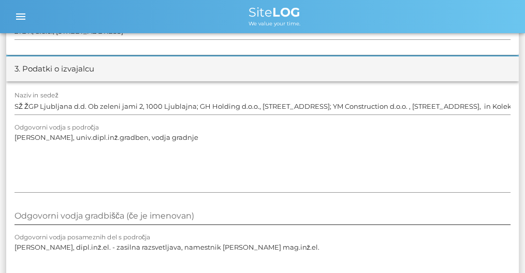
scroll to position [276, 0]
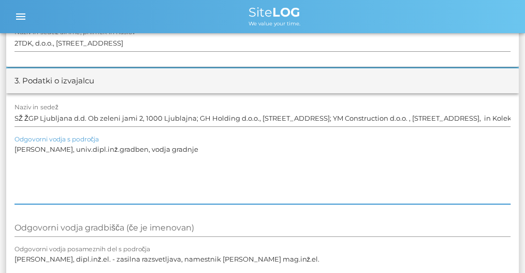
click at [90, 153] on textarea "[PERSON_NAME], univ.dipl.inž.gradben, vodja gradnje" at bounding box center [263, 173] width 496 height 62
click at [93, 167] on textarea "[PERSON_NAME], univ.dipl.inž.gradben, vodja gradnje" at bounding box center [263, 173] width 496 height 62
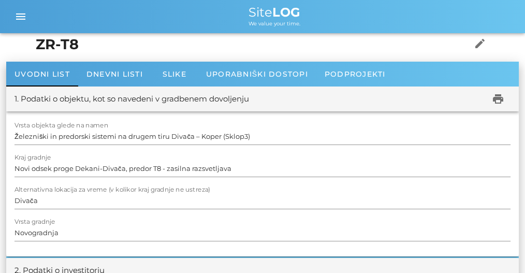
scroll to position [0, 0]
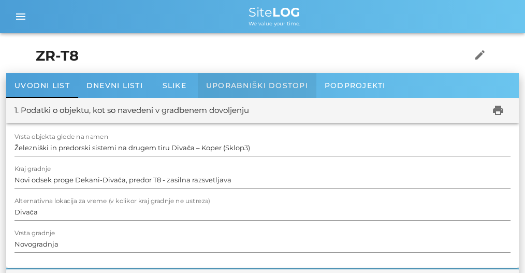
click at [242, 86] on span "Uporabniški dostopi" at bounding box center [257, 85] width 102 height 9
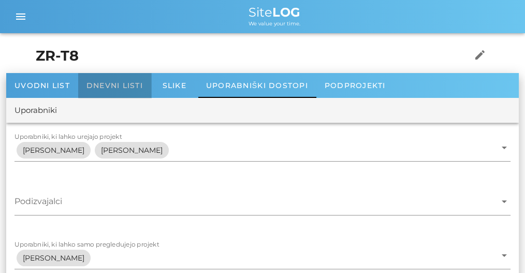
click at [134, 91] on div "Dnevni listi" at bounding box center [114, 85] width 73 height 25
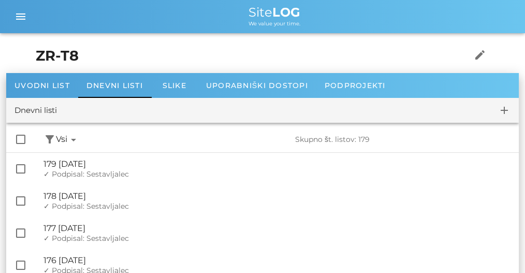
click at [73, 138] on icon "arrow_drop_down" at bounding box center [73, 140] width 12 height 12
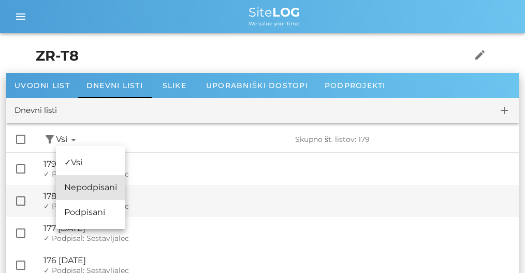
click at [94, 188] on div "✓ Nepodpisani" at bounding box center [90, 187] width 69 height 25
checkbox input "false"
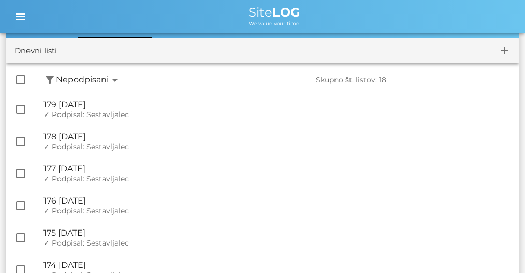
scroll to position [19, 0]
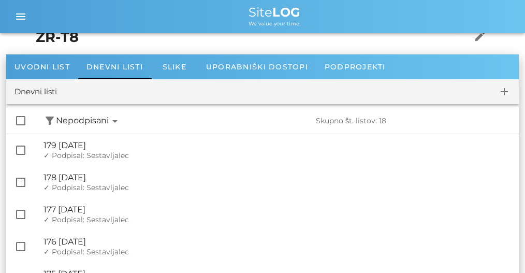
click at [107, 130] on div "check_box_outline_blank filter_alt Podpisani arrow_drop_down Nepodpisani arrow_…" at bounding box center [262, 120] width 513 height 25
click at [109, 125] on span "Nepodpisani arrow_drop_down" at bounding box center [88, 121] width 65 height 13
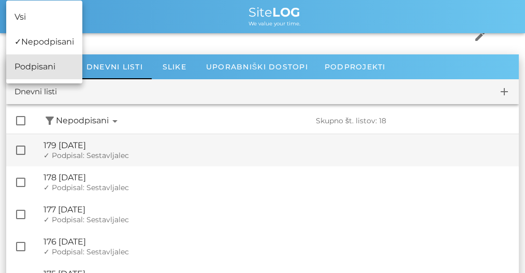
click at [48, 69] on div "✓ Podpisani" at bounding box center [44, 66] width 76 height 25
checkbox input "false"
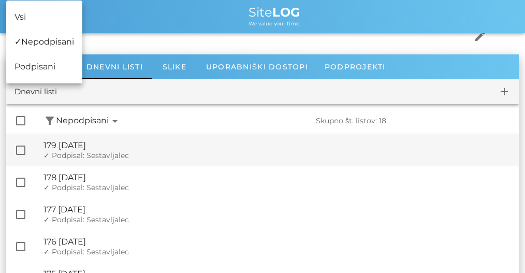
checkbox input "false"
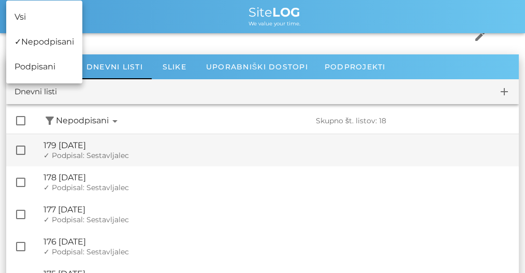
checkbox input "false"
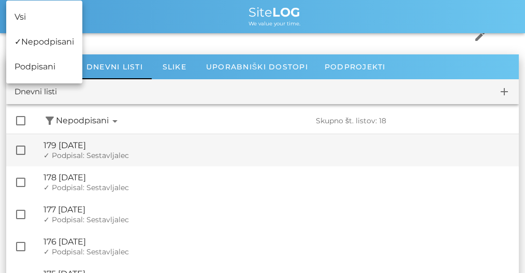
checkbox input "false"
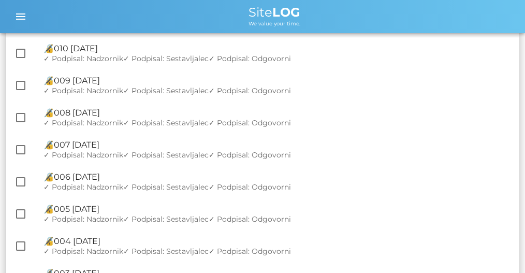
scroll to position [5062, 0]
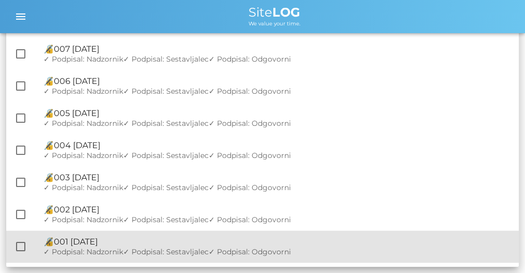
click at [136, 248] on span "✓ Podpisal: Sestavljalec" at bounding box center [165, 251] width 85 height 9
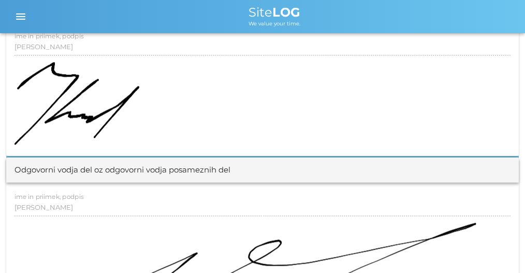
scroll to position [1244, 0]
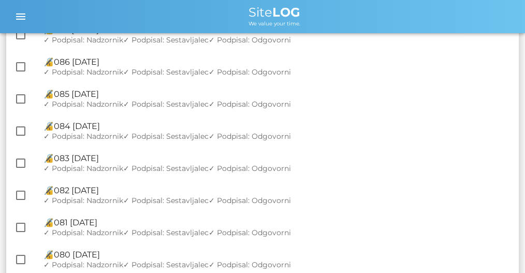
scroll to position [3178, 0]
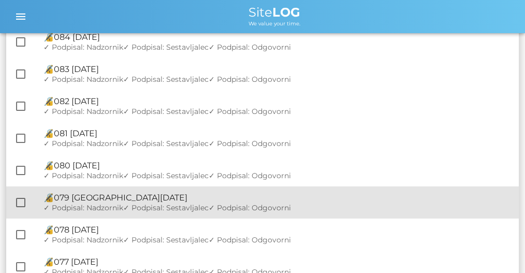
click at [185, 198] on div "🔏 079 [GEOGRAPHIC_DATA][DATE]" at bounding box center [277, 198] width 467 height 10
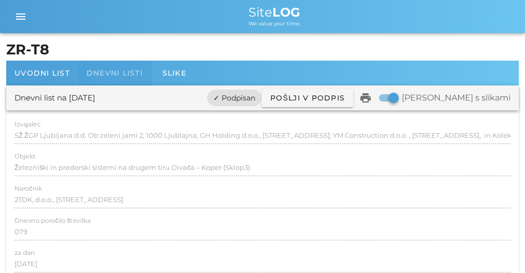
click at [123, 82] on div "Dnevni listi" at bounding box center [114, 73] width 73 height 25
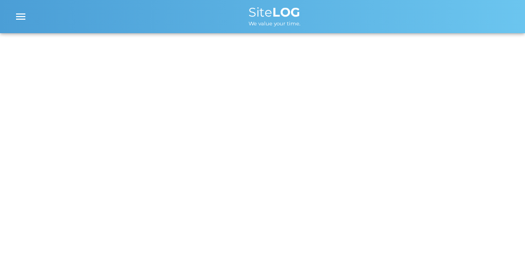
click at [123, 74] on div "RIKO d.o.o. arrow_drop_down business Projekti [EMAIL_ADDRESS][DOMAIN_NAME] pers…" at bounding box center [262, 136] width 525 height 273
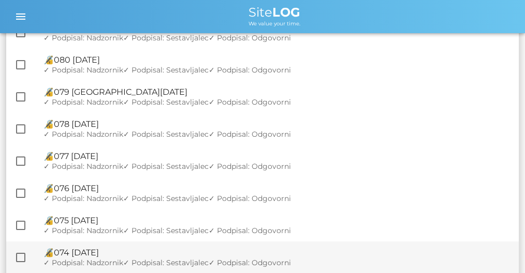
scroll to position [3385, 0]
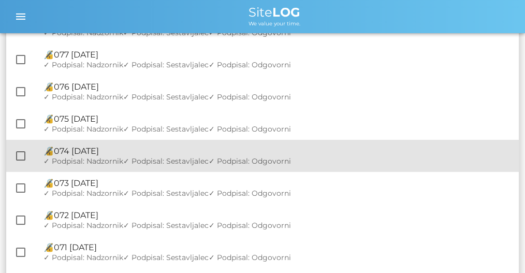
click at [140, 161] on span "✓ Podpisal: Sestavljalec" at bounding box center [165, 160] width 85 height 9
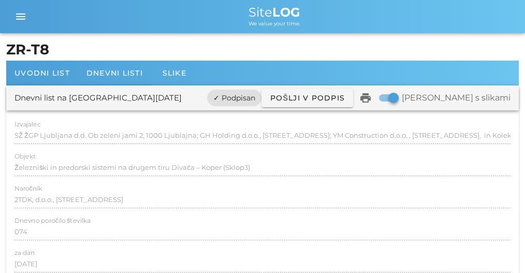
drag, startPoint x: 238, startPoint y: -42, endPoint x: 212, endPoint y: -22, distance: 32.5
click at [115, 74] on span "Dnevni listi" at bounding box center [115, 72] width 56 height 9
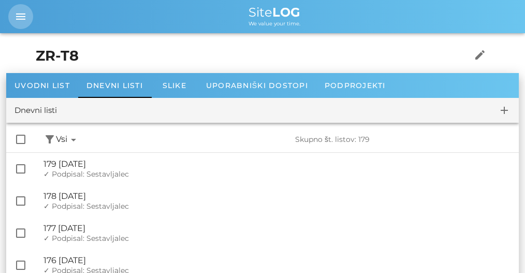
click at [24, 24] on button "menu" at bounding box center [20, 16] width 25 height 25
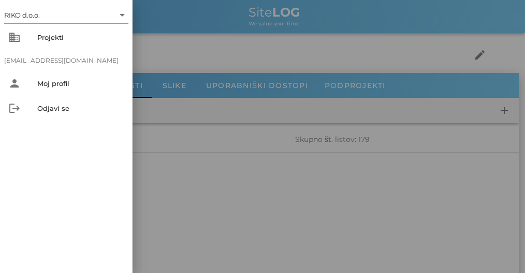
click at [272, 37] on div at bounding box center [262, 136] width 525 height 273
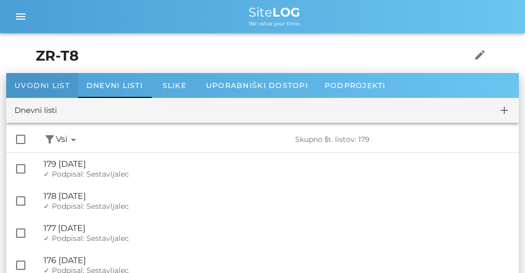
click at [61, 89] on span "Uvodni list" at bounding box center [42, 85] width 55 height 9
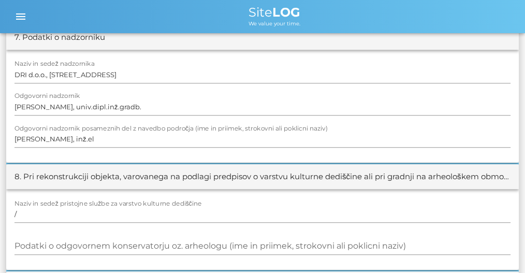
scroll to position [898, 0]
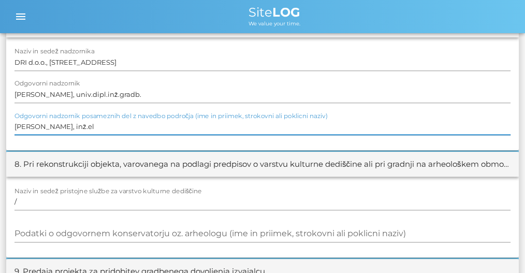
click at [110, 124] on input "[PERSON_NAME], inž.el" at bounding box center [263, 126] width 496 height 17
click at [105, 152] on div "8. Pri rekonstrukciji objekta, varovanega na podlagi predpisov o varstvu kultur…" at bounding box center [262, 164] width 513 height 25
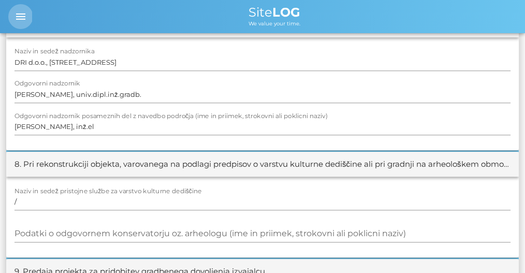
click at [20, 21] on icon "menu" at bounding box center [21, 16] width 12 height 12
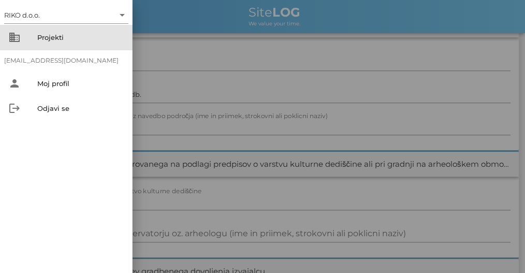
click at [44, 41] on div "Projekti" at bounding box center [80, 37] width 87 height 17
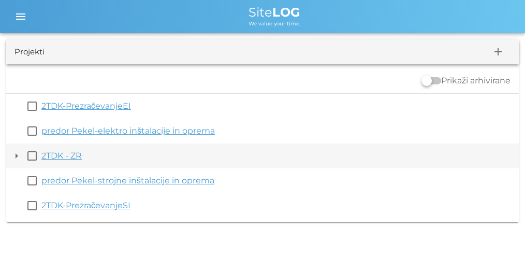
click at [17, 155] on button "arrow_drop_down" at bounding box center [16, 156] width 12 height 12
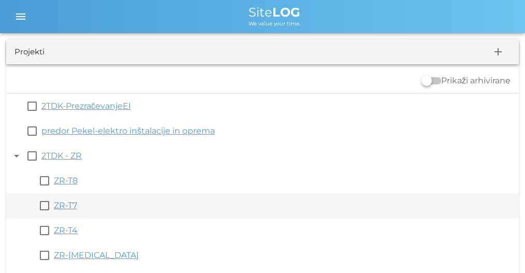
click at [59, 205] on link "ZR-T7" at bounding box center [65, 206] width 23 height 10
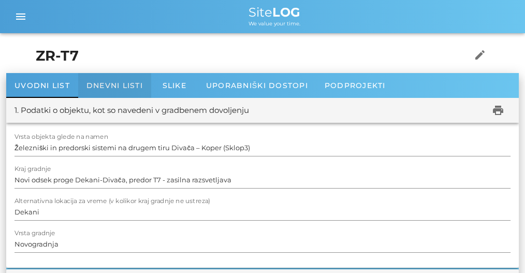
click at [121, 92] on div "Dnevni listi" at bounding box center [114, 85] width 73 height 25
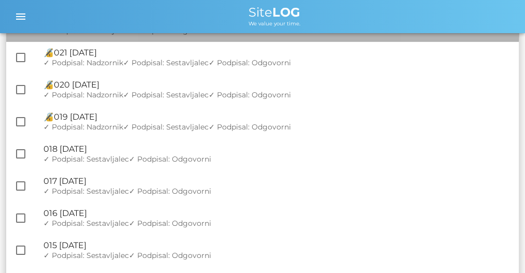
scroll to position [1589, 0]
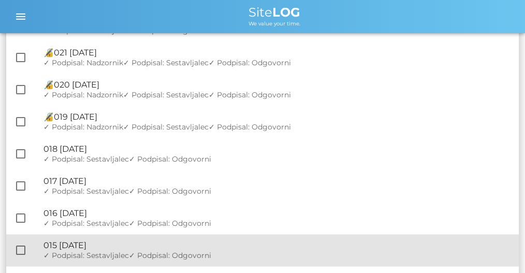
drag, startPoint x: 158, startPoint y: 151, endPoint x: 409, endPoint y: 243, distance: 267.7
click at [409, 244] on div "🔏 015 [DATE]" at bounding box center [277, 245] width 467 height 10
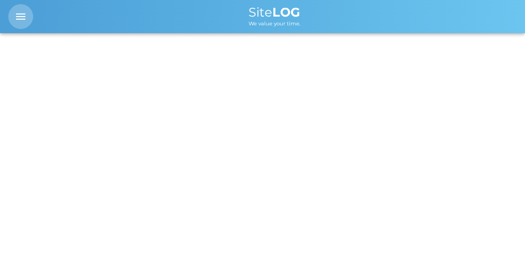
click at [17, 8] on button "menu" at bounding box center [20, 16] width 25 height 25
click at [21, 15] on icon "menu" at bounding box center [21, 16] width 12 height 12
click at [22, 18] on icon "menu" at bounding box center [21, 16] width 12 height 12
click at [23, 20] on icon "menu" at bounding box center [21, 16] width 12 height 12
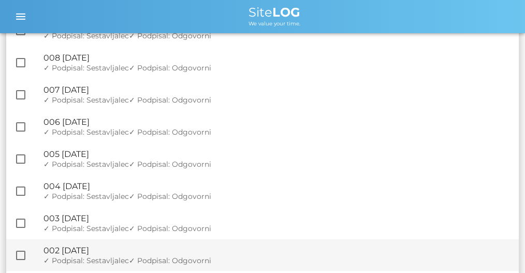
scroll to position [2042, 0]
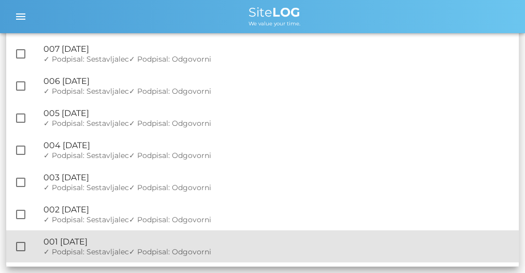
click at [148, 244] on div "🔏 001 [DATE]" at bounding box center [277, 242] width 467 height 10
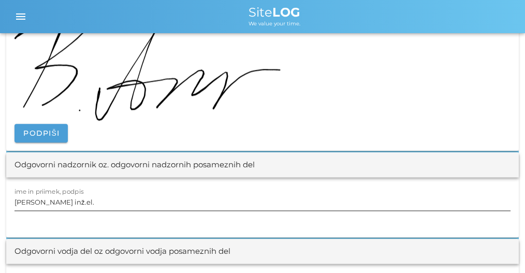
scroll to position [1347, 0]
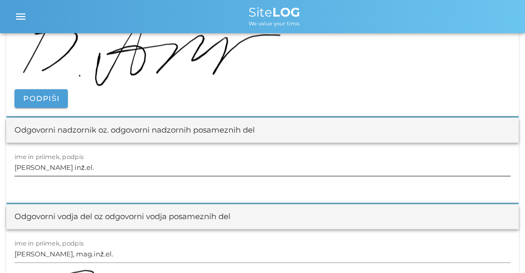
click at [104, 166] on input "[PERSON_NAME] inž.el." at bounding box center [263, 167] width 496 height 17
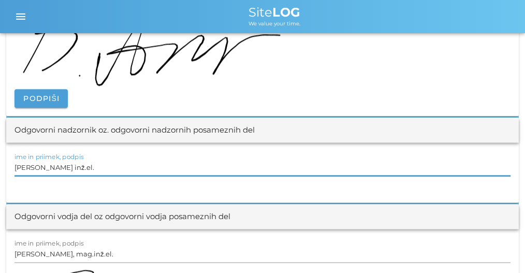
click at [104, 166] on input "[PERSON_NAME] inž.el." at bounding box center [263, 167] width 496 height 17
paste input "[PERSON_NAME] inž.el."
paste input "text"
type input "[PERSON_NAME] inž.el."
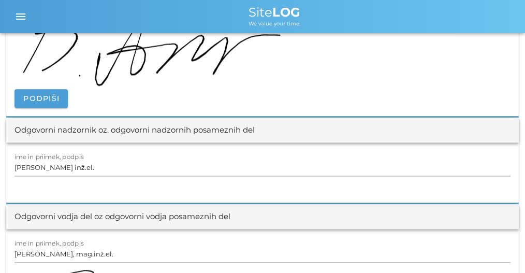
click at [108, 183] on div at bounding box center [263, 188] width 496 height 11
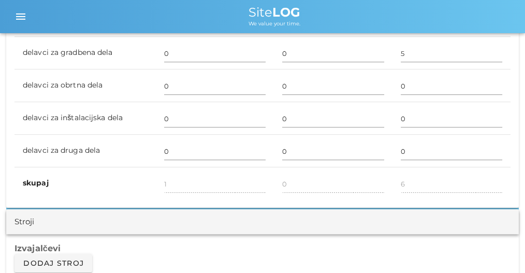
scroll to position [0, 0]
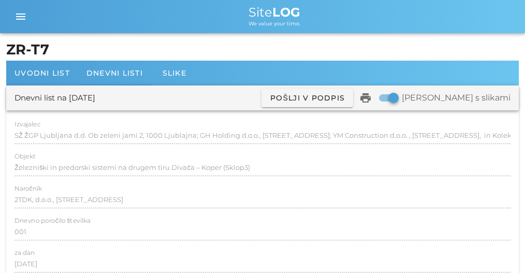
drag, startPoint x: 163, startPoint y: 85, endPoint x: 166, endPoint y: -19, distance: 104.7
click at [119, 75] on span "Dnevni listi" at bounding box center [115, 72] width 56 height 9
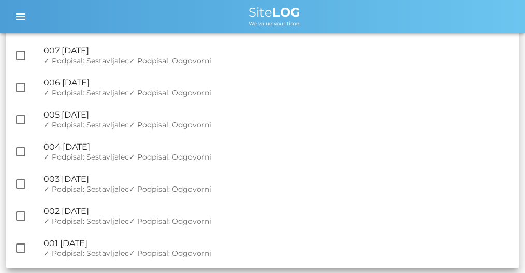
scroll to position [2042, 0]
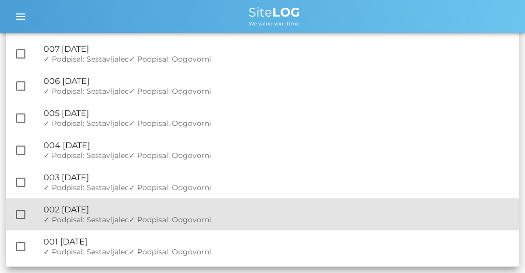
click at [119, 209] on div "🔏 002 [DATE]" at bounding box center [277, 210] width 467 height 10
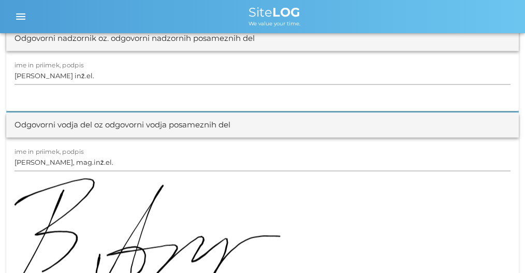
scroll to position [1347, 0]
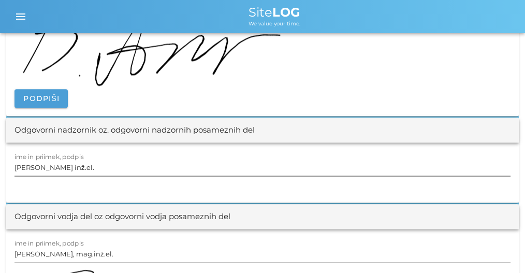
click at [96, 166] on input "[PERSON_NAME] inž.el." at bounding box center [263, 167] width 496 height 17
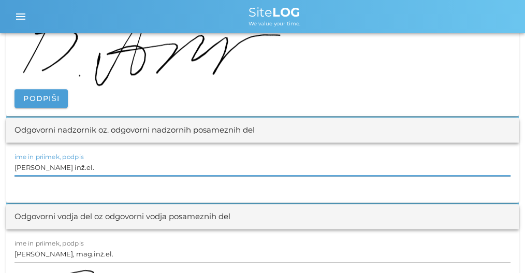
click at [96, 166] on input "[PERSON_NAME] inž.el." at bounding box center [263, 167] width 496 height 17
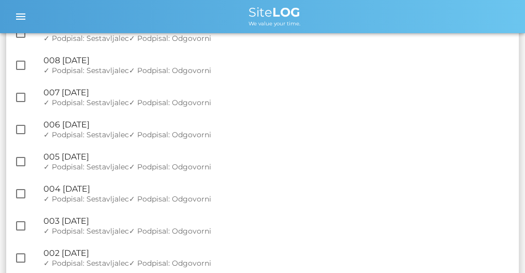
scroll to position [2042, 0]
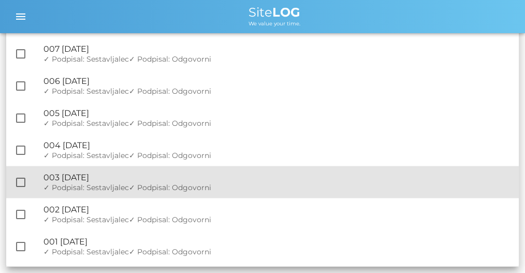
click at [109, 169] on div "🔏 003 [DATE] ✓ Podpisal: Nadzornik ✓ Podpisal: Sestavljalec ✓ Podpisal: Odgovor…" at bounding box center [277, 182] width 467 height 32
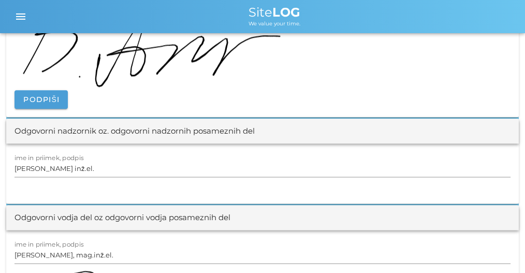
scroll to position [1278, 0]
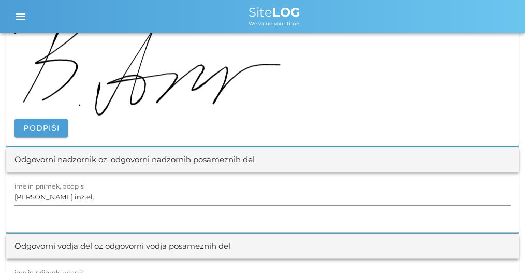
click at [84, 190] on input "[PERSON_NAME] inž.el." at bounding box center [263, 197] width 496 height 17
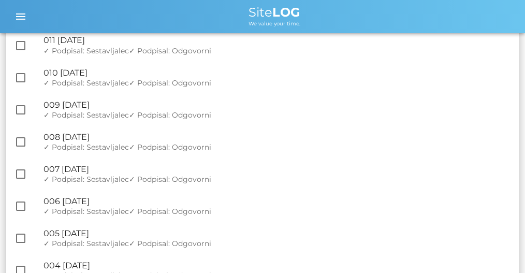
scroll to position [2042, 0]
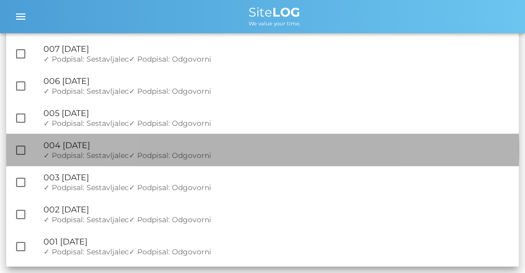
click at [135, 145] on div "🔏 004 [DATE]" at bounding box center [277, 145] width 467 height 10
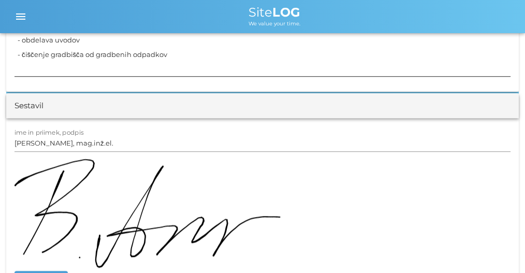
scroll to position [1312, 0]
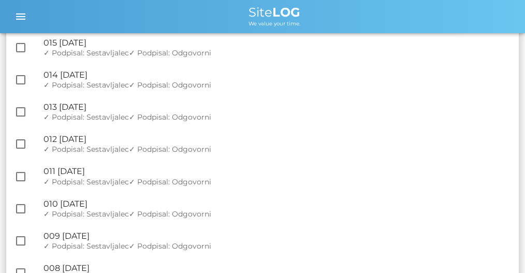
scroll to position [1796, 0]
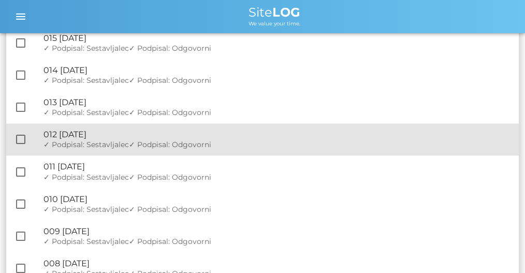
click at [114, 133] on div "🔏 012 [DATE]" at bounding box center [277, 135] width 467 height 10
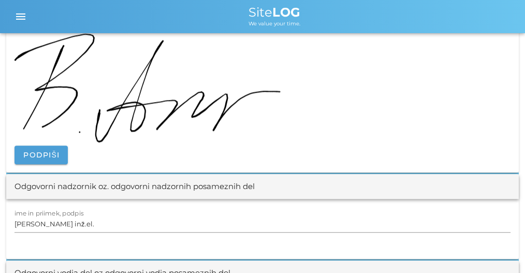
scroll to position [1174, 0]
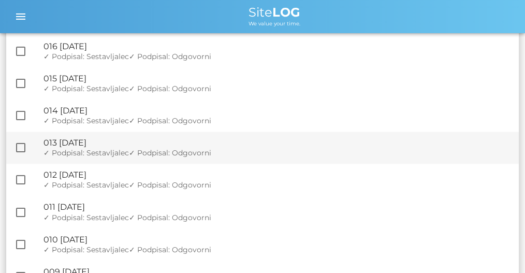
scroll to position [1762, 0]
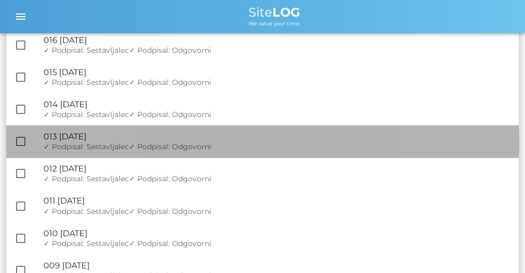
click at [122, 148] on span "✓ Podpisal: Sestavljalec" at bounding box center [86, 146] width 85 height 9
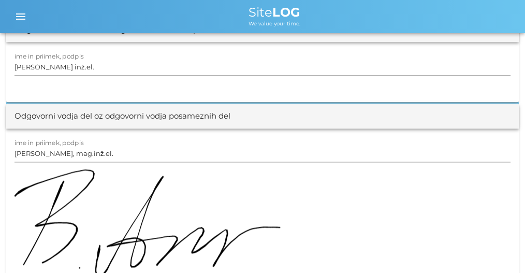
scroll to position [1347, 0]
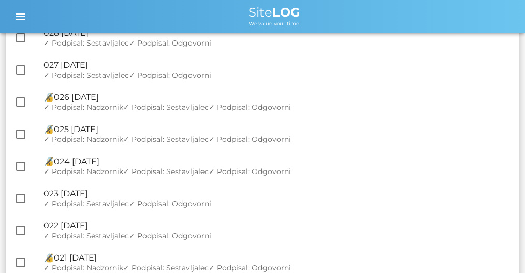
scroll to position [1554, 0]
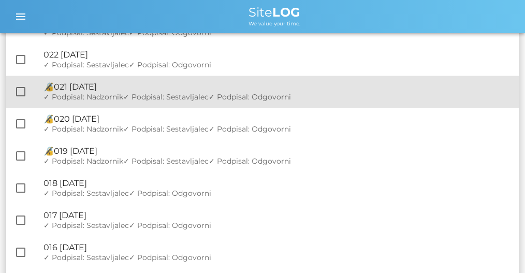
click at [177, 99] on span "✓ Podpisal: Sestavljalec" at bounding box center [165, 96] width 85 height 9
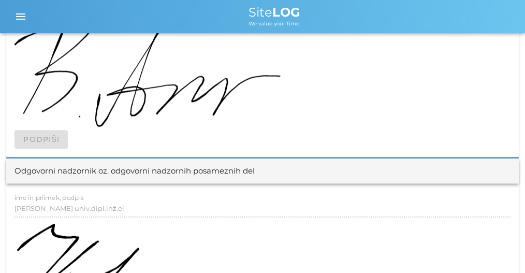
scroll to position [1416, 0]
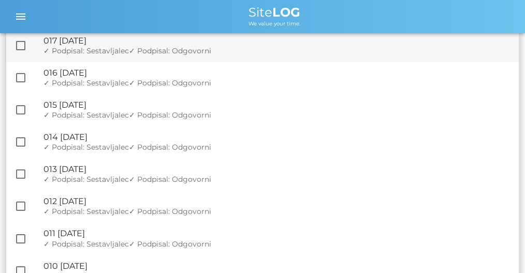
scroll to position [1796, 0]
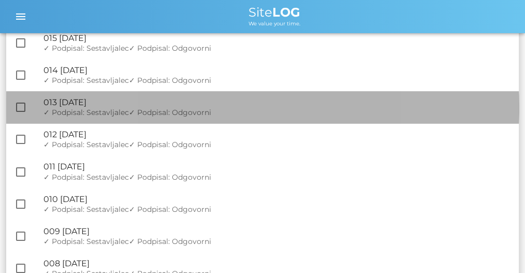
click at [110, 107] on div "🔏 013 [DATE]" at bounding box center [277, 102] width 467 height 10
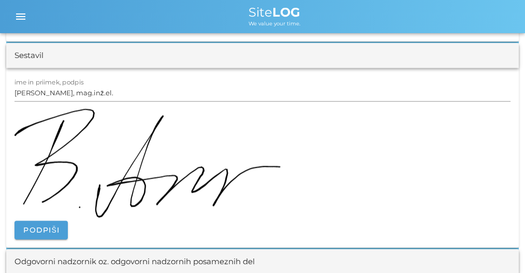
scroll to position [1209, 0]
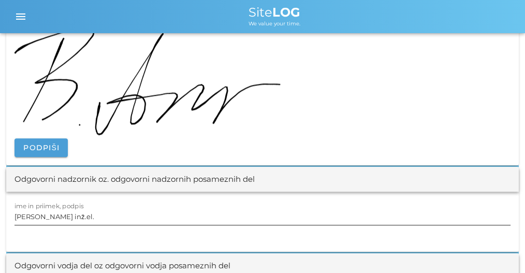
click at [82, 212] on input "[PERSON_NAME] inž.el." at bounding box center [263, 216] width 496 height 17
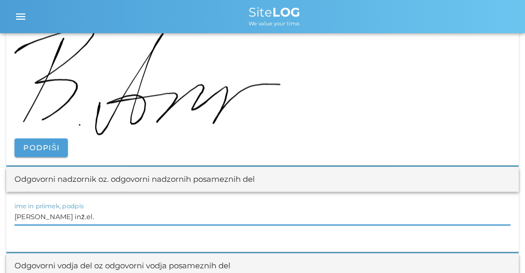
paste input "[PERSON_NAME] univ.dipl.inž.el"
type input "[PERSON_NAME] univ.dipl.inž.el"
click at [133, 227] on div at bounding box center [263, 228] width 496 height 7
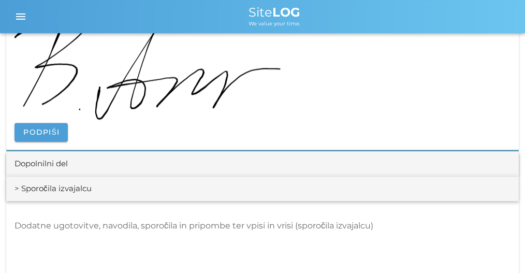
scroll to position [1554, 0]
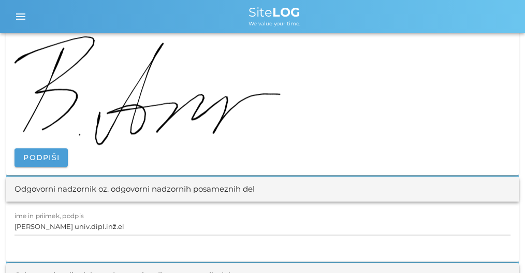
drag, startPoint x: 190, startPoint y: 191, endPoint x: 172, endPoint y: 93, distance: 99.1
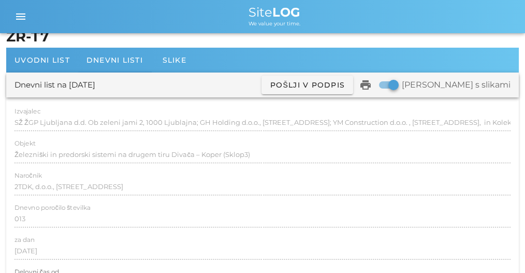
scroll to position [0, 0]
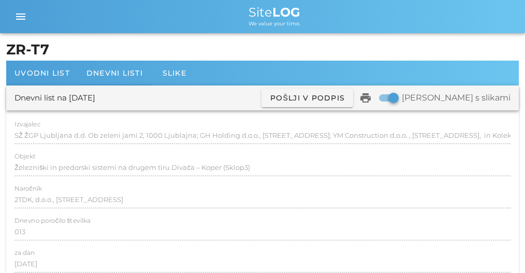
drag, startPoint x: 113, startPoint y: 198, endPoint x: 106, endPoint y: 8, distance: 190.8
click at [107, 80] on div "Dnevni listi" at bounding box center [114, 73] width 73 height 25
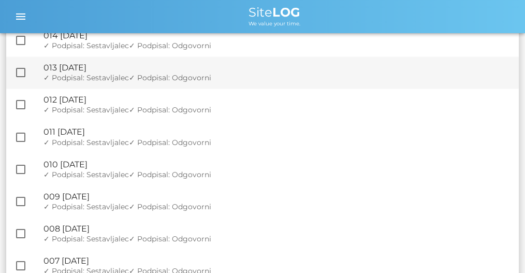
scroll to position [1796, 0]
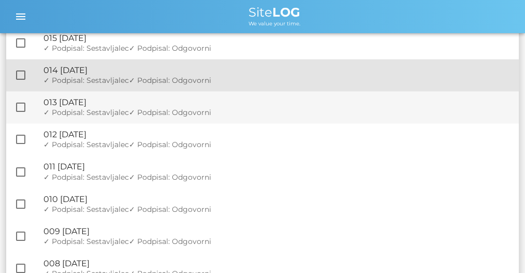
click at [119, 72] on div "🔏 014 [DATE]" at bounding box center [277, 70] width 467 height 10
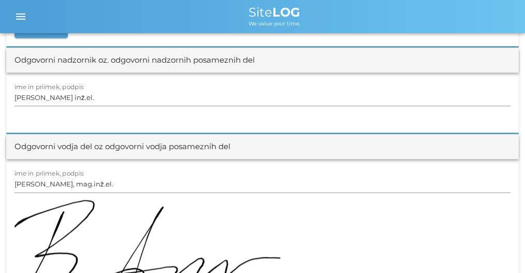
scroll to position [1278, 0]
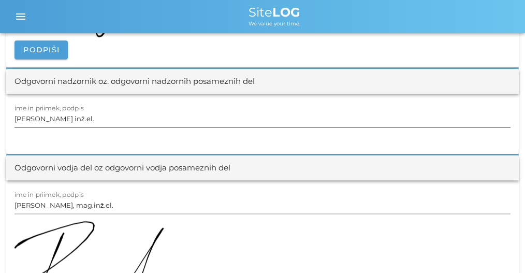
click at [102, 118] on input "[PERSON_NAME] inž.el." at bounding box center [263, 118] width 496 height 17
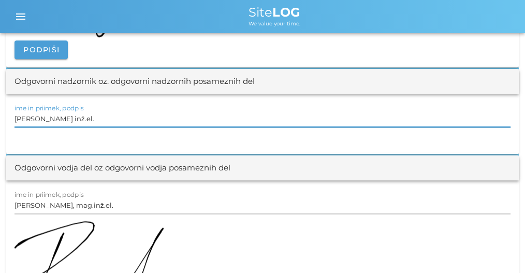
paste input "[PERSON_NAME] univ.dipl.inž.el"
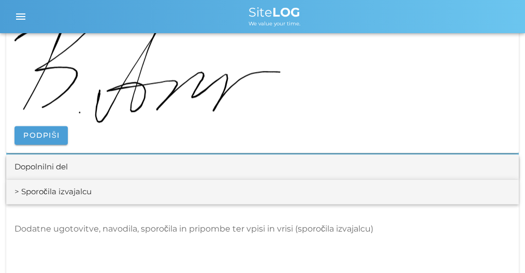
type input "[PERSON_NAME] univ.dipl.inž.el"
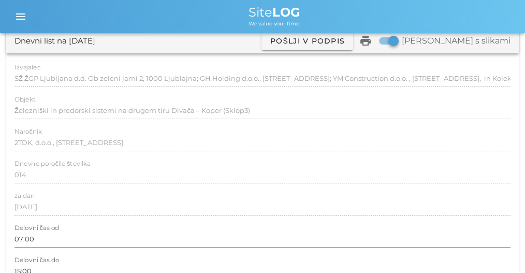
scroll to position [0, 0]
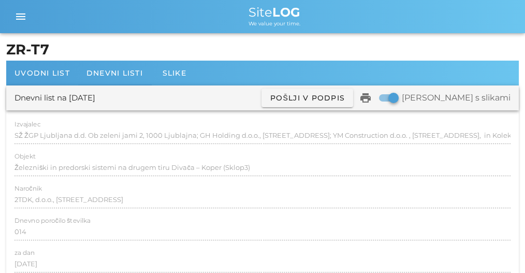
drag, startPoint x: 164, startPoint y: 107, endPoint x: 164, endPoint y: -24, distance: 131.1
click at [108, 76] on span "Dnevni listi" at bounding box center [115, 72] width 56 height 9
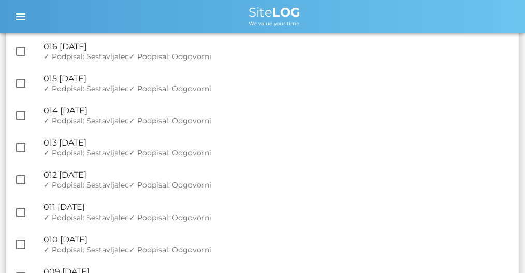
scroll to position [1762, 0]
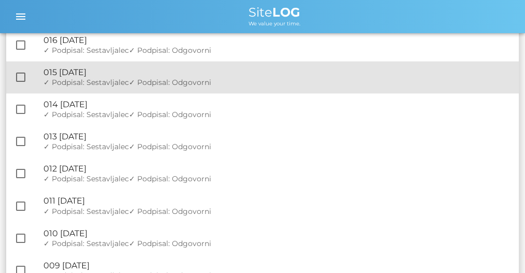
click at [121, 83] on span "✓ Podpisal: Sestavljalec" at bounding box center [86, 82] width 85 height 9
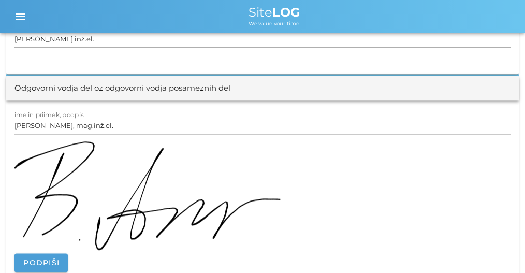
scroll to position [1244, 0]
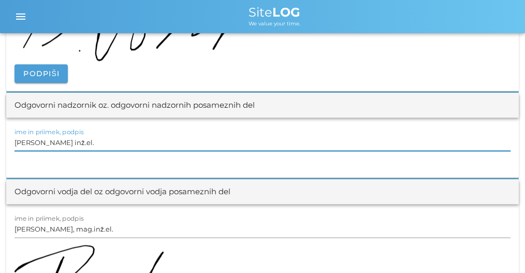
click at [76, 141] on input "[PERSON_NAME] inž.el." at bounding box center [263, 142] width 496 height 17
click at [75, 141] on input "[PERSON_NAME] inž.el." at bounding box center [263, 142] width 496 height 17
paste input "[PERSON_NAME] univ.dipl.inž.el"
type input "[PERSON_NAME] univ.dipl.inž.el"
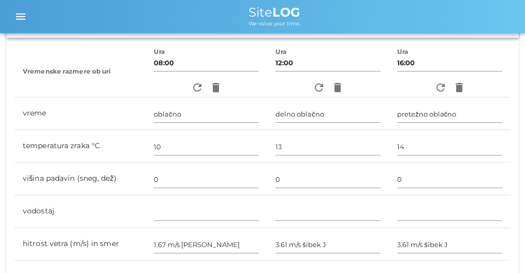
scroll to position [0, 0]
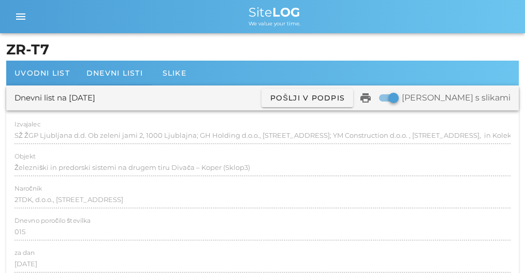
drag, startPoint x: 134, startPoint y: 175, endPoint x: 118, endPoint y: -10, distance: 186.1
click at [110, 81] on div "Dnevni listi" at bounding box center [114, 73] width 73 height 25
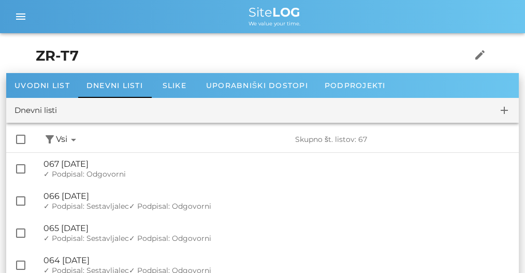
click at [67, 132] on div "check_box_outline_blank filter_alt Podpisani arrow_drop_down Nepodpisani arrow_…" at bounding box center [262, 139] width 513 height 25
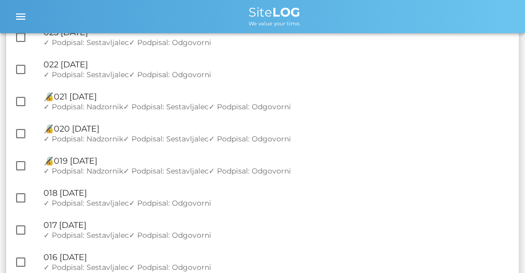
scroll to position [1692, 0]
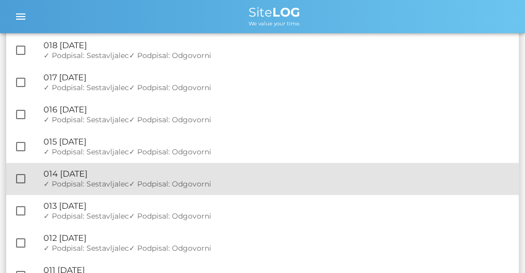
click at [134, 187] on span "✓ Podpisal: Odgovorni" at bounding box center [170, 183] width 82 height 9
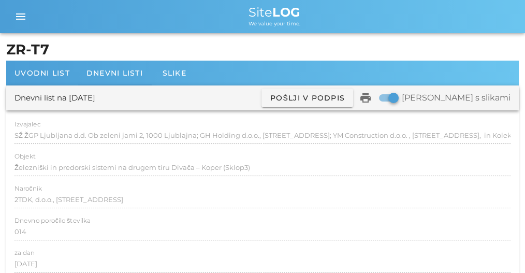
drag, startPoint x: 180, startPoint y: 201, endPoint x: 136, endPoint y: 37, distance: 169.7
click at [131, 70] on span "Dnevni listi" at bounding box center [115, 72] width 56 height 9
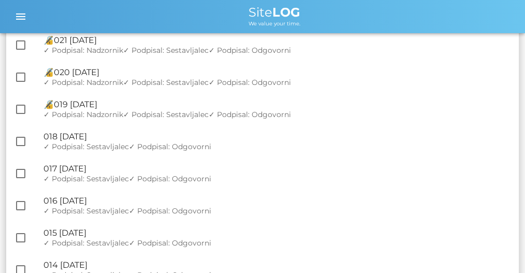
scroll to position [1727, 0]
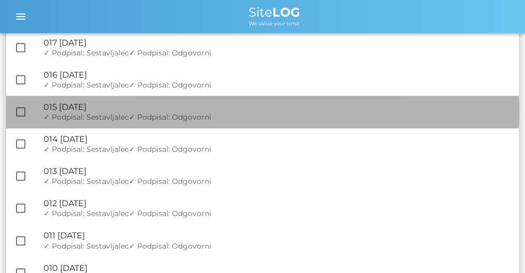
click at [115, 106] on div "🔏 015 [DATE]" at bounding box center [277, 107] width 467 height 10
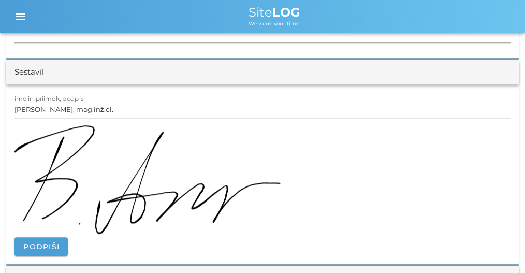
scroll to position [1209, 0]
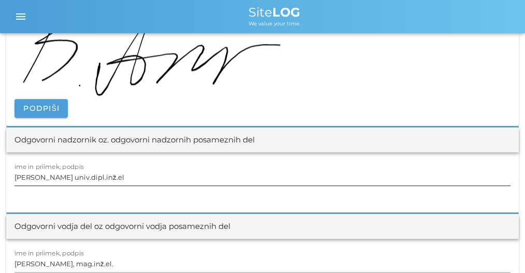
click at [139, 176] on input "[PERSON_NAME] univ.dipl.inž.el" at bounding box center [263, 177] width 496 height 17
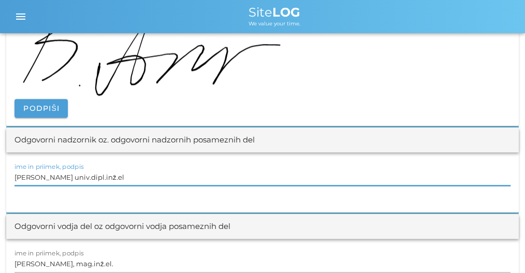
click at [139, 176] on input "[PERSON_NAME] univ.dipl.inž.el" at bounding box center [263, 177] width 496 height 17
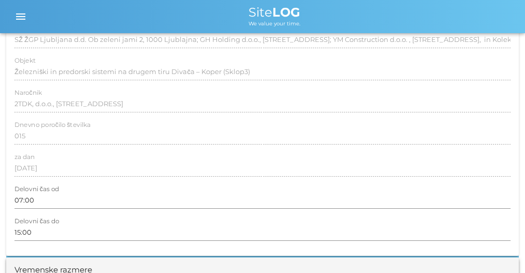
scroll to position [0, 0]
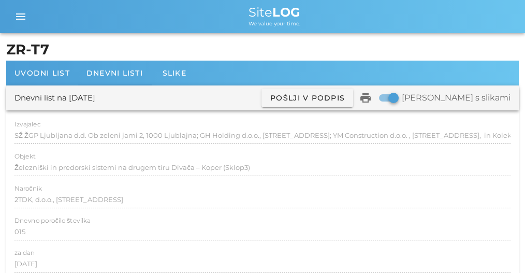
drag, startPoint x: 172, startPoint y: 199, endPoint x: 153, endPoint y: -35, distance: 234.9
click at [107, 69] on span "Dnevni listi" at bounding box center [115, 72] width 56 height 9
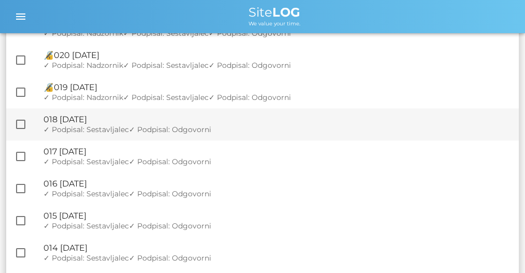
scroll to position [1727, 0]
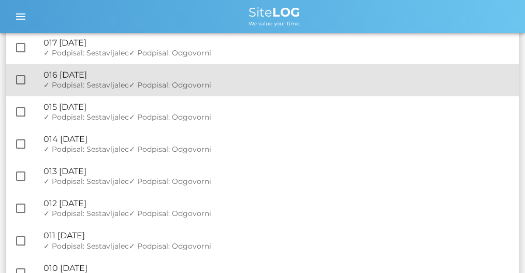
click at [117, 80] on div "🔏 016 [DATE]" at bounding box center [277, 75] width 467 height 10
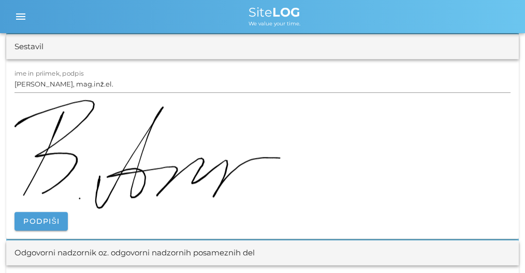
scroll to position [1244, 0]
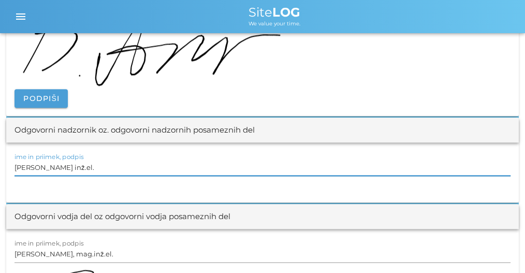
click at [95, 161] on input "[PERSON_NAME] inž.el." at bounding box center [263, 167] width 496 height 17
paste input "[PERSON_NAME] univ.dipl.inž.el"
type input "[PERSON_NAME] univ.dipl.inž.el"
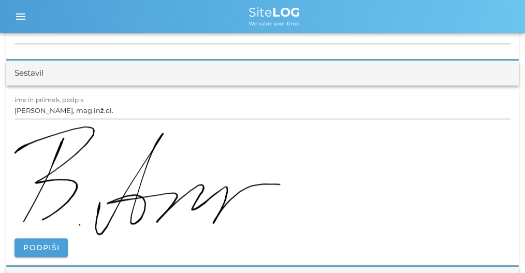
scroll to position [0, 0]
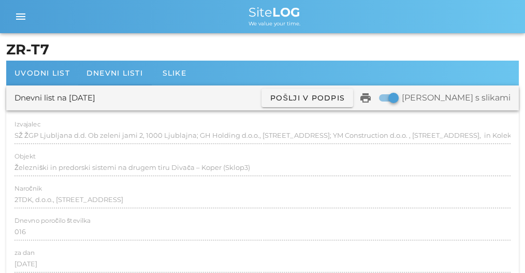
drag, startPoint x: 192, startPoint y: 97, endPoint x: 173, endPoint y: -18, distance: 116.6
click at [110, 74] on span "Dnevni listi" at bounding box center [115, 72] width 56 height 9
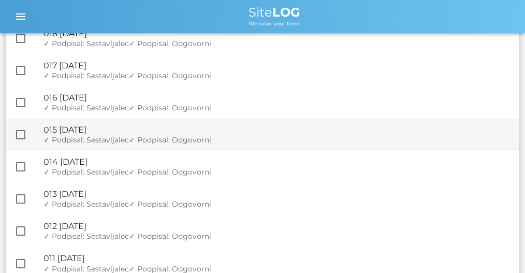
scroll to position [1692, 0]
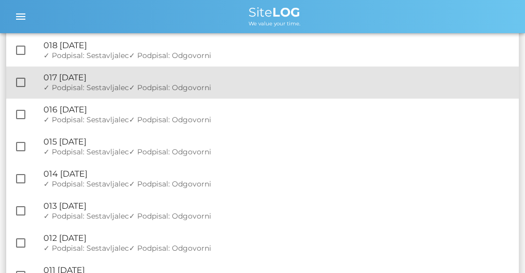
click at [108, 91] on span "✓ Podpisal: Sestavljalec" at bounding box center [86, 87] width 85 height 9
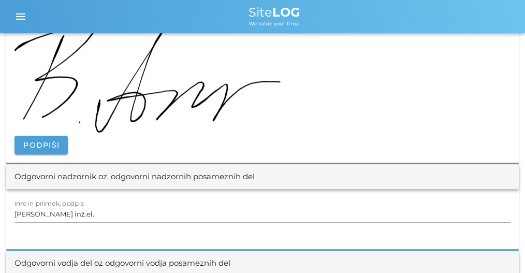
scroll to position [1347, 0]
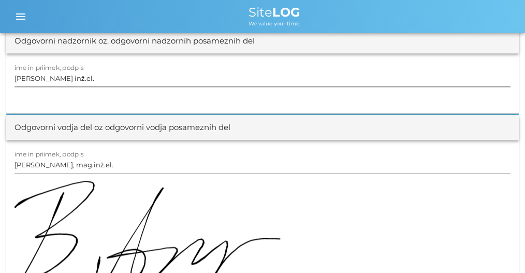
click at [100, 80] on input "[PERSON_NAME] inž.el." at bounding box center [263, 78] width 496 height 17
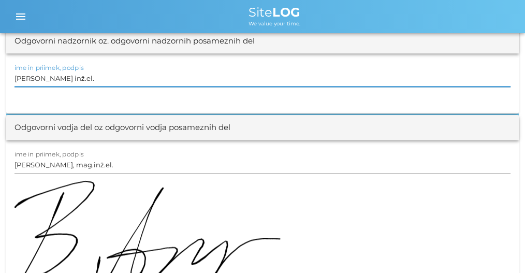
paste input "[PERSON_NAME] univ.dipl.inž.el"
type input "[PERSON_NAME] univ.dipl.inž.el"
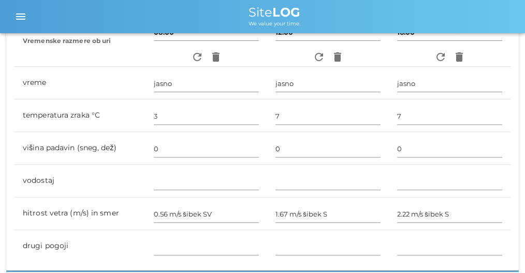
scroll to position [0, 0]
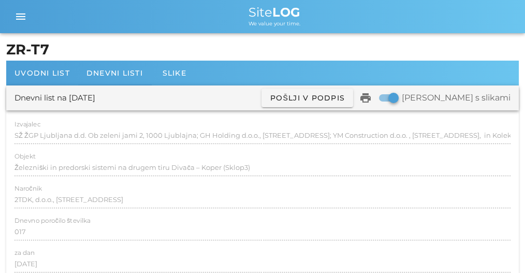
drag, startPoint x: 199, startPoint y: 42, endPoint x: 199, endPoint y: 28, distance: 14.5
click at [101, 76] on span "Dnevni listi" at bounding box center [115, 72] width 56 height 9
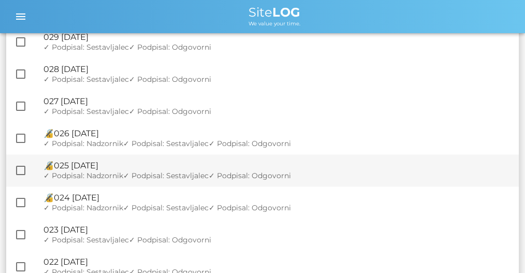
scroll to position [1623, 0]
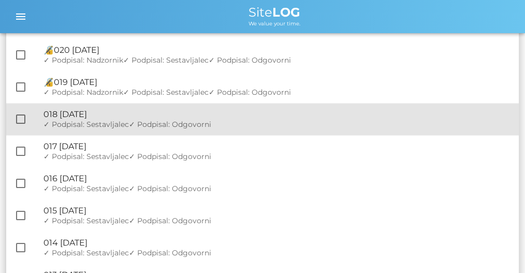
click at [121, 118] on div "🔏 018 [DATE]" at bounding box center [277, 114] width 467 height 10
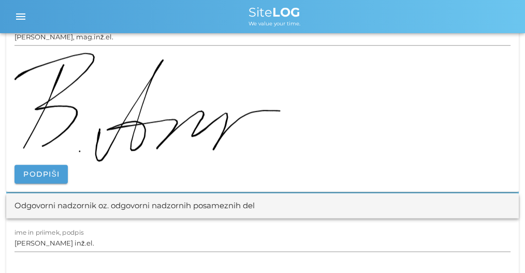
scroll to position [1312, 0]
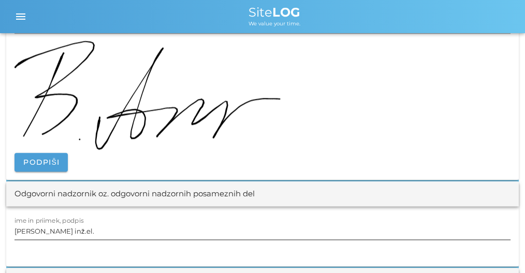
click at [103, 219] on div "ime in priimek, podpis [PERSON_NAME] inž.el." at bounding box center [263, 232] width 496 height 30
click at [113, 239] on div at bounding box center [263, 242] width 496 height 7
click at [111, 234] on input "[PERSON_NAME] inž.el." at bounding box center [263, 231] width 496 height 17
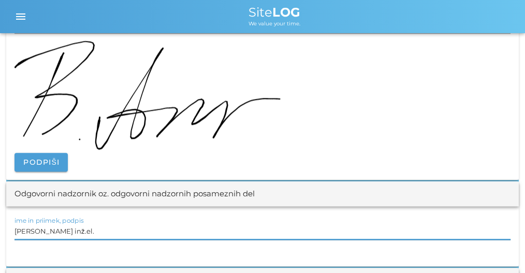
paste input "[PERSON_NAME] univ.dipl.inž.el"
type input "[PERSON_NAME] univ.dipl.inž.el"
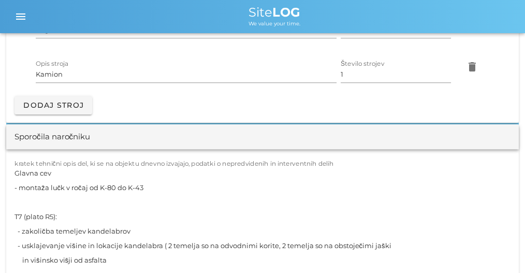
scroll to position [0, 0]
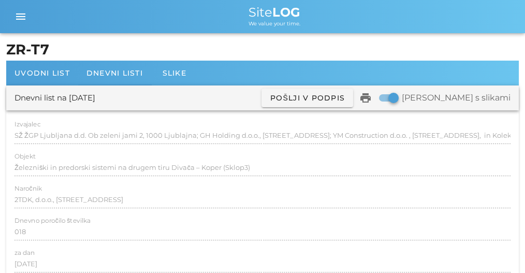
drag, startPoint x: 156, startPoint y: 226, endPoint x: 155, endPoint y: -42, distance: 267.9
click at [106, 65] on div "Dnevni listi" at bounding box center [114, 73] width 73 height 25
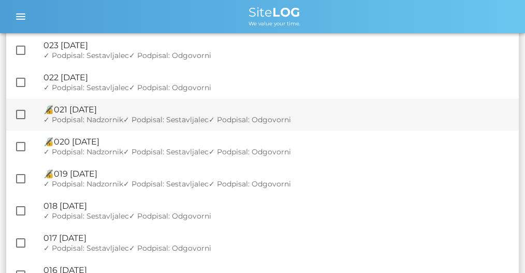
scroll to position [1520, 0]
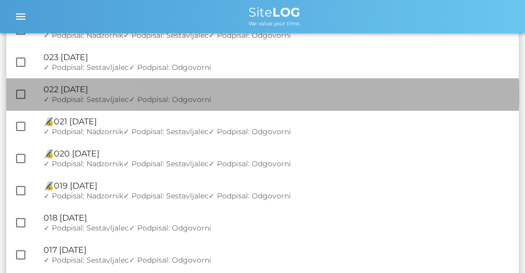
click at [138, 95] on div "🔏 022 [DATE] ✓ Podpisal: Nadzornik ✓ Podpisal: Sestavljalec ✓ Podpisal: Odgovor…" at bounding box center [277, 94] width 467 height 32
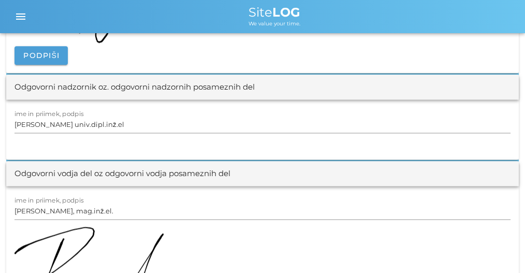
scroll to position [1389, 0]
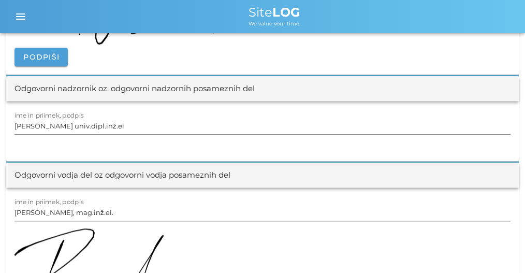
click at [55, 125] on input "[PERSON_NAME] univ.dipl.inž.el" at bounding box center [263, 126] width 496 height 17
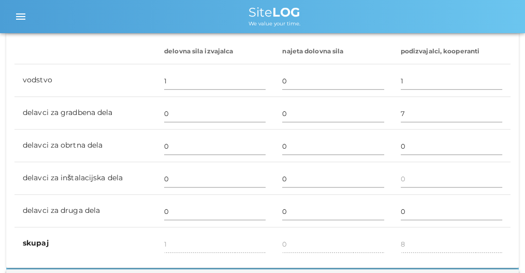
scroll to position [188, 0]
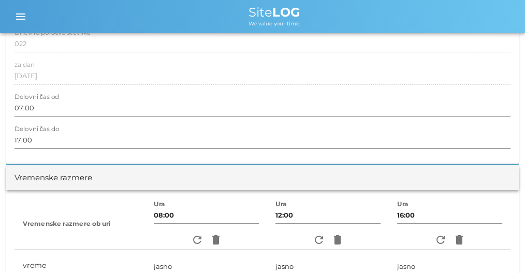
drag, startPoint x: 166, startPoint y: 21, endPoint x: 168, endPoint y: -9, distance: 30.1
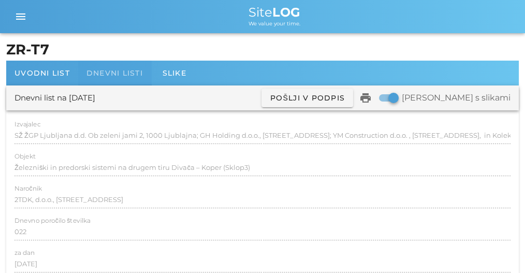
click at [114, 77] on div "Dnevni listi" at bounding box center [114, 73] width 73 height 25
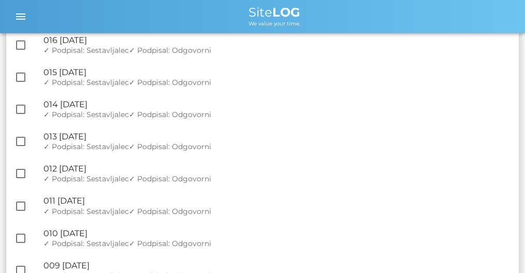
scroll to position [1520, 0]
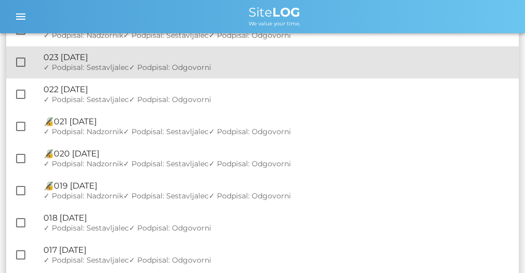
click at [135, 62] on div "🔏 023 [DATE]" at bounding box center [277, 57] width 467 height 10
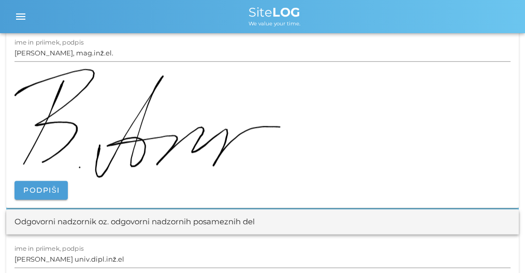
scroll to position [1381, 0]
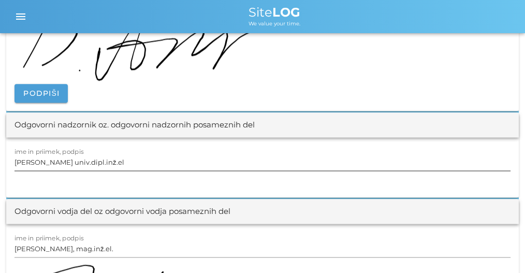
click at [111, 163] on input "[PERSON_NAME] univ.dipl.inž.el" at bounding box center [263, 162] width 496 height 17
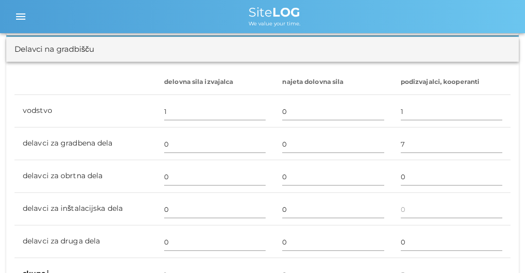
scroll to position [0, 0]
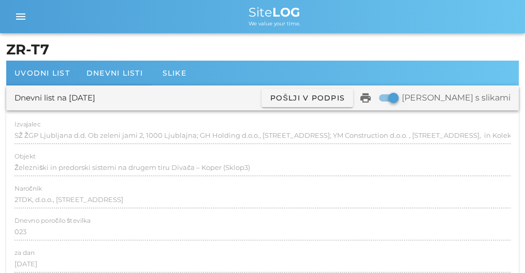
drag, startPoint x: 164, startPoint y: 38, endPoint x: 163, endPoint y: -42, distance: 79.8
click at [136, 70] on span "Dnevni listi" at bounding box center [115, 72] width 56 height 9
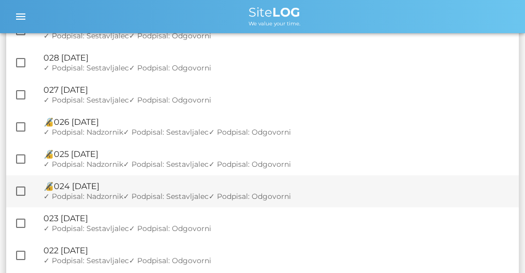
scroll to position [1347, 0]
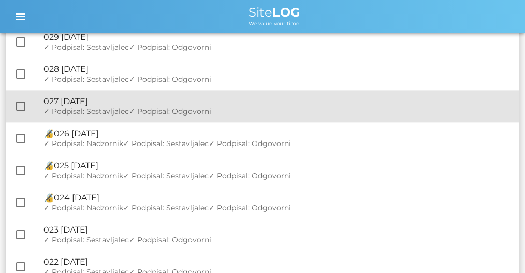
click at [129, 113] on span "✓ Podpisal: Odgovorni" at bounding box center [170, 111] width 82 height 9
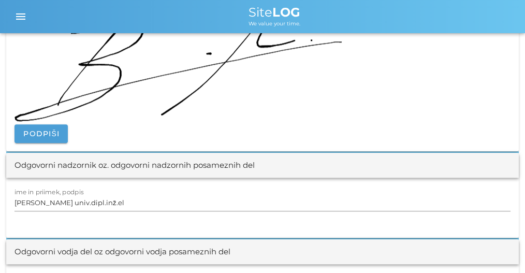
scroll to position [1278, 0]
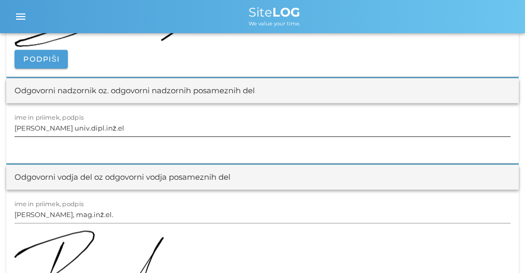
drag, startPoint x: 132, startPoint y: 125, endPoint x: 132, endPoint y: 120, distance: 5.7
click at [132, 122] on input "[PERSON_NAME] univ.dipl.inž.el" at bounding box center [263, 128] width 496 height 17
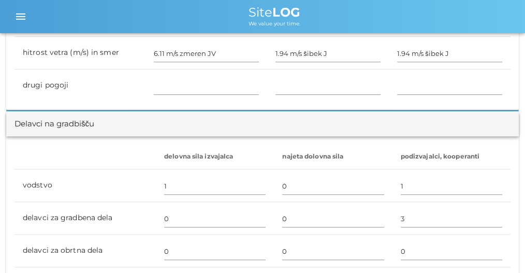
scroll to position [76, 0]
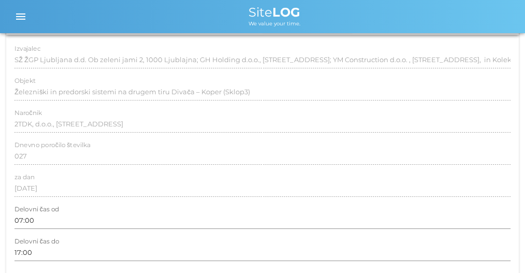
drag, startPoint x: 131, startPoint y: 27, endPoint x: 132, endPoint y: 10, distance: 17.1
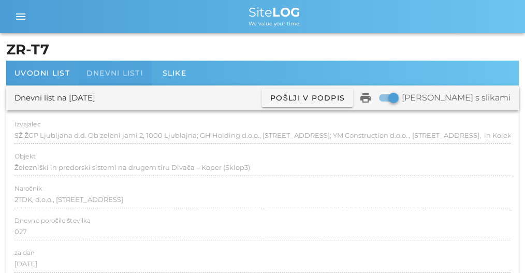
click at [112, 73] on span "Dnevni listi" at bounding box center [115, 72] width 56 height 9
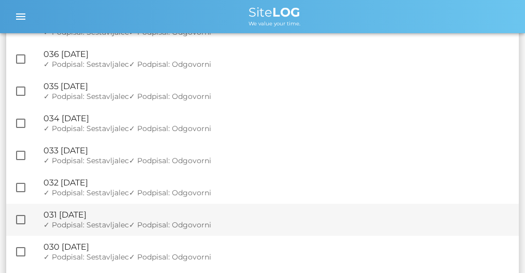
scroll to position [1278, 0]
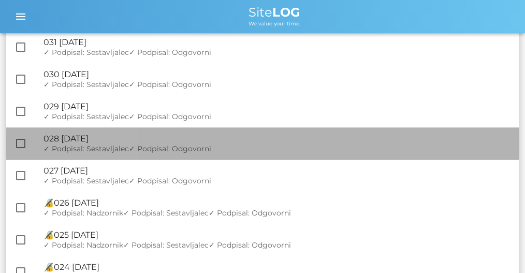
click at [124, 139] on div "🔏 028 [DATE]" at bounding box center [277, 139] width 467 height 10
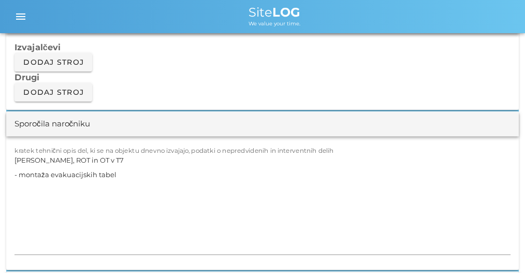
scroll to position [1209, 0]
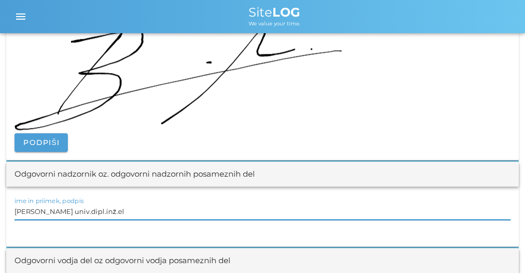
click at [61, 210] on input "[PERSON_NAME] univ.dipl.inž.el" at bounding box center [263, 211] width 496 height 17
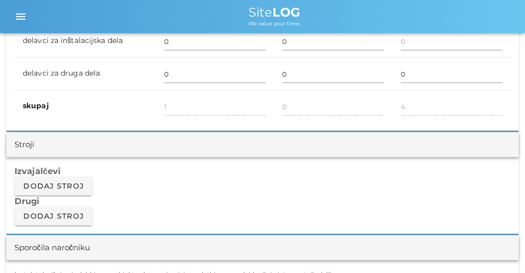
scroll to position [0, 0]
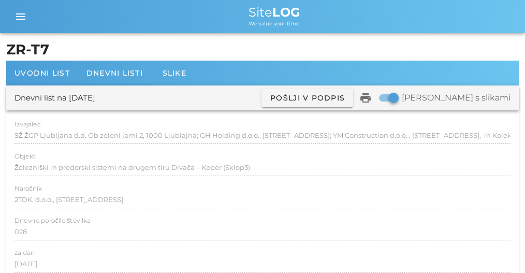
drag, startPoint x: 138, startPoint y: 231, endPoint x: 149, endPoint y: 26, distance: 205.0
click at [117, 75] on span "Dnevni listi" at bounding box center [115, 72] width 56 height 9
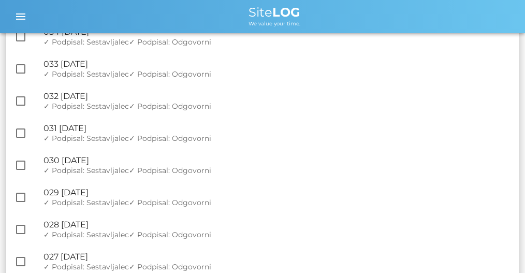
scroll to position [1244, 0]
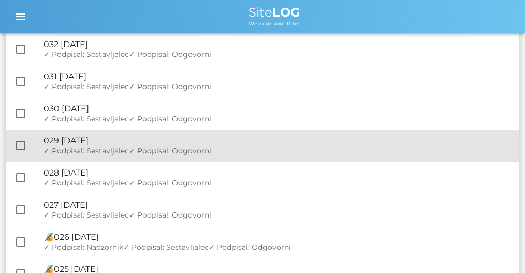
click at [118, 142] on div "🔏 029 [DATE]" at bounding box center [277, 141] width 467 height 10
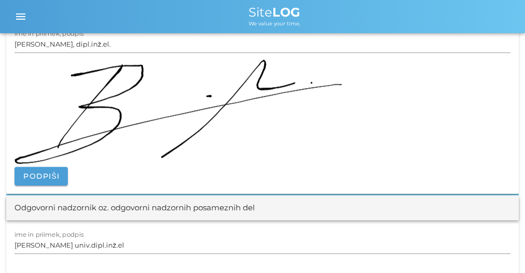
scroll to position [1278, 0]
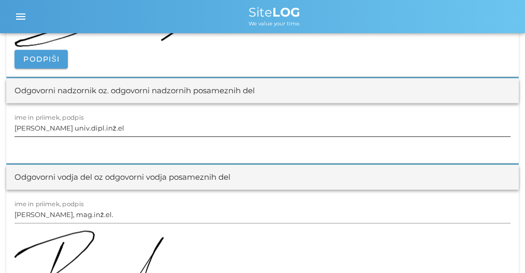
click at [131, 122] on input "[PERSON_NAME] univ.dipl.inž.el" at bounding box center [263, 128] width 496 height 17
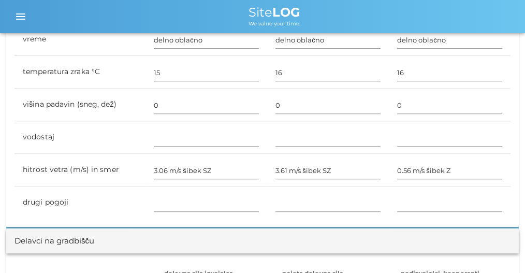
scroll to position [0, 0]
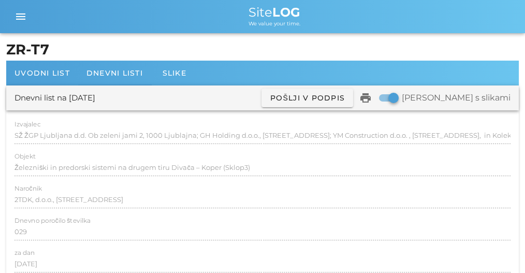
drag, startPoint x: 196, startPoint y: 202, endPoint x: 146, endPoint y: 5, distance: 203.1
click at [123, 68] on div "Dnevni listi" at bounding box center [114, 73] width 73 height 25
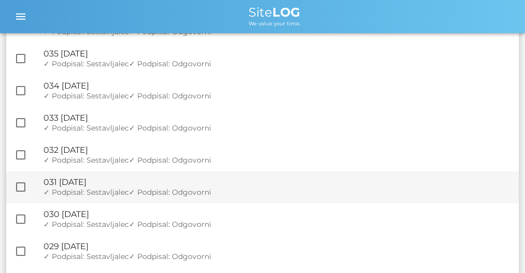
scroll to position [1244, 0]
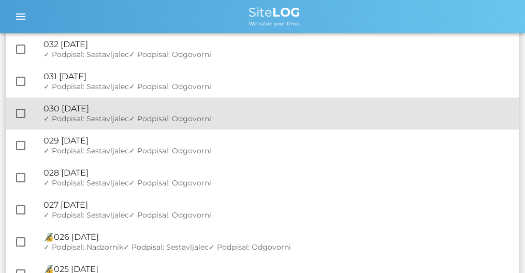
click at [123, 120] on span "✓ Podpisal: Sestavljalec" at bounding box center [86, 118] width 85 height 9
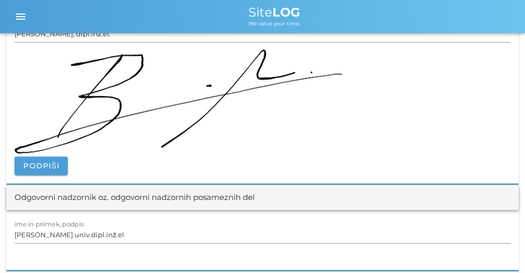
scroll to position [1209, 0]
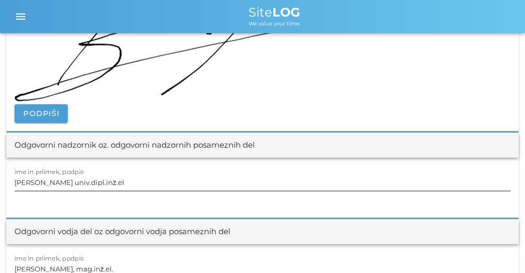
drag, startPoint x: 61, startPoint y: 195, endPoint x: 65, endPoint y: 184, distance: 12.3
click at [61, 194] on div "ime in priimek, podpis [PERSON_NAME] univ.dipl.inž.el" at bounding box center [262, 188] width 513 height 60
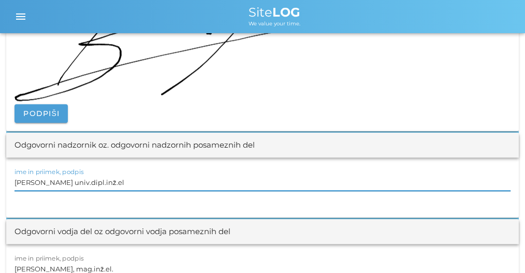
click at [65, 183] on input "[PERSON_NAME] univ.dipl.inž.el" at bounding box center [263, 182] width 496 height 17
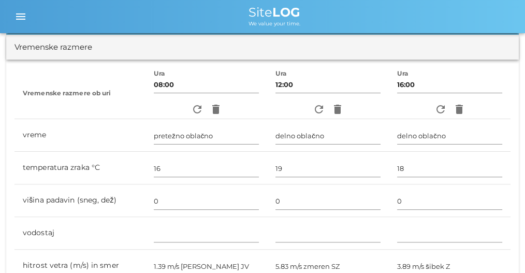
scroll to position [0, 0]
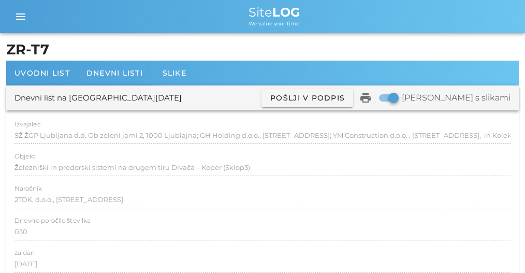
drag, startPoint x: 151, startPoint y: 212, endPoint x: 119, endPoint y: 107, distance: 110.0
click at [112, 74] on span "Dnevni listi" at bounding box center [115, 72] width 56 height 9
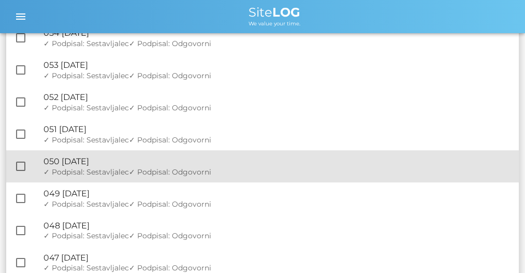
scroll to position [587, 0]
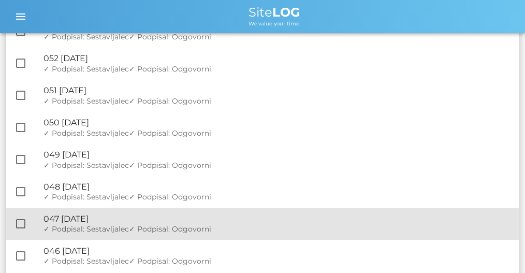
drag, startPoint x: 126, startPoint y: 168, endPoint x: 457, endPoint y: 210, distance: 333.2
click at [457, 210] on div "🔏 047 [DATE] ✓ Podpisal: Nadzornik ✓ Podpisal: Sestavljalec ✓ Podpisal: Odgovor…" at bounding box center [277, 224] width 467 height 32
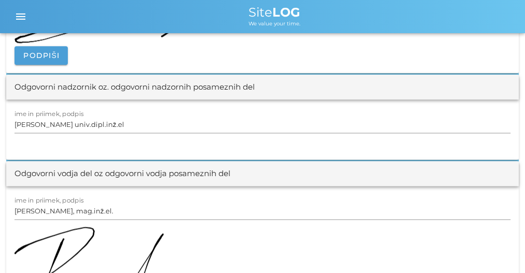
scroll to position [1416, 0]
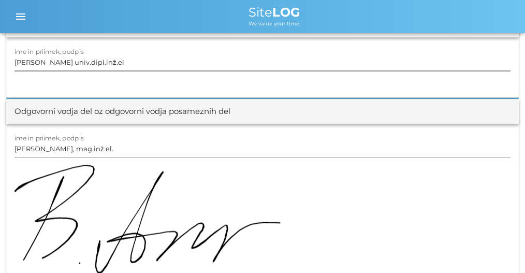
click at [105, 64] on input "[PERSON_NAME] univ.dipl.inž.el" at bounding box center [263, 62] width 496 height 17
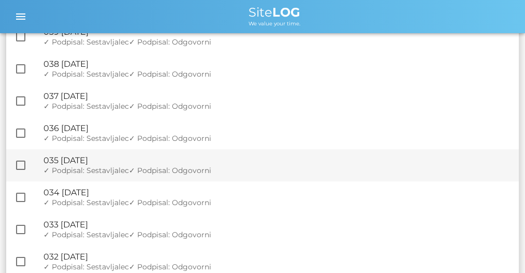
scroll to position [1070, 0]
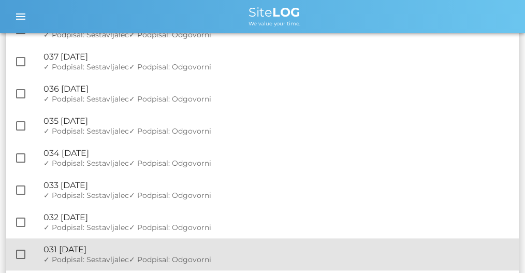
click at [126, 244] on div "🔏 031 [DATE] ✓ Podpisal: Nadzornik ✓ Podpisal: Sestavljalec ✓ Podpisal: Odgovor…" at bounding box center [277, 254] width 467 height 32
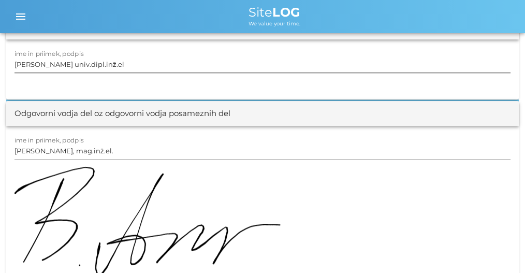
scroll to position [1278, 0]
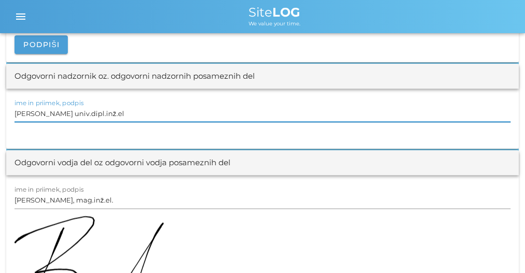
click at [91, 105] on input "[PERSON_NAME] univ.dipl.inž.el" at bounding box center [263, 113] width 496 height 17
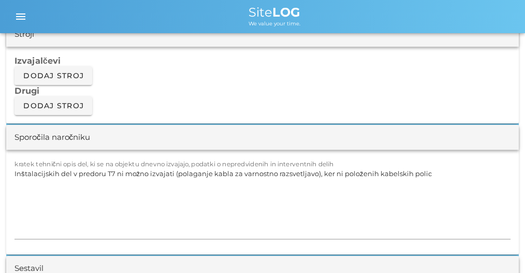
scroll to position [0, 0]
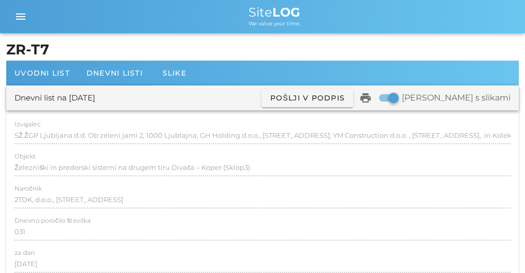
drag, startPoint x: 190, startPoint y: 222, endPoint x: 167, endPoint y: 10, distance: 213.1
click at [101, 64] on div "Dnevni listi" at bounding box center [114, 73] width 73 height 25
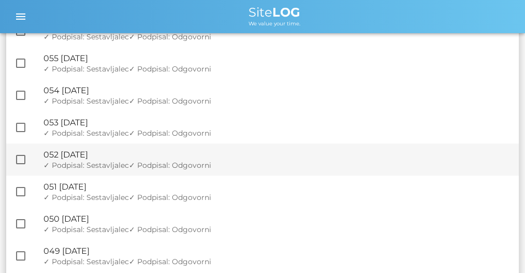
scroll to position [449, 0]
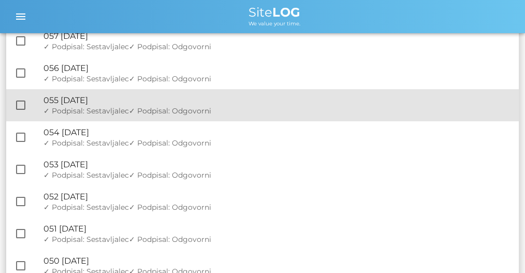
click at [127, 98] on div "🔏 055 [DATE]" at bounding box center [277, 100] width 467 height 10
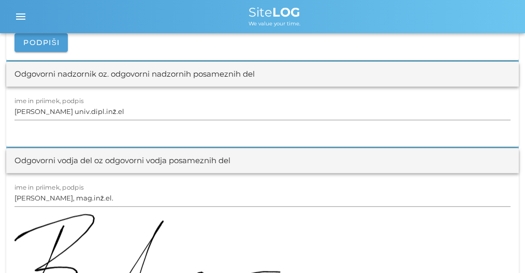
scroll to position [1312, 0]
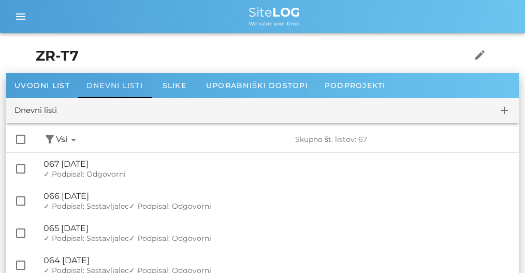
click at [117, 84] on span "Dnevni listi" at bounding box center [115, 85] width 56 height 9
click at [108, 79] on div "Dnevni listi" at bounding box center [114, 85] width 73 height 25
click at [24, 20] on icon "menu" at bounding box center [21, 16] width 12 height 12
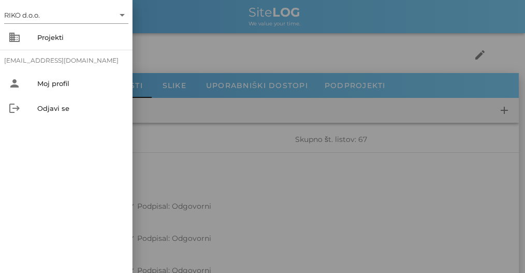
click at [199, 23] on div at bounding box center [262, 136] width 525 height 273
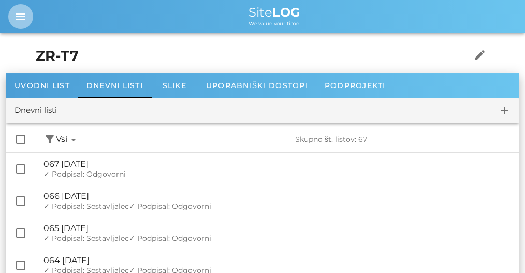
click at [21, 26] on button "menu" at bounding box center [20, 16] width 25 height 25
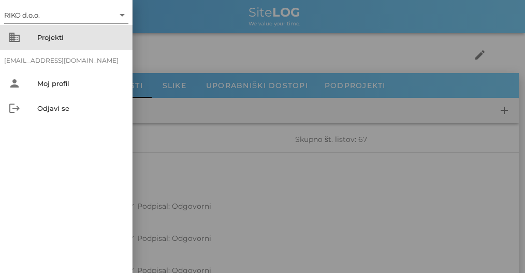
click at [57, 38] on div "Projekti" at bounding box center [80, 37] width 87 height 8
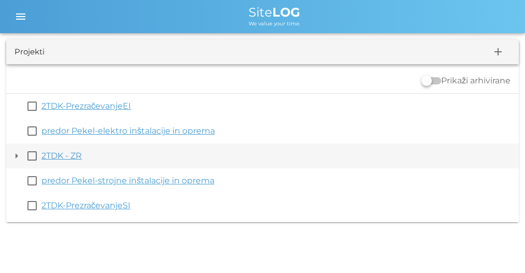
click at [17, 156] on button "arrow_drop_down" at bounding box center [16, 156] width 12 height 12
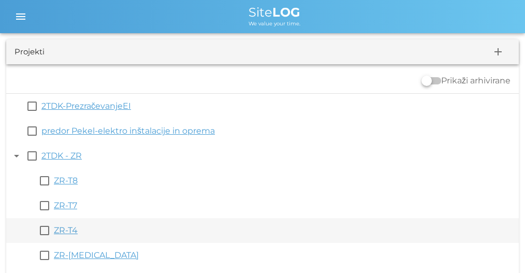
click at [70, 234] on link "ZR-T4" at bounding box center [66, 230] width 24 height 10
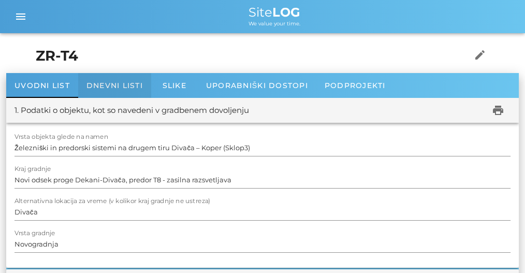
click at [133, 84] on span "Dnevni listi" at bounding box center [115, 85] width 56 height 9
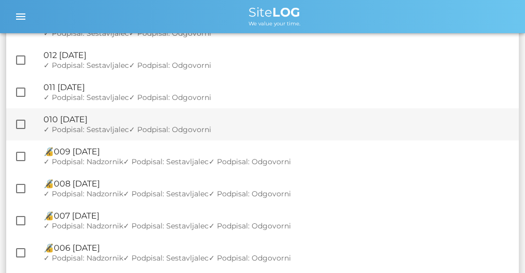
scroll to position [676, 0]
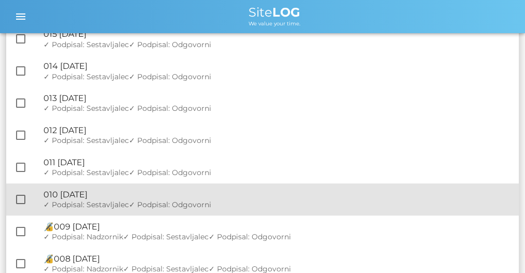
click at [189, 194] on div "🔏 010 [DATE]" at bounding box center [277, 195] width 467 height 10
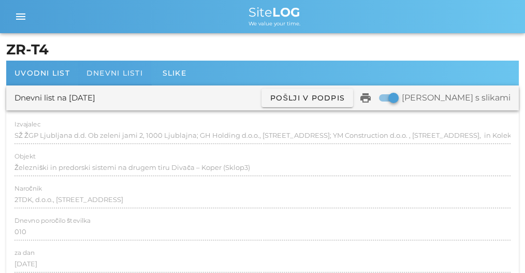
click at [109, 72] on span "Dnevni listi" at bounding box center [115, 72] width 56 height 9
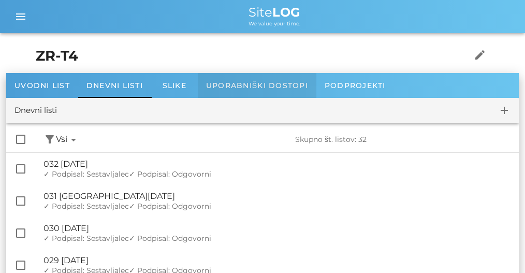
click at [259, 90] on div "Uporabniški dostopi" at bounding box center [257, 85] width 119 height 25
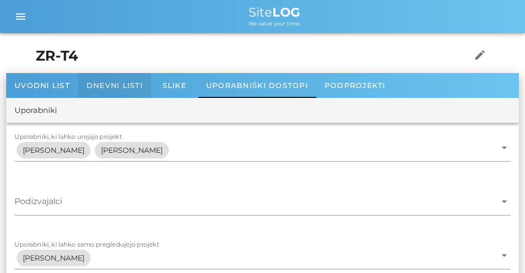
click at [119, 84] on span "Dnevni listi" at bounding box center [115, 85] width 56 height 9
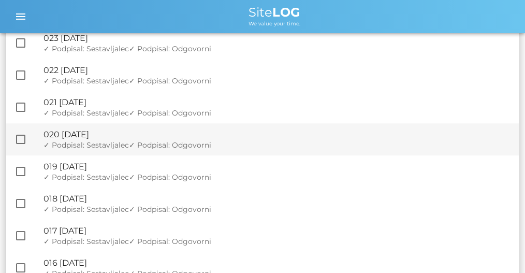
scroll to position [760, 0]
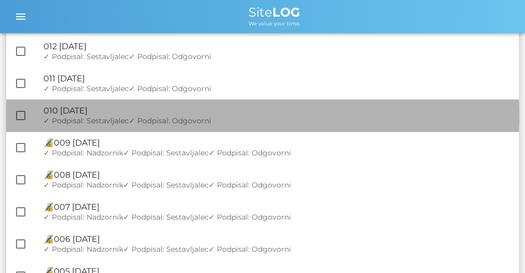
click at [162, 119] on span "✓ Podpisal: Odgovorni" at bounding box center [170, 120] width 82 height 9
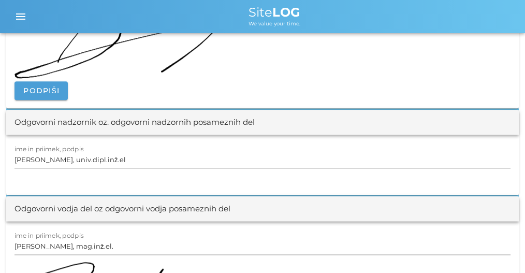
scroll to position [1278, 0]
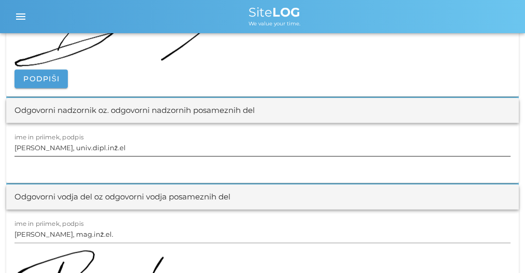
click at [157, 141] on input "[PERSON_NAME], univ.dipl.inž.el" at bounding box center [263, 147] width 496 height 17
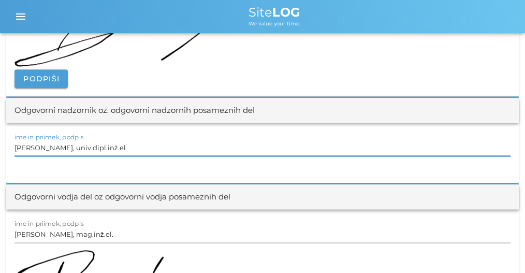
click at [156, 141] on input "[PERSON_NAME], univ.dipl.inž.el" at bounding box center [263, 147] width 496 height 17
paste input "text"
type input "[PERSON_NAME] univ.dipl.inž.el"
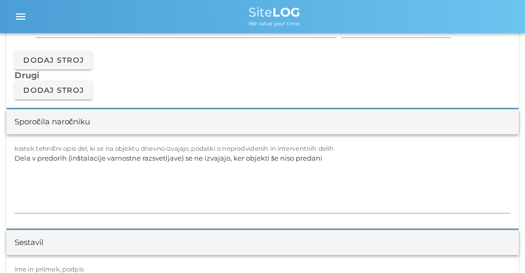
scroll to position [0, 0]
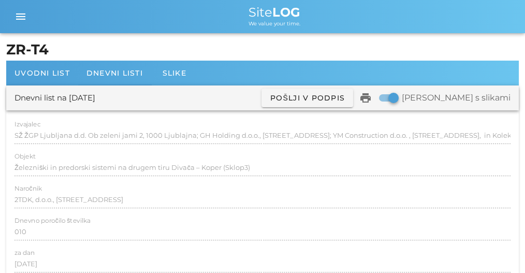
drag, startPoint x: 206, startPoint y: 129, endPoint x: 188, endPoint y: -42, distance: 171.4
click at [108, 70] on span "Dnevni listi" at bounding box center [115, 72] width 56 height 9
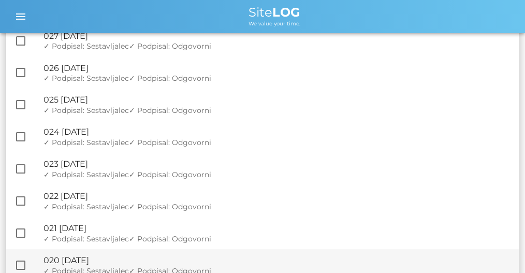
scroll to position [276, 0]
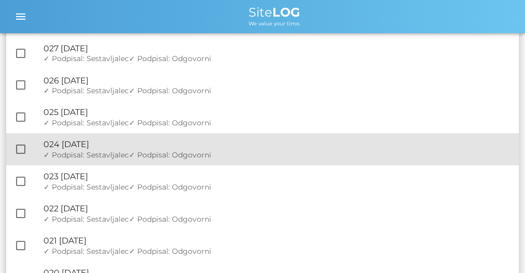
click at [130, 156] on span "✓ Podpisal: Odgovorni" at bounding box center [170, 154] width 82 height 9
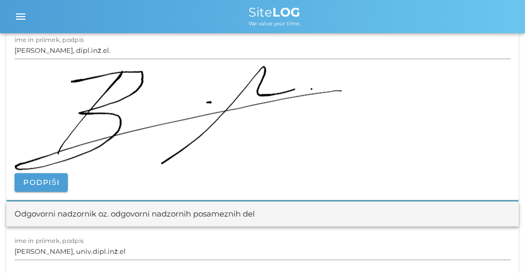
scroll to position [1347, 0]
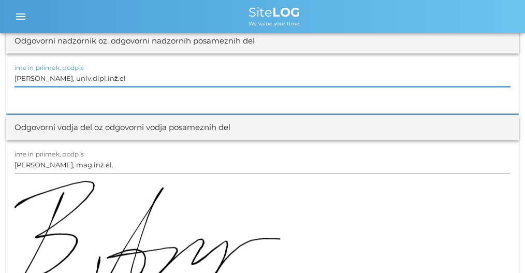
click at [135, 82] on input "[PERSON_NAME], univ.dipl.inž.el" at bounding box center [263, 78] width 496 height 17
paste input "text"
type input "[PERSON_NAME] univ.dipl.inž.el"
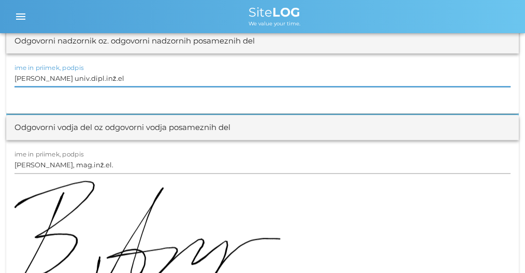
click at [133, 91] on div at bounding box center [263, 90] width 496 height 7
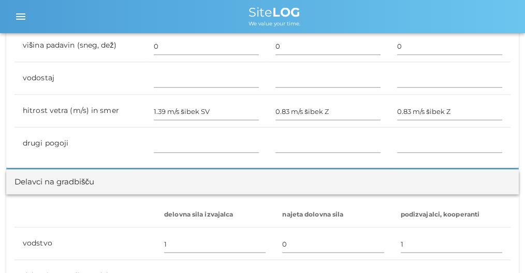
scroll to position [17, 0]
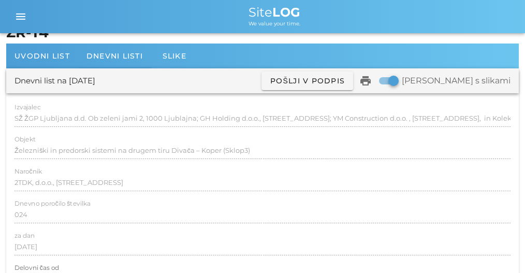
drag, startPoint x: 199, startPoint y: 161, endPoint x: 151, endPoint y: -34, distance: 200.6
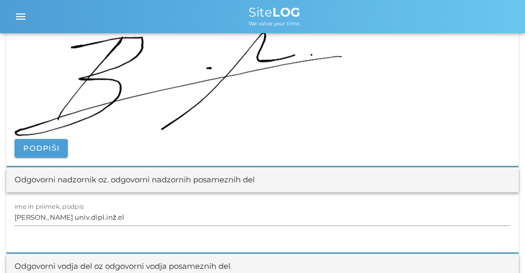
scroll to position [1312, 0]
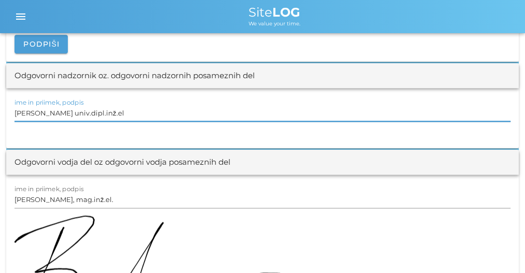
click at [56, 111] on input "[PERSON_NAME] univ.dipl.inž.el" at bounding box center [263, 113] width 496 height 17
click at [204, 112] on input "[PERSON_NAME] univ.dipl.inž.el" at bounding box center [263, 113] width 496 height 17
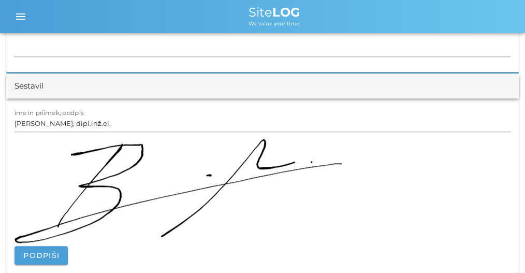
scroll to position [0, 0]
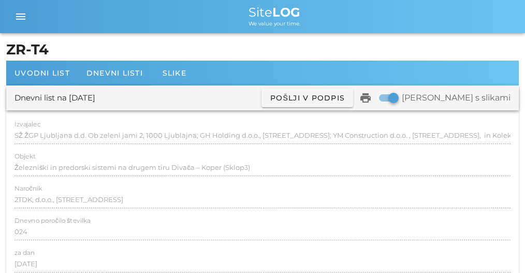
drag, startPoint x: 245, startPoint y: 197, endPoint x: 160, endPoint y: -27, distance: 240.1
click at [123, 76] on span "Dnevni listi" at bounding box center [115, 72] width 56 height 9
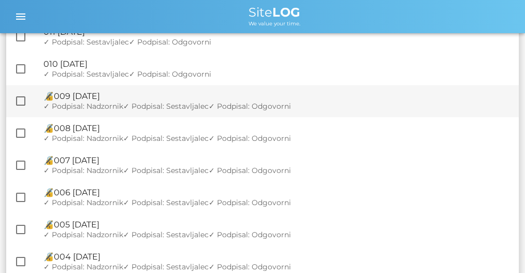
scroll to position [794, 0]
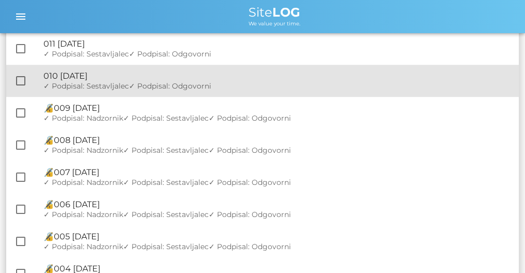
click at [138, 73] on div "🔏 010 [DATE]" at bounding box center [277, 76] width 467 height 10
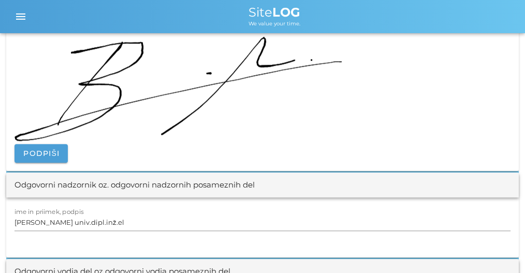
scroll to position [1209, 0]
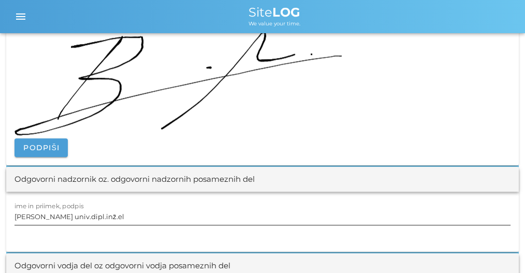
click at [136, 202] on div "ime in priimek, podpis [PERSON_NAME] univ.dipl.inž.el" at bounding box center [263, 217] width 496 height 30
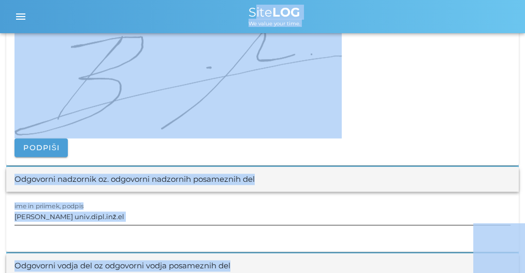
click at [136, 208] on input "[PERSON_NAME] univ.dipl.inž.el" at bounding box center [263, 216] width 496 height 17
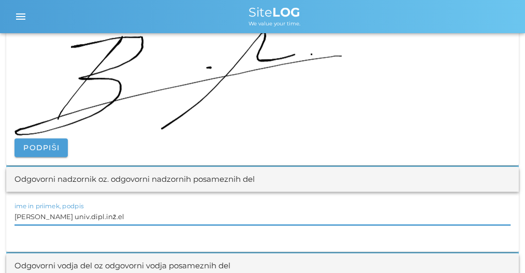
click at [134, 210] on input "[PERSON_NAME] univ.dipl.inž.el" at bounding box center [263, 216] width 496 height 17
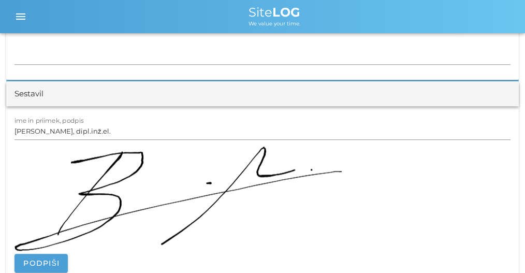
scroll to position [0, 0]
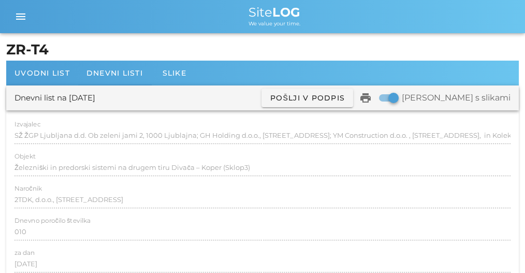
drag, startPoint x: 185, startPoint y: 151, endPoint x: 187, endPoint y: 2, distance: 149.2
click at [111, 67] on div "Dnevni listi" at bounding box center [114, 73] width 73 height 25
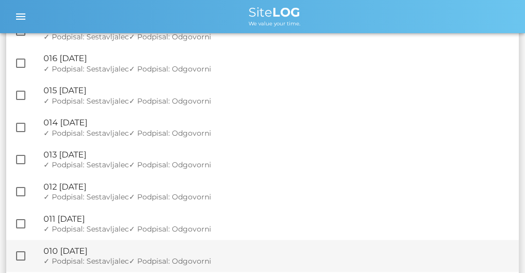
scroll to position [725, 0]
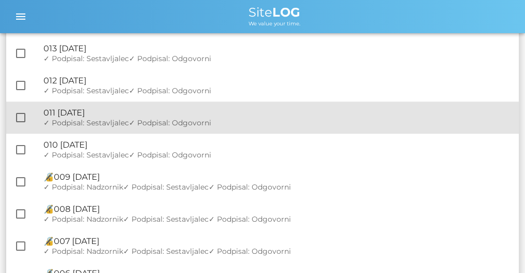
click at [129, 110] on div "🔏 011 [DATE]" at bounding box center [277, 113] width 467 height 10
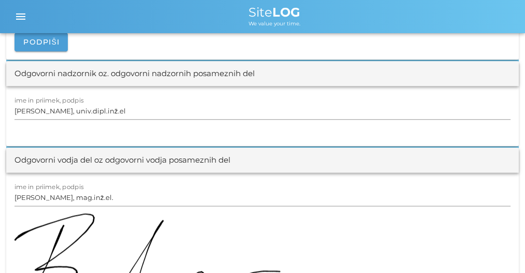
scroll to position [1312, 0]
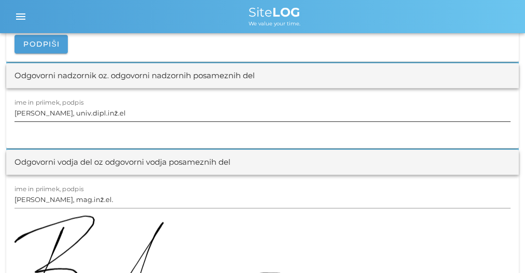
click at [94, 118] on input "[PERSON_NAME], univ.dipl.inž.el" at bounding box center [263, 113] width 496 height 17
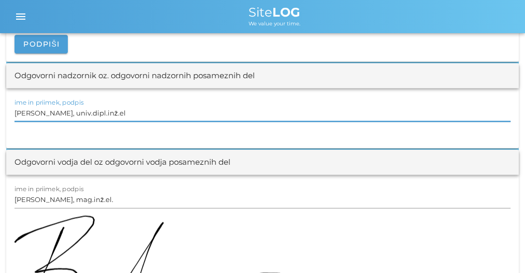
paste input "text"
type input "[PERSON_NAME] univ.dipl.inž.el"
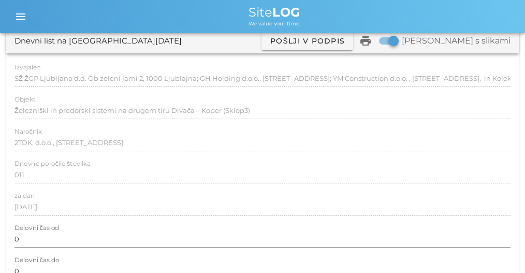
scroll to position [0, 0]
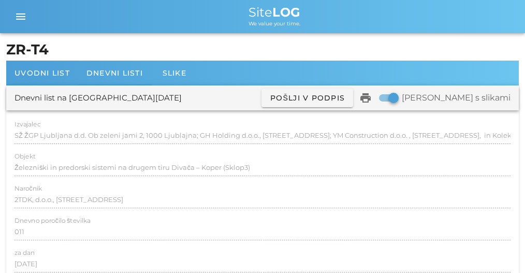
drag, startPoint x: 205, startPoint y: -8, endPoint x: 197, endPoint y: -39, distance: 31.9
click at [105, 65] on div "Dnevni listi" at bounding box center [114, 73] width 73 height 25
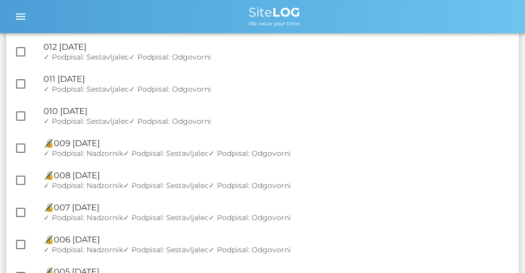
scroll to position [760, 0]
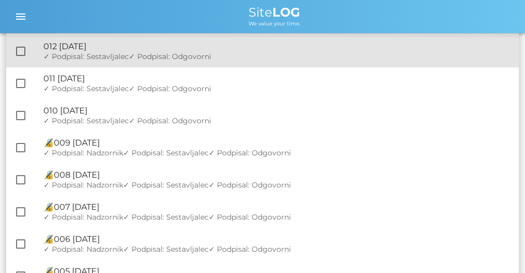
click at [169, 56] on span "✓ Podpisal: Odgovorni" at bounding box center [170, 56] width 82 height 9
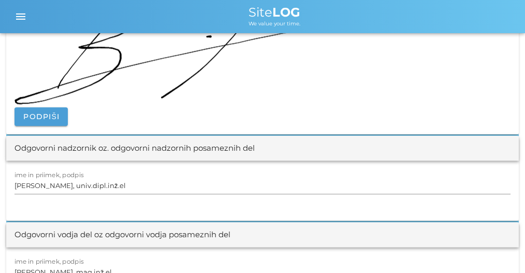
scroll to position [1244, 0]
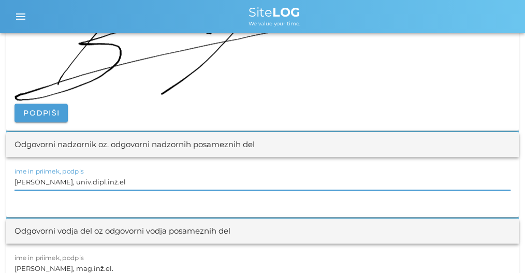
click at [119, 181] on input "[PERSON_NAME], univ.dipl.inž.el" at bounding box center [263, 182] width 496 height 17
paste input "text"
type input "[PERSON_NAME] univ.dipl.inž.el"
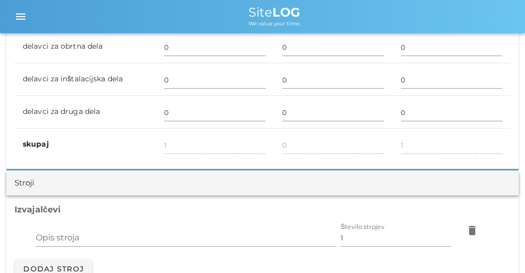
scroll to position [301, 0]
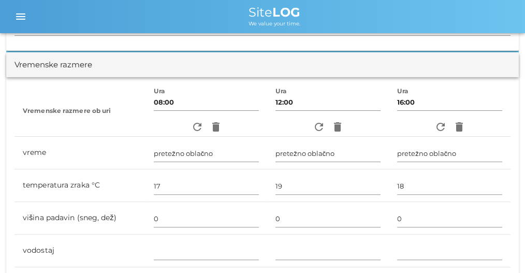
drag, startPoint x: 162, startPoint y: 203, endPoint x: 135, endPoint y: 15, distance: 190.0
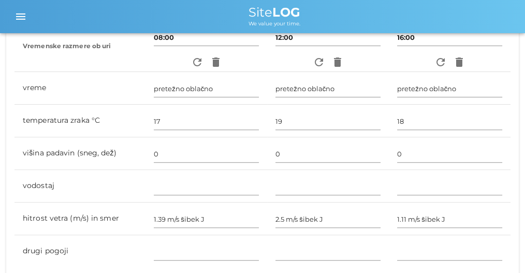
scroll to position [0, 0]
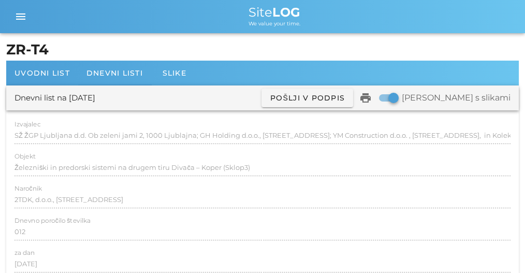
drag, startPoint x: 198, startPoint y: 177, endPoint x: 188, endPoint y: -20, distance: 197.7
click at [121, 72] on span "Dnevni listi" at bounding box center [115, 72] width 56 height 9
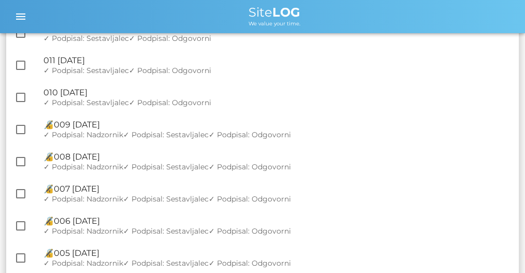
scroll to position [829, 0]
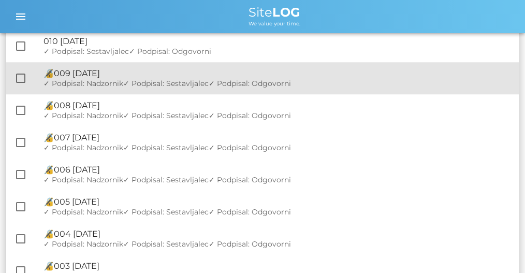
click at [195, 81] on span "✓ Podpisal: Sestavljalec" at bounding box center [165, 83] width 85 height 9
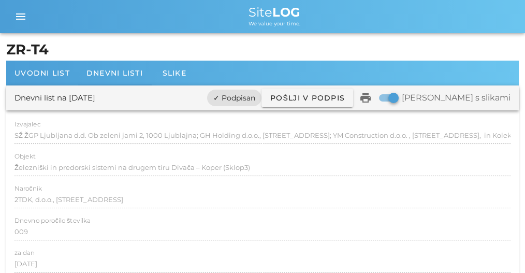
drag, startPoint x: 191, startPoint y: 158, endPoint x: 174, endPoint y: 12, distance: 146.5
click at [12, 78] on div "Uvodni list" at bounding box center [42, 73] width 72 height 25
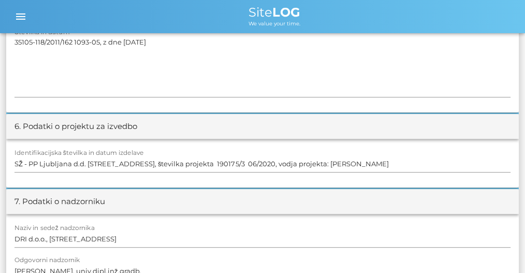
scroll to position [794, 0]
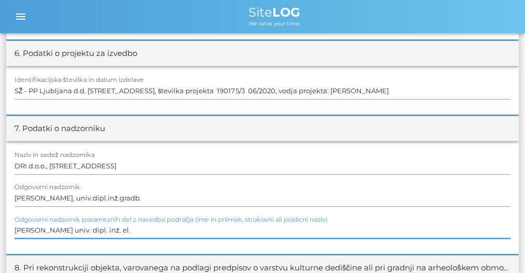
drag, startPoint x: 125, startPoint y: 232, endPoint x: 17, endPoint y: 225, distance: 108.0
click at [17, 225] on input "[PERSON_NAME] univ. dipl. inž. el." at bounding box center [263, 230] width 496 height 17
click at [38, 231] on input "[PERSON_NAME] univ. dipl. inž. el." at bounding box center [263, 230] width 496 height 17
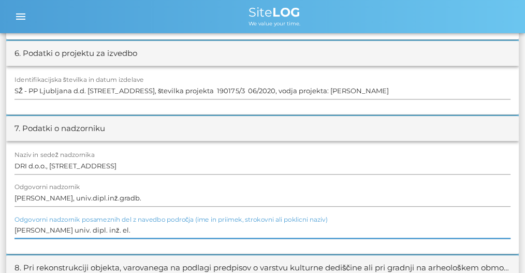
click at [54, 236] on input "[PERSON_NAME] univ. dipl. inž. el." at bounding box center [263, 230] width 496 height 17
click at [133, 234] on input "[PERSON_NAME] univ. dipl. inž. el." at bounding box center [263, 230] width 496 height 17
paste input "[PERSON_NAME] univ.dipl.inž.el"
drag, startPoint x: 117, startPoint y: 230, endPoint x: 229, endPoint y: 232, distance: 112.0
click at [229, 232] on input "[PERSON_NAME] univ. dipl. inž. el. [PERSON_NAME] univ.dipl.inž.el" at bounding box center [263, 230] width 496 height 17
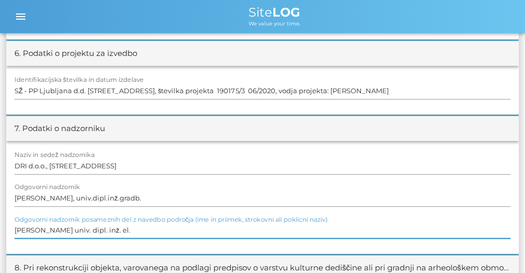
drag, startPoint x: 92, startPoint y: 232, endPoint x: 10, endPoint y: 224, distance: 81.8
click at [10, 224] on div "Naziv in sedež nadzornika DRI d.o.o., [STREET_ADDRESS] Odgovorni nadzornik [PER…" at bounding box center [262, 197] width 513 height 113
paste input "dipl.inž.el"
click at [148, 227] on input "[PERSON_NAME] univ.dipl.inž.el" at bounding box center [263, 230] width 496 height 17
type input "[PERSON_NAME] univ.dipl.inž.el"
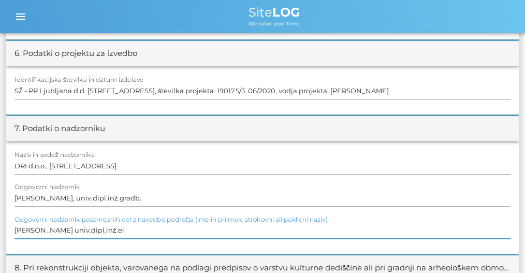
click at [141, 242] on div at bounding box center [263, 241] width 496 height 7
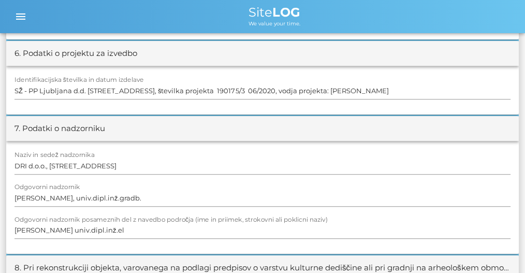
click at [129, 248] on div "Naziv in sedež nadzornika DRI d.o.o., [STREET_ADDRESS] Odgovorni nadzornik [PER…" at bounding box center [262, 197] width 513 height 113
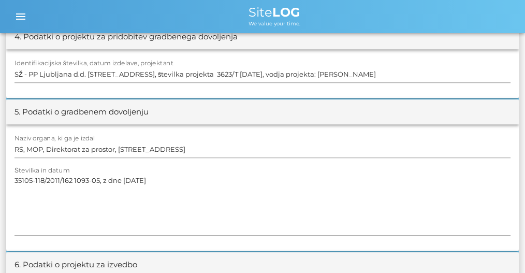
scroll to position [0, 0]
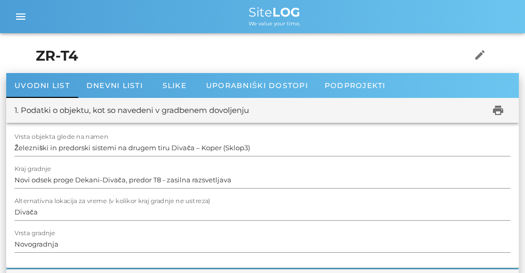
drag, startPoint x: 122, startPoint y: 250, endPoint x: 118, endPoint y: -32, distance: 281.9
click at [99, 84] on span "Dnevni listi" at bounding box center [115, 85] width 56 height 9
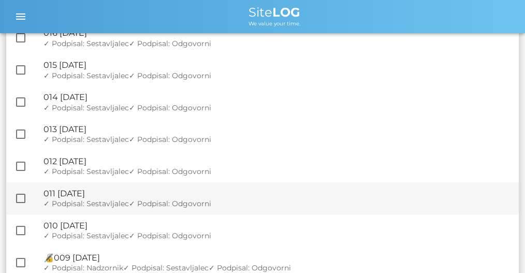
scroll to position [656, 0]
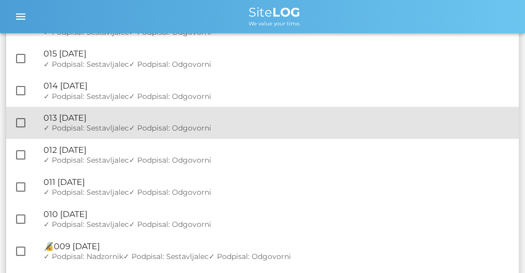
click at [146, 129] on span "✓ Podpisal: Odgovorni" at bounding box center [170, 127] width 82 height 9
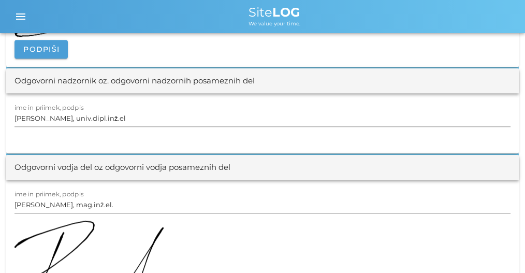
scroll to position [1312, 0]
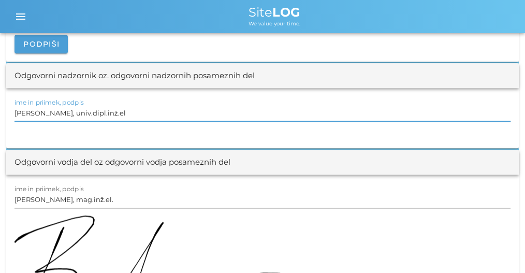
click at [133, 112] on input "[PERSON_NAME], univ.dipl.inž.el" at bounding box center [263, 113] width 496 height 17
paste input "text"
type input "[PERSON_NAME] univ.dipl.inž.el"
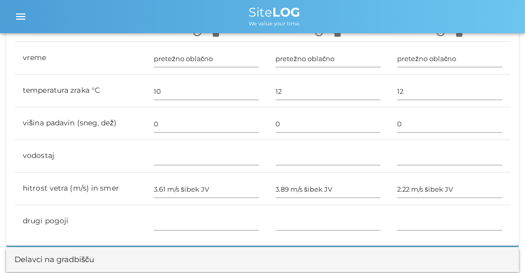
scroll to position [0, 0]
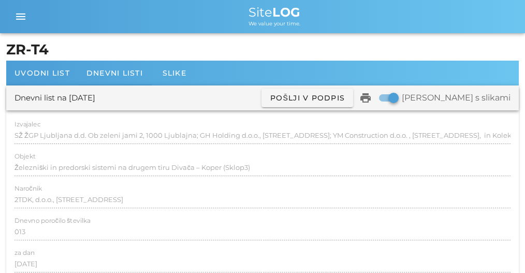
drag, startPoint x: 252, startPoint y: 204, endPoint x: 209, endPoint y: -13, distance: 221.3
click at [117, 79] on div "Dnevni listi" at bounding box center [114, 73] width 73 height 25
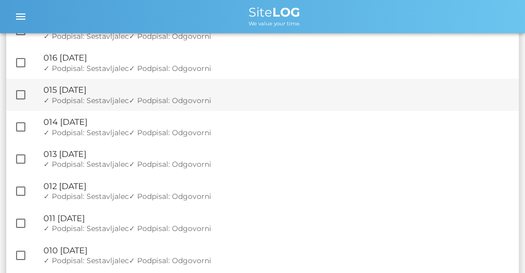
scroll to position [622, 0]
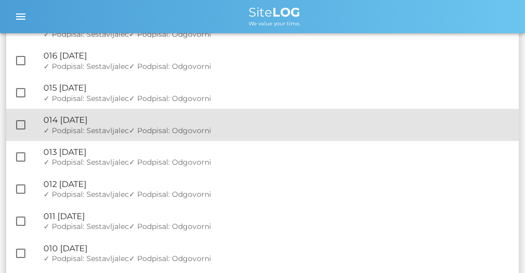
click at [135, 124] on div "🔏 014 [DATE]" at bounding box center [277, 120] width 467 height 10
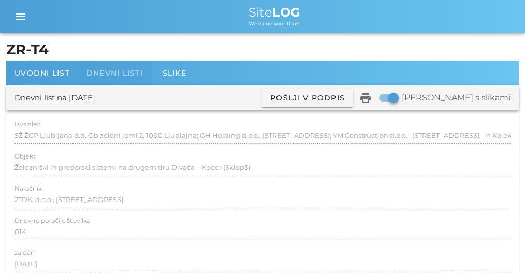
click at [125, 76] on span "Dnevni listi" at bounding box center [115, 72] width 56 height 9
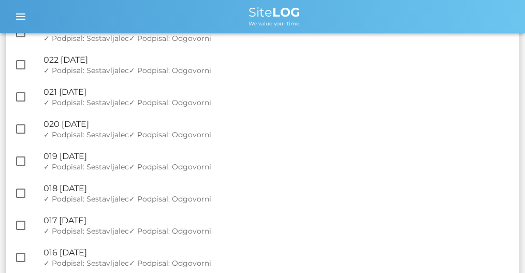
scroll to position [518, 0]
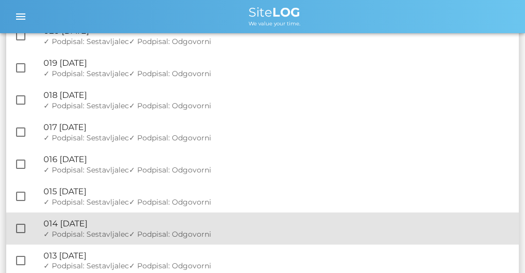
click at [176, 223] on div "🔏 014 [DATE]" at bounding box center [277, 224] width 467 height 10
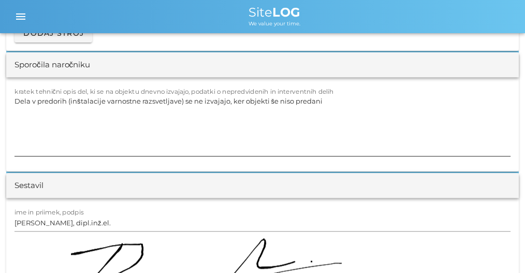
scroll to position [1278, 0]
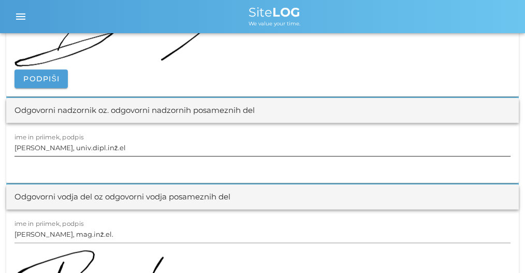
click at [59, 135] on label "ime in priimek, podpis" at bounding box center [49, 137] width 69 height 8
click at [59, 139] on input "[PERSON_NAME], univ.dipl.inž.el" at bounding box center [263, 147] width 496 height 17
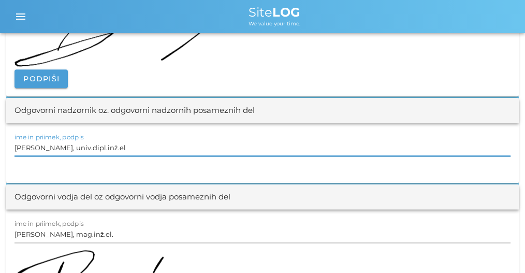
click at [62, 156] on div at bounding box center [263, 159] width 496 height 7
click at [65, 142] on input "[PERSON_NAME], univ.dipl.inž.el" at bounding box center [263, 147] width 496 height 17
paste input "text"
type input "[PERSON_NAME] univ.dipl.inž.el"
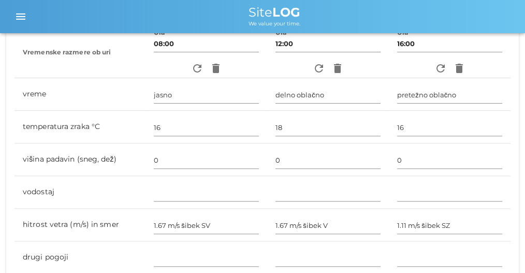
scroll to position [0, 0]
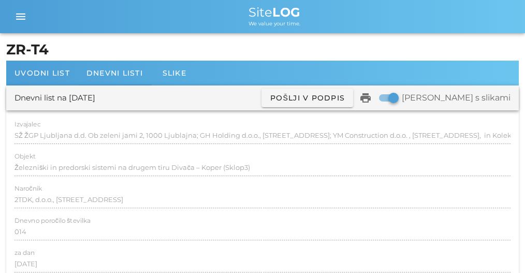
drag, startPoint x: 156, startPoint y: 42, endPoint x: 134, endPoint y: 46, distance: 22.1
click at [112, 74] on span "Dnevni listi" at bounding box center [115, 72] width 56 height 9
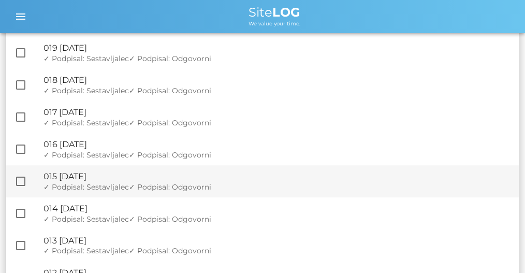
scroll to position [552, 0]
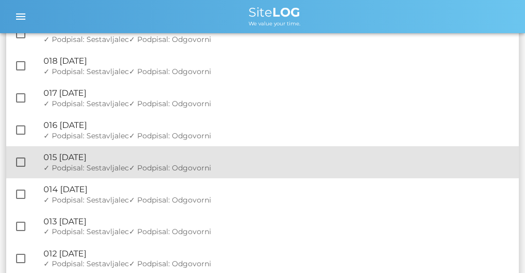
click at [156, 161] on div "🔏 015 [DATE]" at bounding box center [277, 157] width 467 height 10
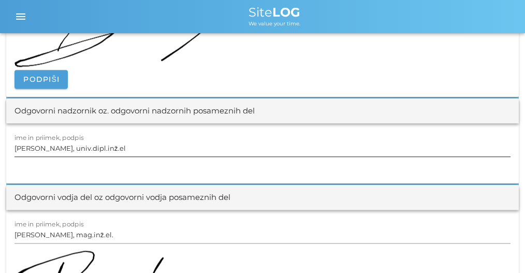
scroll to position [1278, 0]
click at [136, 150] on input "[PERSON_NAME], univ.dipl.inž.el" at bounding box center [263, 147] width 496 height 17
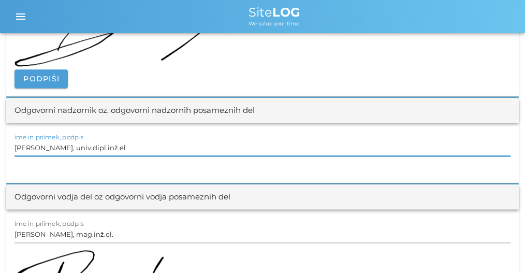
paste input "text"
type input "[PERSON_NAME] univ.dipl.inž.el"
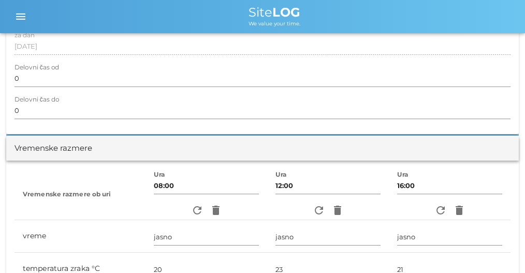
scroll to position [0, 0]
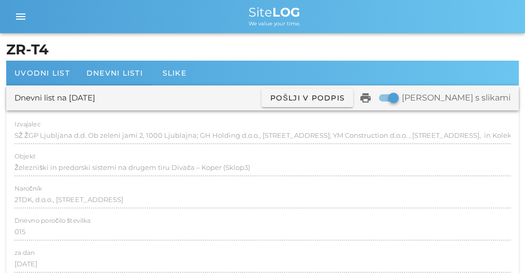
drag, startPoint x: 212, startPoint y: 174, endPoint x: 164, endPoint y: 32, distance: 150.3
click at [125, 69] on span "Dnevni listi" at bounding box center [115, 72] width 56 height 9
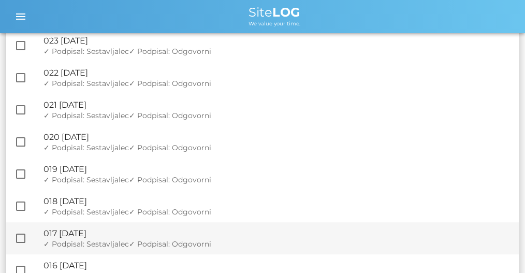
scroll to position [483, 0]
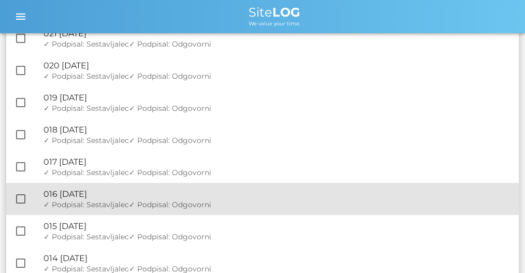
click at [152, 202] on span "✓ Podpisal: Odgovorni" at bounding box center [170, 204] width 82 height 9
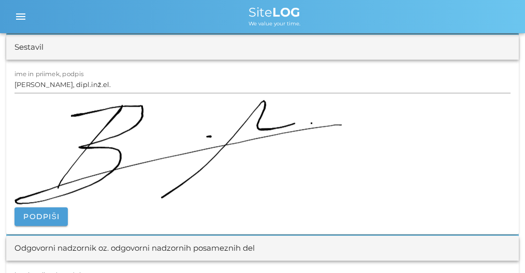
scroll to position [1244, 0]
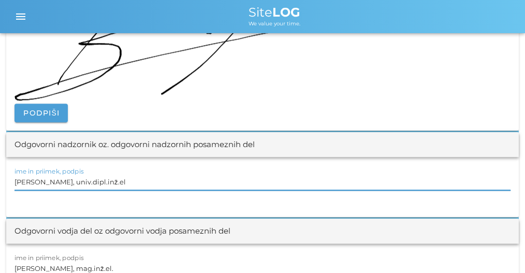
click at [105, 181] on input "[PERSON_NAME], univ.dipl.inž.el" at bounding box center [263, 182] width 496 height 17
paste input "text"
type input "[PERSON_NAME] univ.dipl.inž.el"
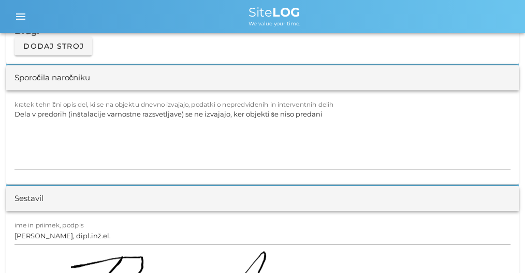
scroll to position [0, 0]
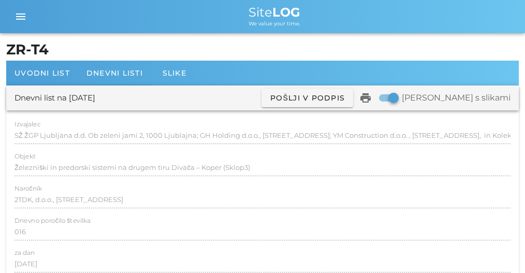
drag, startPoint x: 224, startPoint y: 206, endPoint x: 122, endPoint y: 28, distance: 205.2
click at [123, 58] on h1 "ZR-T4" at bounding box center [262, 49] width 513 height 21
click at [121, 72] on span "Dnevni listi" at bounding box center [115, 72] width 56 height 9
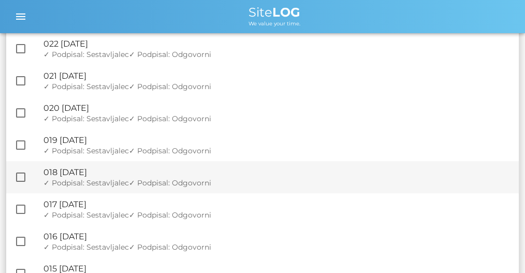
scroll to position [518, 0]
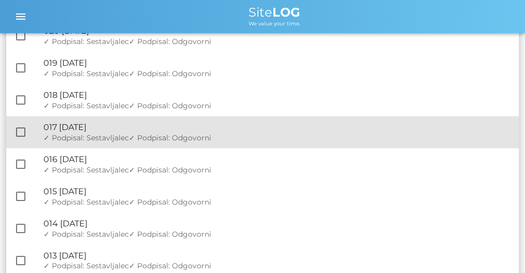
click at [142, 130] on div "🔏 017 [DATE]" at bounding box center [277, 127] width 467 height 10
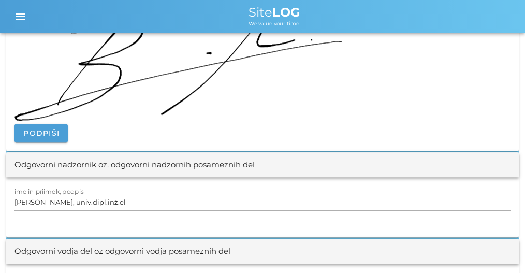
scroll to position [1312, 0]
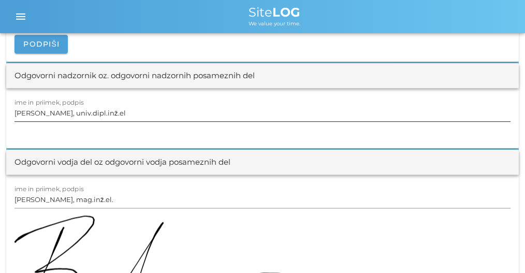
click at [72, 105] on input "[PERSON_NAME], univ.dipl.inž.el" at bounding box center [263, 113] width 496 height 17
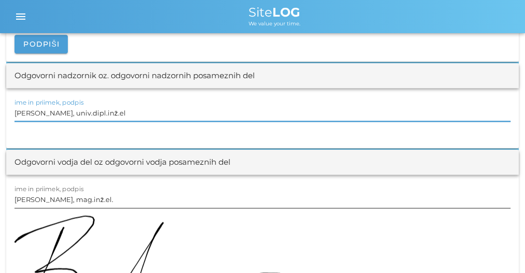
paste input "text"
type input "[PERSON_NAME] univ.dipl.inž.el"
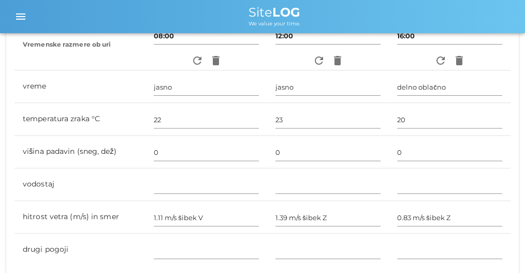
scroll to position [0, 0]
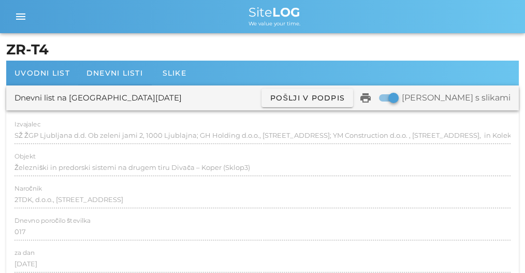
drag, startPoint x: 249, startPoint y: 199, endPoint x: 185, endPoint y: -28, distance: 236.2
click at [122, 67] on div "Dnevni listi" at bounding box center [114, 73] width 73 height 25
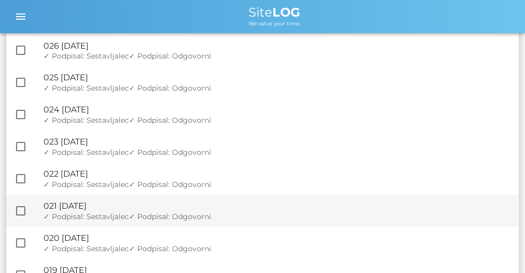
scroll to position [483, 0]
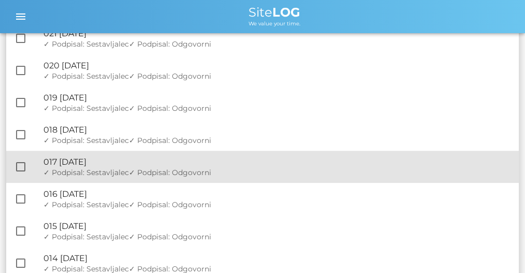
click at [120, 180] on div "🔏 017 [DATE] ✓ Podpisal: Nadzornik ✓ Podpisal: Sestavljalec ✓ Podpisal: Odgovor…" at bounding box center [277, 167] width 467 height 32
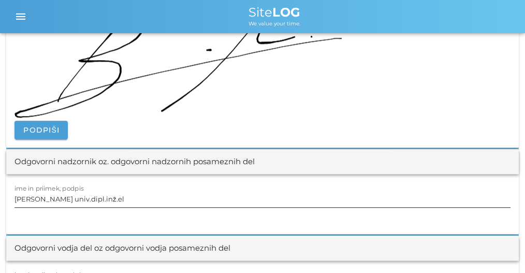
scroll to position [1244, 0]
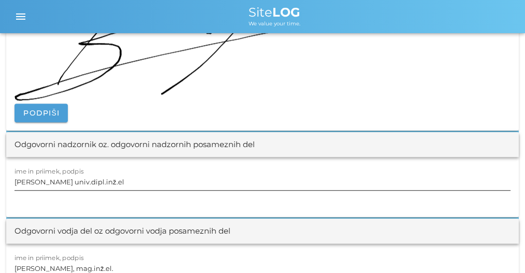
click at [91, 179] on input "[PERSON_NAME] univ.dipl.inž.el" at bounding box center [263, 182] width 496 height 17
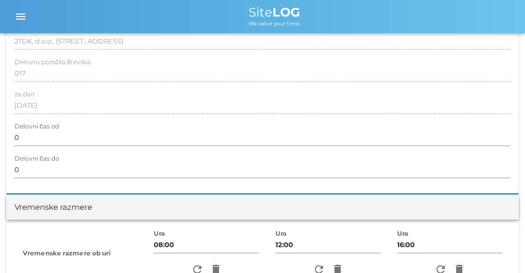
scroll to position [0, 0]
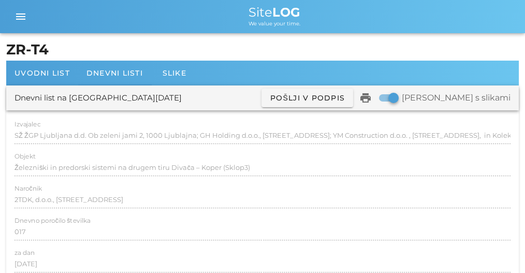
drag, startPoint x: 150, startPoint y: 144, endPoint x: 156, endPoint y: -33, distance: 177.3
click at [120, 82] on div "Dnevni listi" at bounding box center [114, 73] width 73 height 25
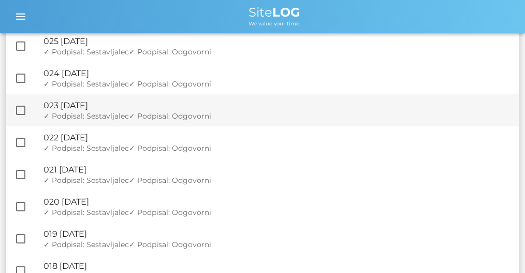
scroll to position [449, 0]
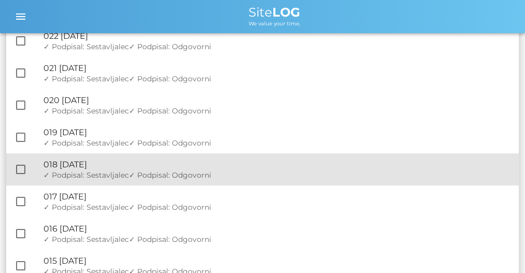
click at [111, 169] on div "🔏 018 [DATE]" at bounding box center [277, 165] width 467 height 10
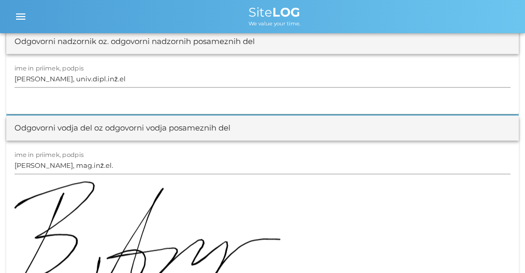
scroll to position [1347, 0]
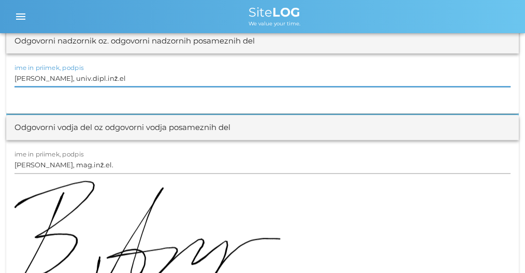
click at [80, 80] on input "[PERSON_NAME], univ.dipl.inž.el" at bounding box center [263, 78] width 496 height 17
paste input "text"
type input "[PERSON_NAME] univ.dipl.inž.el"
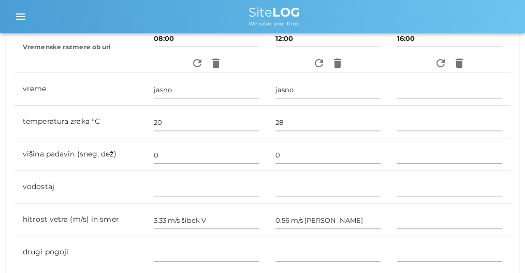
scroll to position [0, 0]
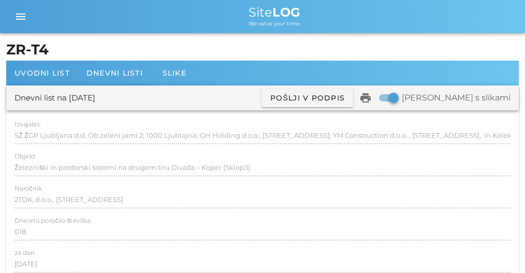
drag, startPoint x: 145, startPoint y: 31, endPoint x: 161, endPoint y: -25, distance: 58.1
click at [126, 66] on div "Dnevni listi" at bounding box center [114, 73] width 73 height 25
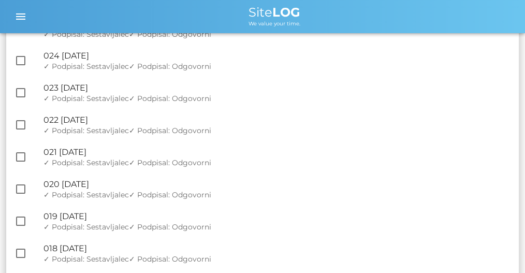
scroll to position [380, 0]
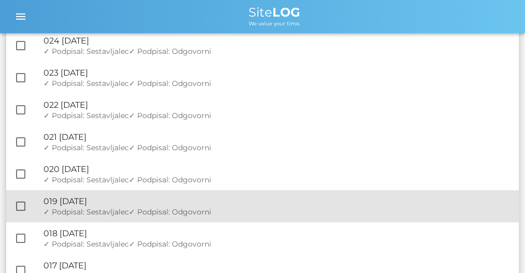
click at [137, 210] on span "✓ Podpisal: Odgovorni" at bounding box center [170, 211] width 82 height 9
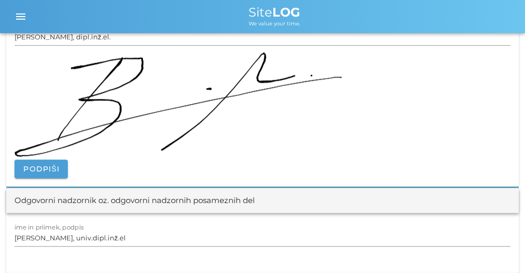
scroll to position [1244, 0]
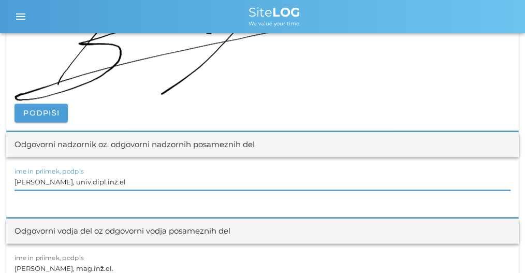
click at [102, 177] on input "[PERSON_NAME], univ.dipl.inž.el" at bounding box center [263, 182] width 496 height 17
paste input "text"
type input "[PERSON_NAME] univ.dipl.inž.el"
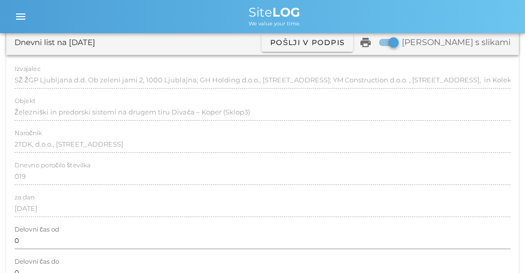
scroll to position [0, 0]
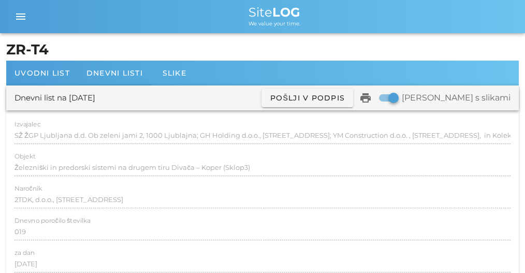
drag, startPoint x: 164, startPoint y: 69, endPoint x: 129, endPoint y: 45, distance: 42.1
click at [119, 74] on span "Dnevni listi" at bounding box center [115, 72] width 56 height 9
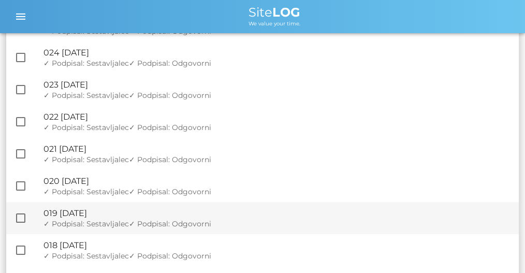
scroll to position [380, 0]
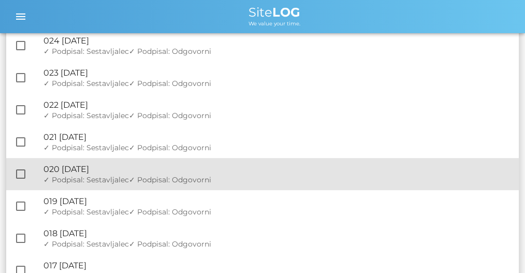
click at [122, 180] on span "✓ Podpisal: Sestavljalec" at bounding box center [86, 179] width 85 height 9
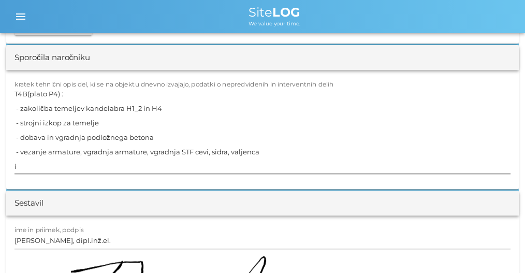
scroll to position [1174, 0]
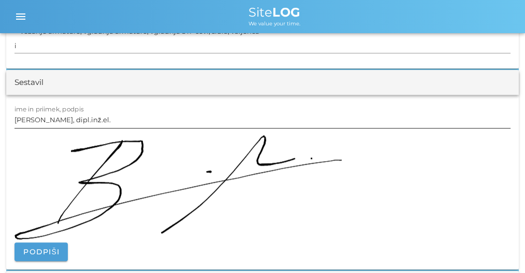
click at [59, 118] on input "[PERSON_NAME], dipl.inž.el." at bounding box center [263, 119] width 496 height 17
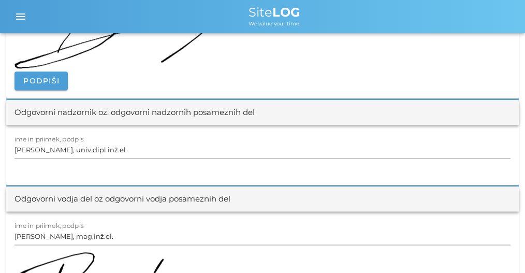
scroll to position [1347, 0]
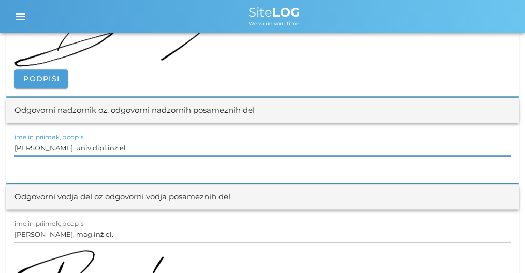
click at [77, 146] on input "[PERSON_NAME], univ.dipl.inž.el" at bounding box center [263, 147] width 496 height 17
paste input "text"
type input "[PERSON_NAME] univ.dipl.inž.el"
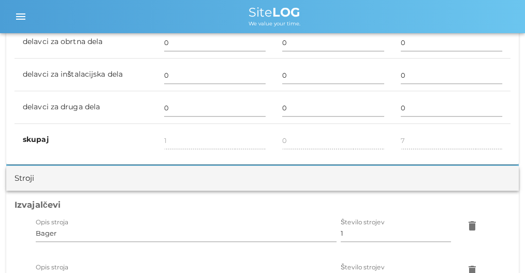
scroll to position [0, 0]
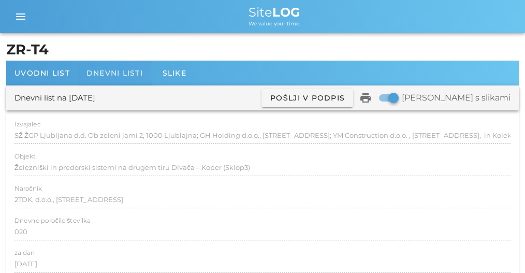
click at [103, 68] on div "Dnevni listi" at bounding box center [114, 73] width 73 height 25
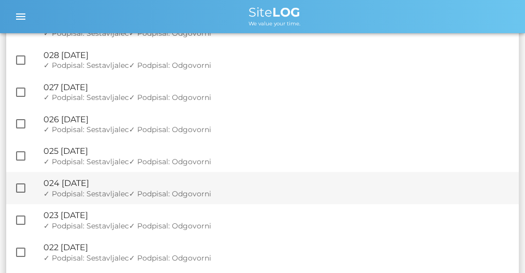
scroll to position [276, 0]
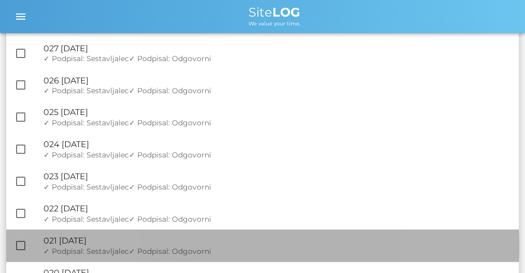
click at [125, 243] on div "🔏 021 [DATE]" at bounding box center [277, 241] width 467 height 10
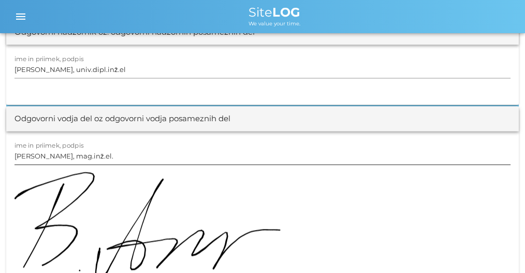
scroll to position [1381, 0]
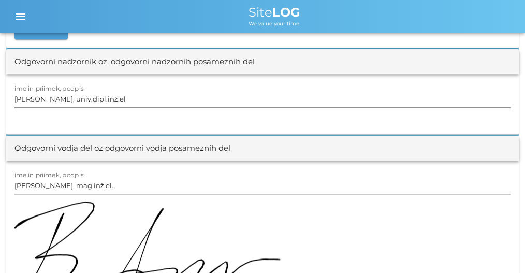
click at [89, 95] on input "[PERSON_NAME], univ.dipl.inž.el" at bounding box center [263, 99] width 496 height 17
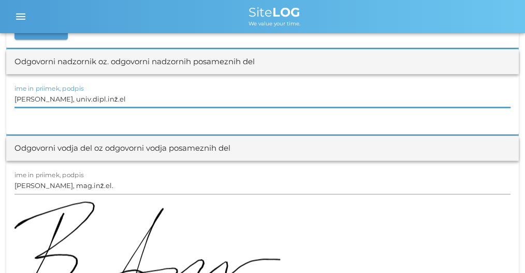
paste input "text"
type input "[PERSON_NAME] univ.dipl.inž.el"
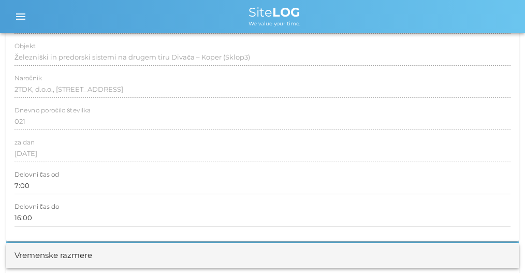
scroll to position [0, 0]
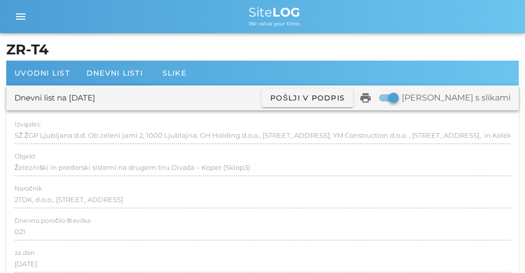
drag, startPoint x: 206, startPoint y: 97, endPoint x: 176, endPoint y: 9, distance: 93.6
click at [102, 66] on div "Dnevni listi" at bounding box center [114, 73] width 73 height 25
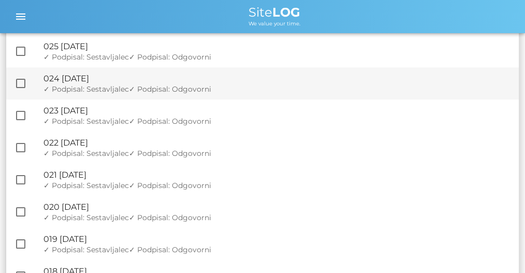
scroll to position [345, 0]
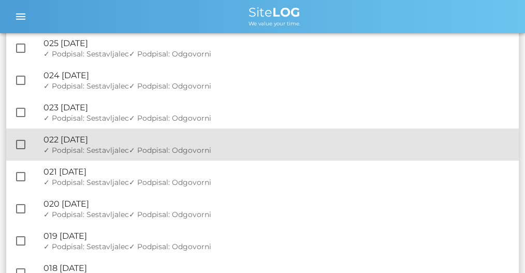
click at [108, 147] on span "✓ Podpisal: Sestavljalec" at bounding box center [86, 150] width 85 height 9
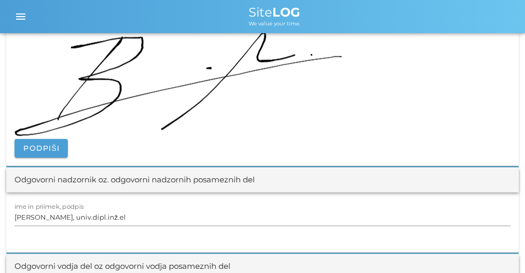
scroll to position [1381, 0]
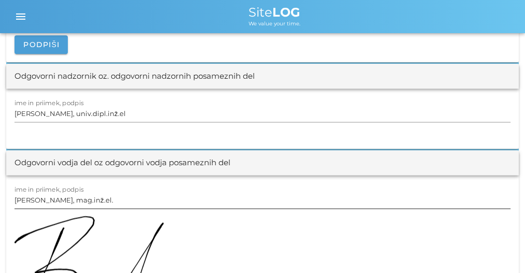
click at [67, 193] on input "[PERSON_NAME], mag.inž.el." at bounding box center [263, 200] width 496 height 17
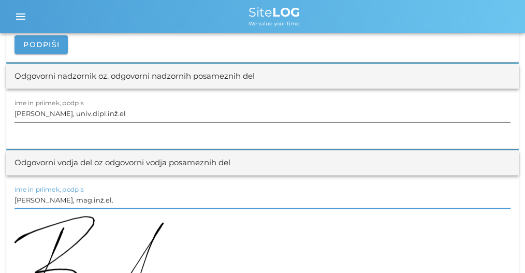
click at [85, 111] on input "[PERSON_NAME], univ.dipl.inž.el" at bounding box center [263, 113] width 496 height 17
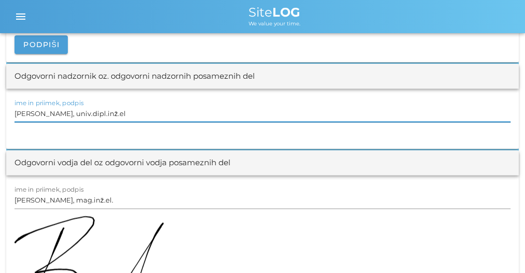
paste input "text"
type input "[PERSON_NAME] univ.dipl.inž.el"
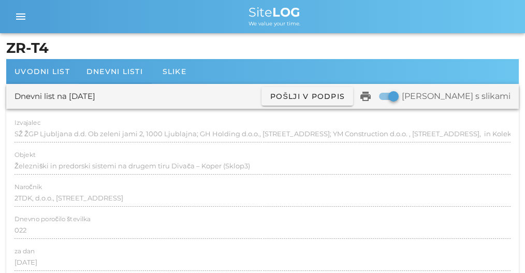
scroll to position [0, 0]
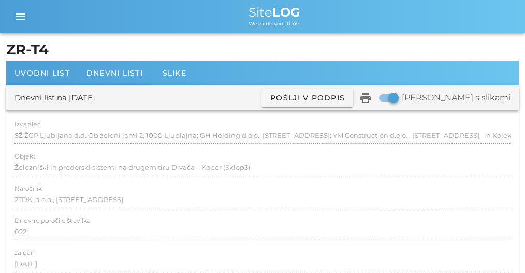
drag, startPoint x: 173, startPoint y: 188, endPoint x: 98, endPoint y: -5, distance: 207.0
click at [106, 70] on span "Dnevni listi" at bounding box center [115, 72] width 56 height 9
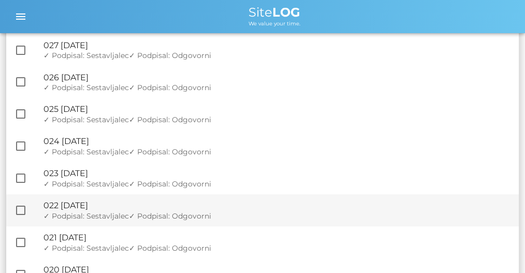
scroll to position [311, 0]
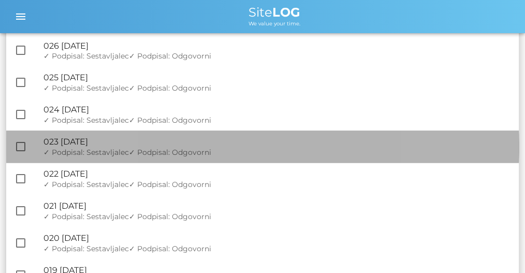
click at [122, 144] on div "🔏 023 [DATE]" at bounding box center [277, 142] width 467 height 10
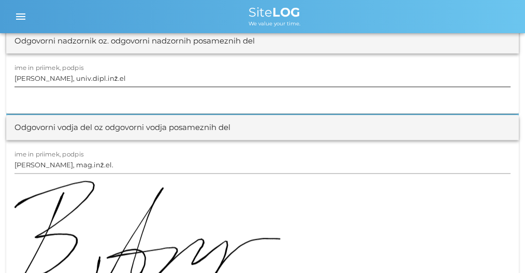
scroll to position [1312, 0]
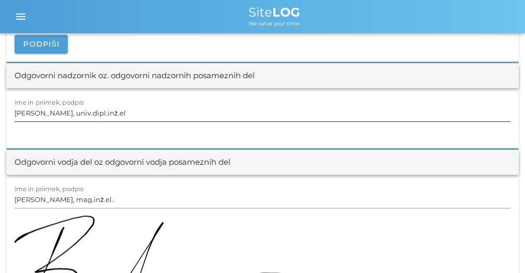
click at [87, 118] on input "[PERSON_NAME], univ.dipl.inž.el" at bounding box center [263, 113] width 496 height 17
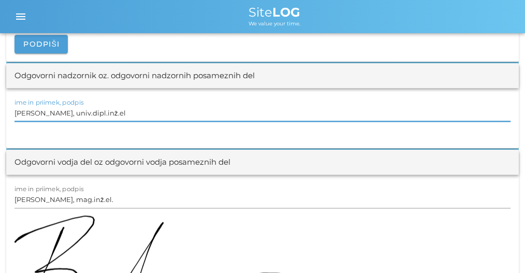
paste input "text"
type input "[PERSON_NAME] univ.dipl.inž.el"
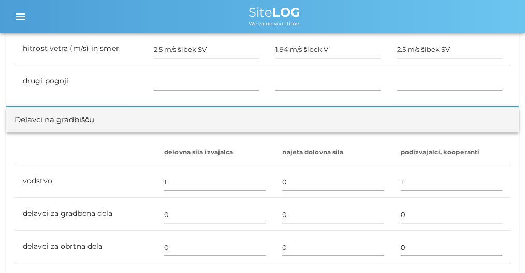
scroll to position [0, 0]
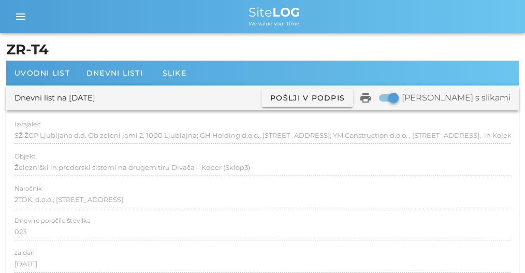
drag, startPoint x: 183, startPoint y: 80, endPoint x: 170, endPoint y: 15, distance: 67.1
click at [121, 68] on div "Dnevni listi" at bounding box center [114, 73] width 73 height 25
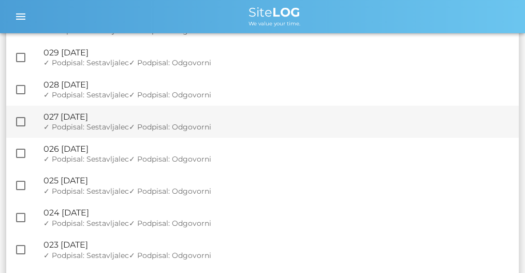
scroll to position [241, 0]
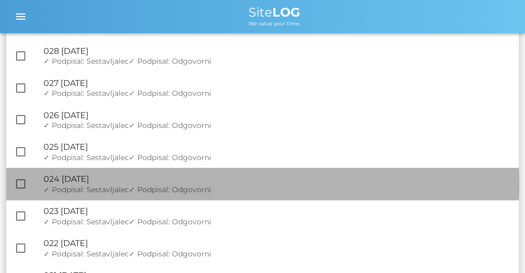
click at [118, 177] on div "🔏 024 [DATE]" at bounding box center [277, 179] width 467 height 10
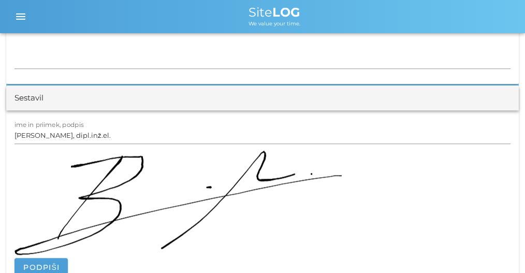
scroll to position [1036, 0]
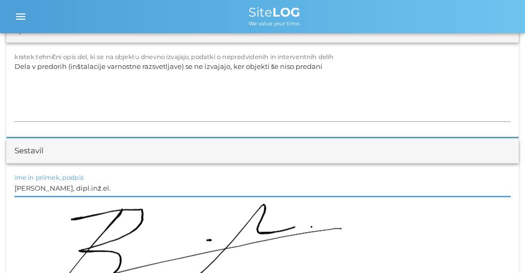
click at [79, 180] on input "[PERSON_NAME], dipl.inž.el." at bounding box center [263, 188] width 496 height 17
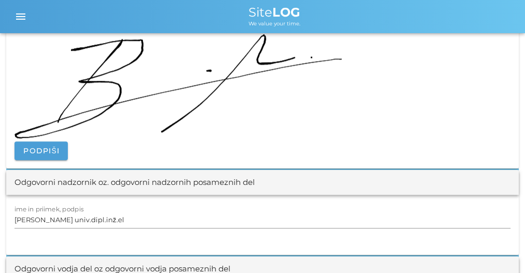
scroll to position [1209, 0]
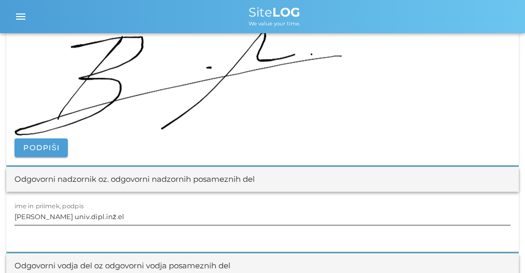
click at [103, 225] on div at bounding box center [263, 228] width 496 height 7
click at [109, 212] on input "[PERSON_NAME] univ.dipl.inž.el" at bounding box center [263, 216] width 496 height 17
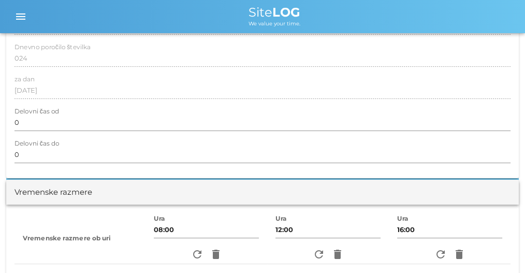
scroll to position [0, 0]
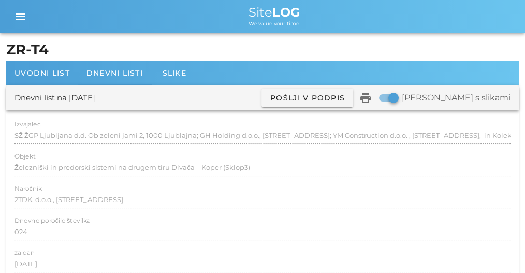
drag, startPoint x: 187, startPoint y: 227, endPoint x: 128, endPoint y: 24, distance: 212.0
click at [127, 79] on div "Dnevni listi" at bounding box center [114, 73] width 73 height 25
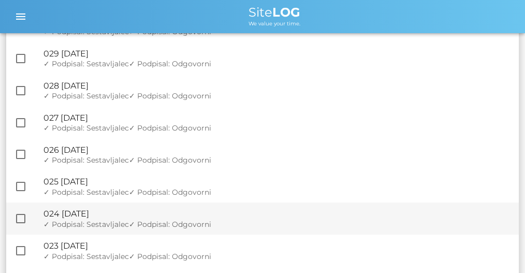
scroll to position [207, 0]
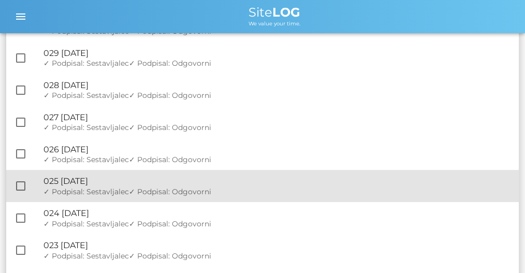
click at [115, 187] on div "🔏 025 [DATE] ✓ Podpisal: Nadzornik ✓ Podpisal: Sestavljalec ✓ Podpisal: Odgovor…" at bounding box center [277, 186] width 467 height 32
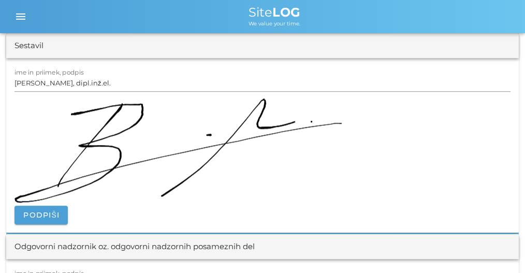
scroll to position [1174, 0]
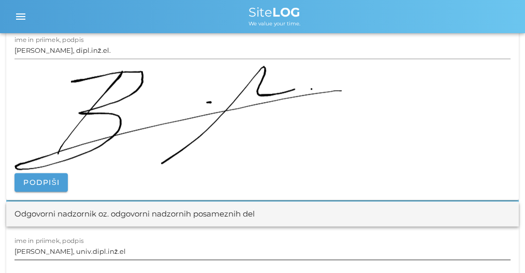
click at [93, 252] on input "[PERSON_NAME], univ.dipl.inž.el" at bounding box center [263, 251] width 496 height 17
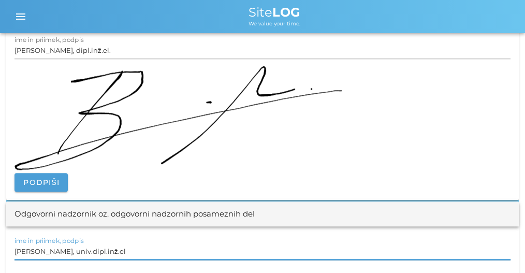
paste input "text"
type input "[PERSON_NAME] univ.dipl.inž.el"
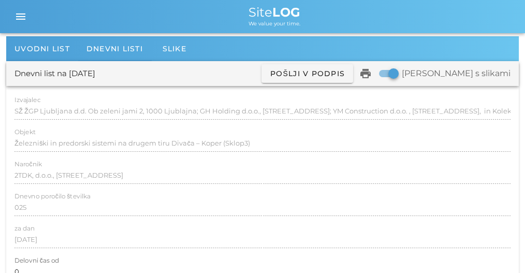
scroll to position [0, 0]
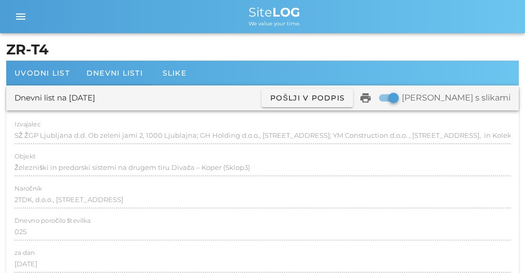
drag, startPoint x: 206, startPoint y: 250, endPoint x: 172, endPoint y: 90, distance: 163.1
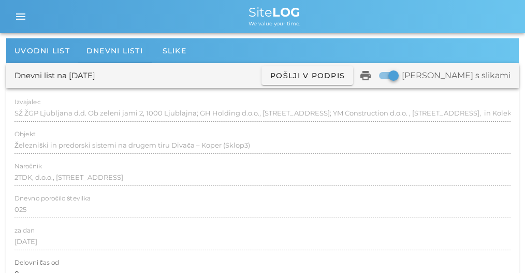
scroll to position [34, 0]
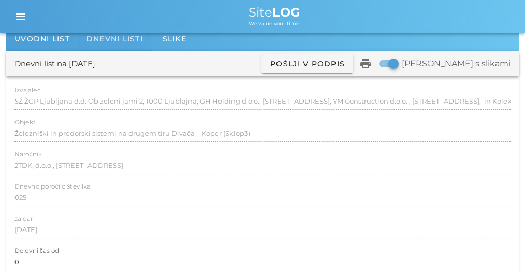
click at [97, 40] on span "Dnevni listi" at bounding box center [115, 38] width 56 height 9
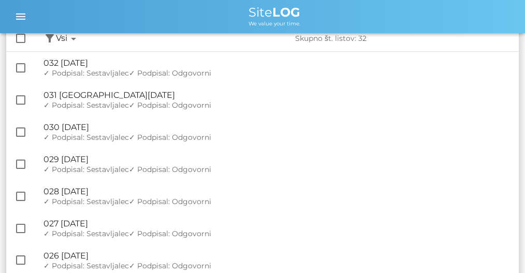
scroll to position [207, 0]
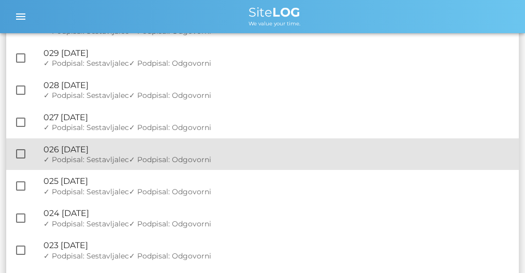
click at [116, 148] on div "🔏 026 [DATE]" at bounding box center [277, 150] width 467 height 10
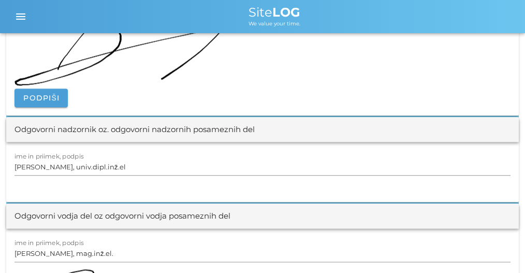
scroll to position [1312, 0]
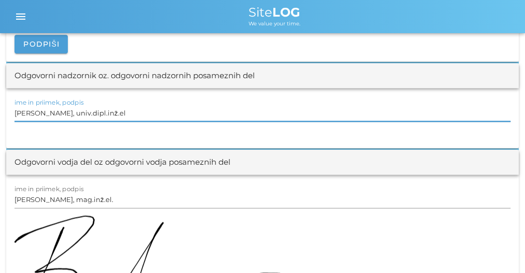
click at [64, 110] on input "[PERSON_NAME], univ.dipl.inž.el" at bounding box center [263, 113] width 496 height 17
paste input "text"
type input "[PERSON_NAME] univ.dipl.inž.el"
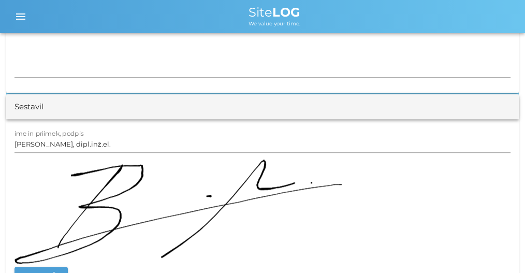
scroll to position [0, 0]
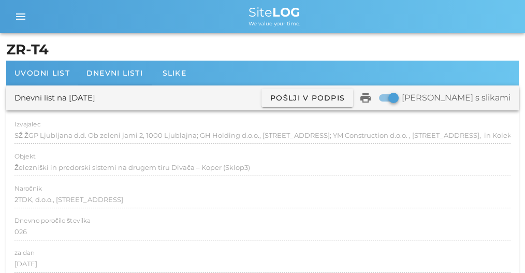
drag, startPoint x: 178, startPoint y: 120, endPoint x: 150, endPoint y: 35, distance: 89.5
click at [116, 69] on span "Dnevni listi" at bounding box center [115, 72] width 56 height 9
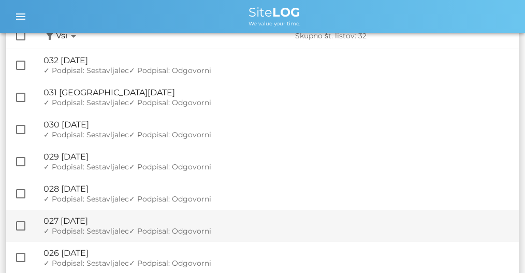
scroll to position [138, 0]
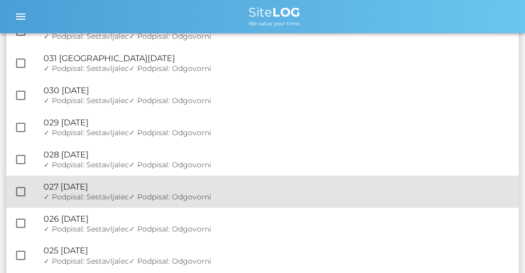
click at [145, 182] on div "🔏 027 [DATE]" at bounding box center [277, 187] width 467 height 10
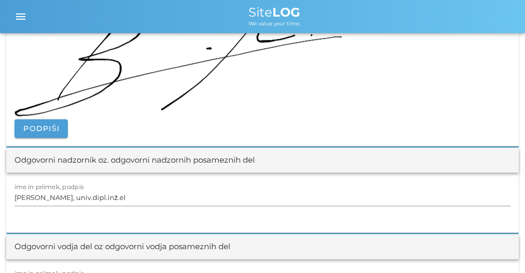
scroll to position [1312, 0]
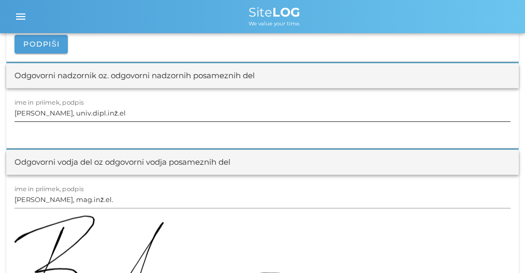
click at [79, 115] on input "[PERSON_NAME], univ.dipl.inž.el" at bounding box center [263, 113] width 496 height 17
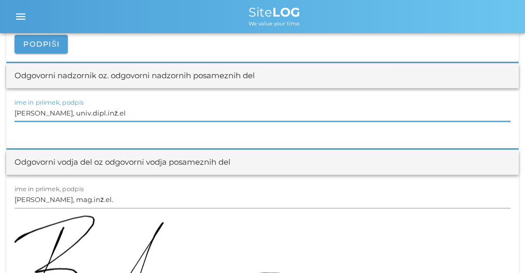
paste input "text"
type input "[PERSON_NAME] univ.dipl.inž.el"
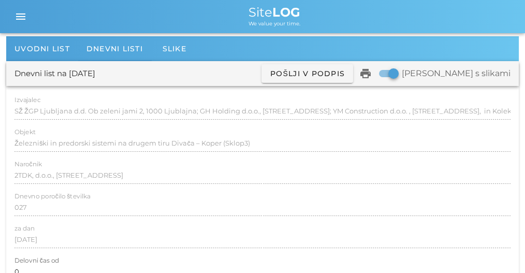
scroll to position [0, 0]
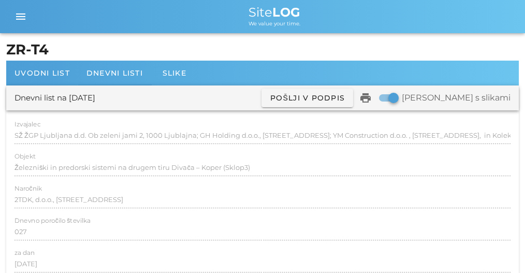
drag, startPoint x: 166, startPoint y: 150, endPoint x: 153, endPoint y: 51, distance: 99.8
click at [134, 74] on span "Dnevni listi" at bounding box center [115, 72] width 56 height 9
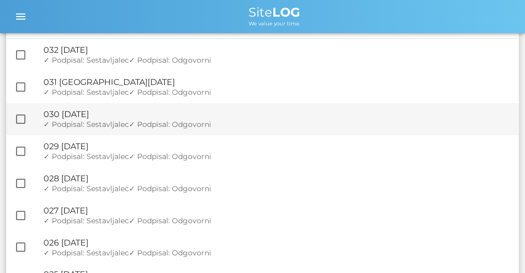
scroll to position [138, 0]
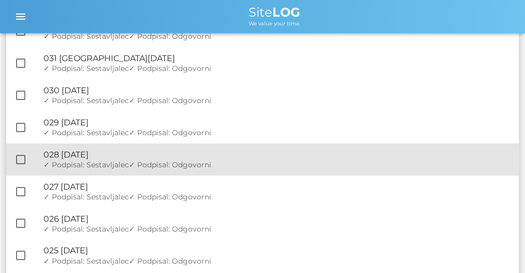
click at [124, 158] on div "🔏 028 [DATE]" at bounding box center [277, 155] width 467 height 10
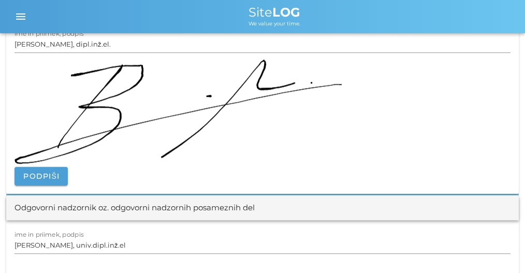
scroll to position [1244, 0]
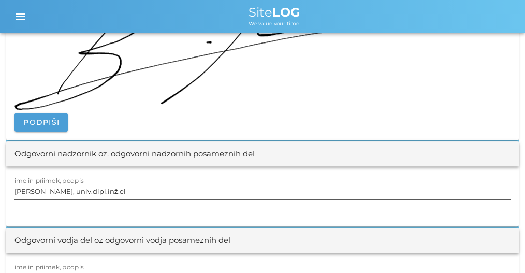
click at [70, 177] on label "ime in priimek, podpis" at bounding box center [49, 181] width 69 height 8
click at [70, 183] on input "[PERSON_NAME], univ.dipl.inž.el" at bounding box center [263, 191] width 496 height 17
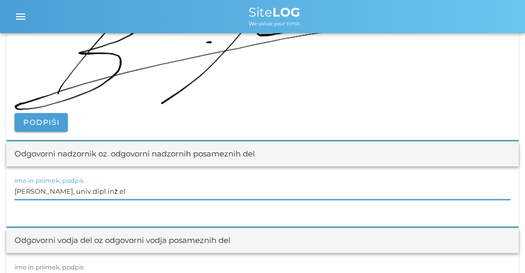
paste input "text"
type input "[PERSON_NAME] univ.dipl.inž.el"
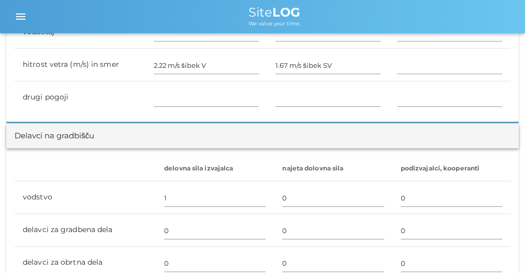
scroll to position [180, 0]
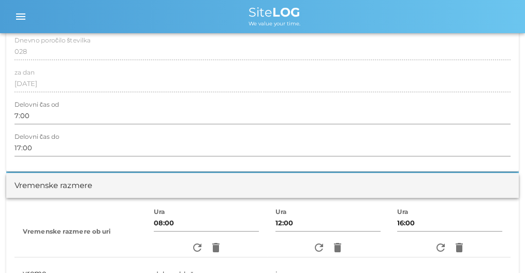
drag, startPoint x: 189, startPoint y: 229, endPoint x: 154, endPoint y: 59, distance: 173.5
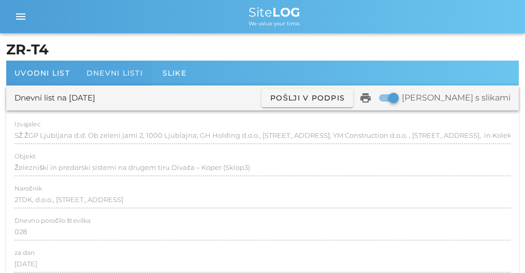
click at [129, 70] on span "Dnevni listi" at bounding box center [115, 72] width 56 height 9
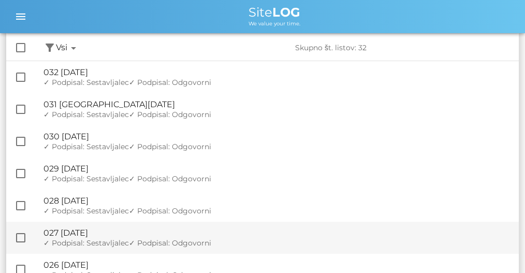
scroll to position [104, 0]
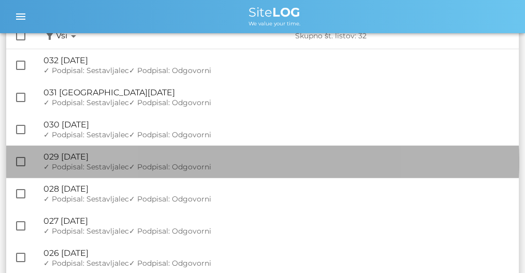
click at [125, 161] on div "🔏 029 [DATE]" at bounding box center [277, 157] width 467 height 10
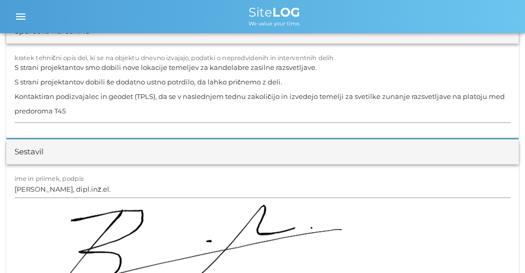
scroll to position [1036, 0]
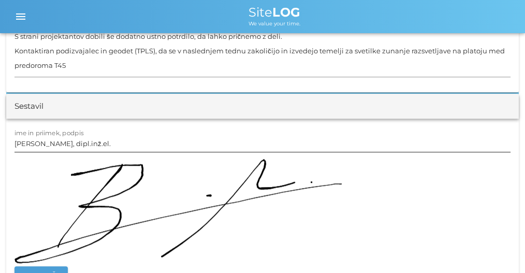
click at [156, 147] on input "[PERSON_NAME], dipl.inž.el." at bounding box center [263, 143] width 496 height 17
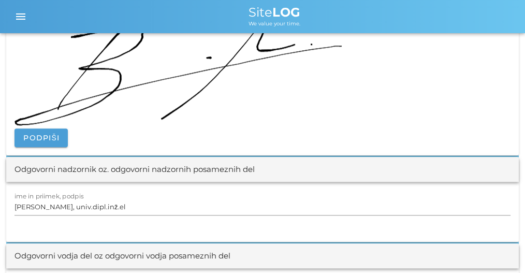
scroll to position [1244, 0]
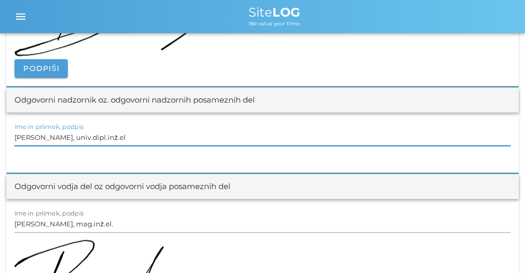
click at [126, 142] on input "[PERSON_NAME], univ.dipl.inž.el" at bounding box center [263, 137] width 496 height 17
paste input "text"
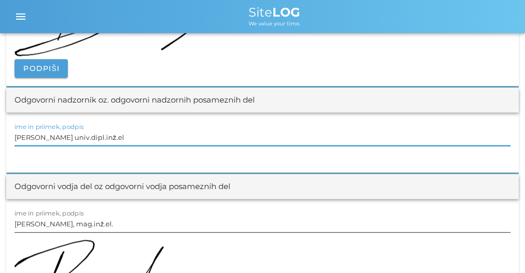
type input "[PERSON_NAME] univ.dipl.inž.el"
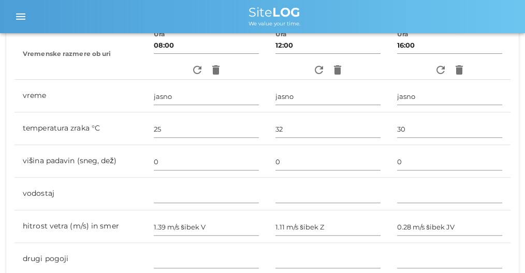
scroll to position [0, 0]
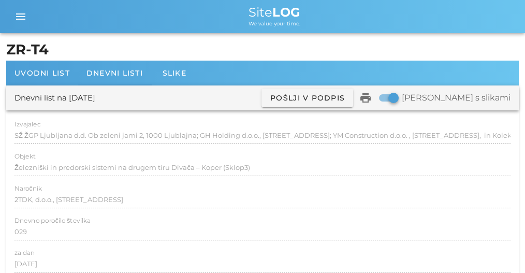
drag, startPoint x: 166, startPoint y: 212, endPoint x: 182, endPoint y: 15, distance: 198.0
click at [126, 71] on span "Dnevni listi" at bounding box center [115, 72] width 56 height 9
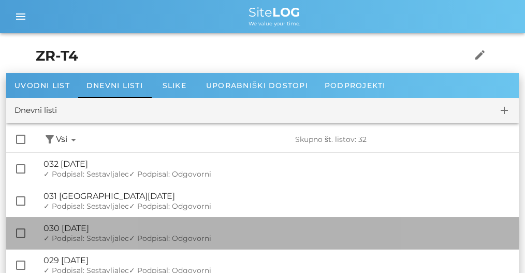
click at [135, 234] on span "✓ Podpisal: Odgovorni" at bounding box center [170, 238] width 82 height 9
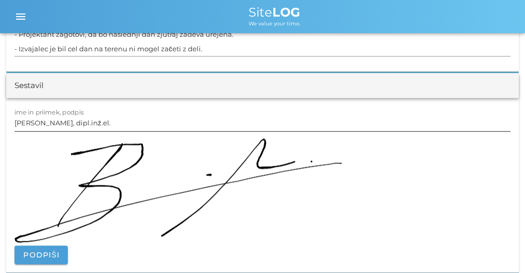
scroll to position [1140, 0]
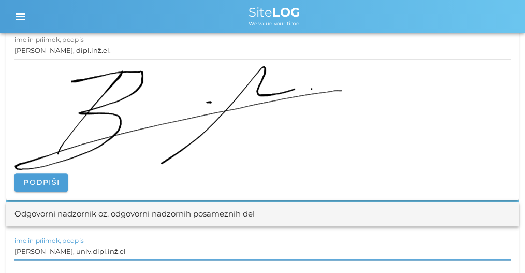
click at [80, 251] on input "[PERSON_NAME], univ.dipl.inž.el" at bounding box center [263, 251] width 496 height 17
paste input "text"
type input "[PERSON_NAME] univ.dipl.inž.el"
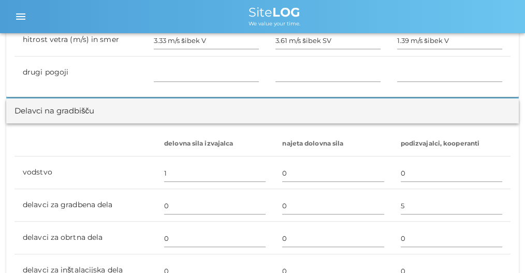
scroll to position [0, 0]
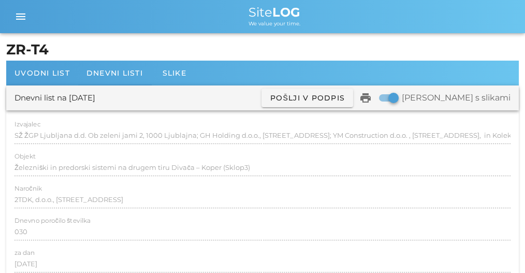
drag, startPoint x: 206, startPoint y: 211, endPoint x: 150, endPoint y: 78, distance: 144.4
click at [121, 69] on span "Dnevni listi" at bounding box center [115, 72] width 56 height 9
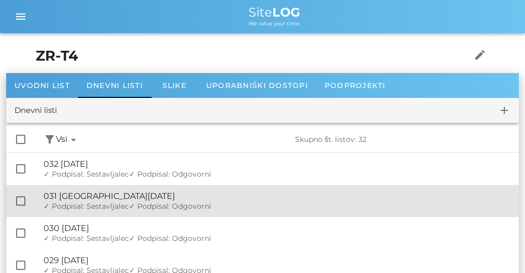
click at [143, 206] on span "✓ Podpisal: Odgovorni" at bounding box center [170, 206] width 82 height 9
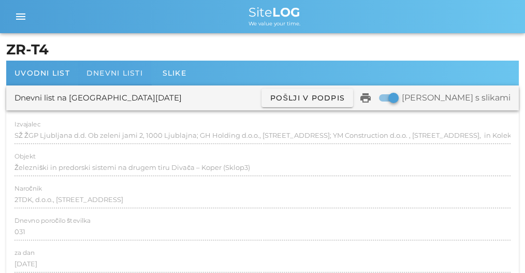
click at [122, 73] on span "Dnevni listi" at bounding box center [115, 72] width 56 height 9
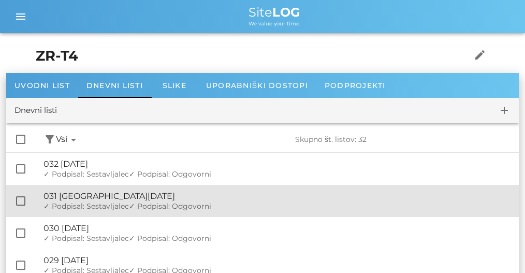
click at [138, 198] on div "🔏 031 [GEOGRAPHIC_DATA][DATE]" at bounding box center [277, 196] width 467 height 10
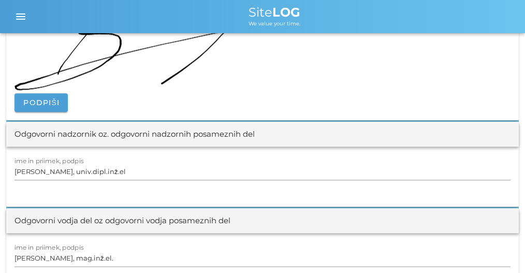
scroll to position [1312, 0]
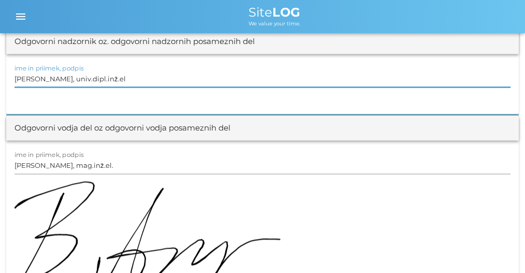
click at [98, 82] on input "[PERSON_NAME], univ.dipl.inž.el" at bounding box center [263, 78] width 496 height 17
paste input "text"
type input "[PERSON_NAME] univ.dipl.inž.el"
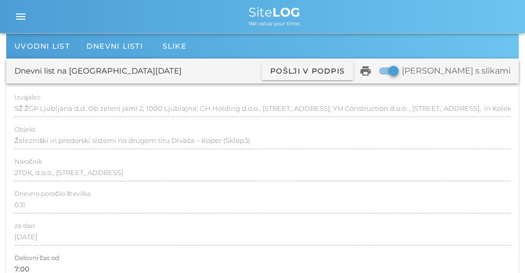
scroll to position [0, 0]
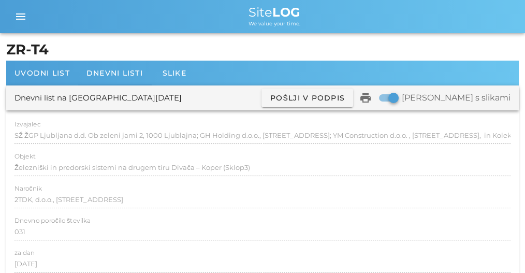
drag, startPoint x: 242, startPoint y: 170, endPoint x: 192, endPoint y: -3, distance: 179.6
click at [122, 66] on div "Dnevni listi" at bounding box center [114, 73] width 73 height 25
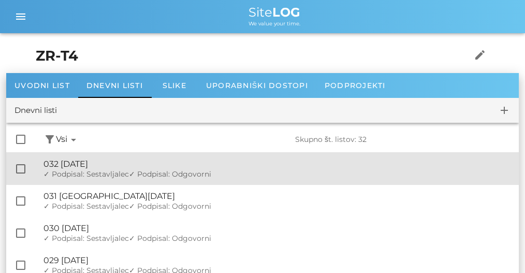
click at [115, 159] on div "🔏 032 [DATE]" at bounding box center [277, 164] width 467 height 10
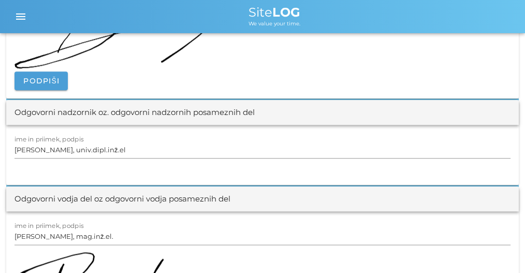
scroll to position [1312, 0]
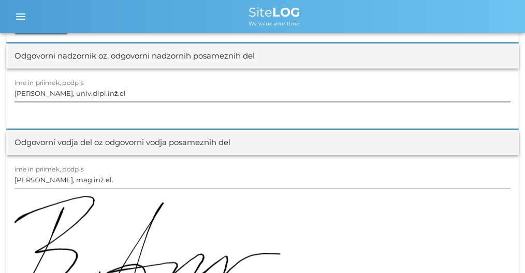
click at [96, 92] on input "[PERSON_NAME], univ.dipl.inž.el" at bounding box center [263, 93] width 496 height 17
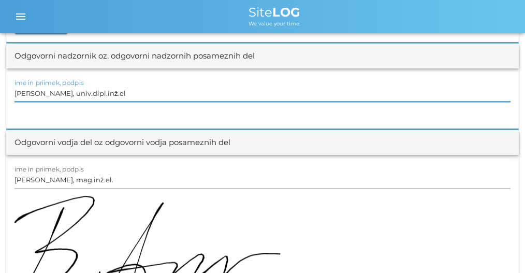
paste input "text"
type input "[PERSON_NAME] univ.dipl.inž.el"
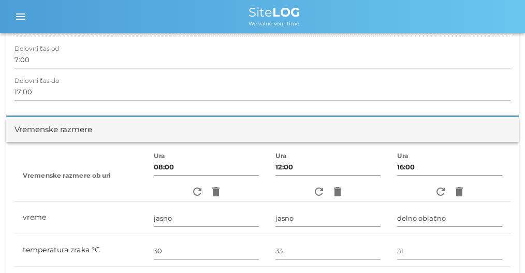
scroll to position [0, 0]
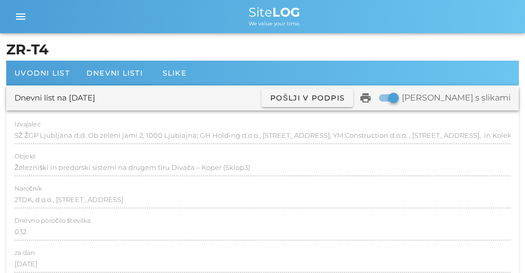
drag, startPoint x: 155, startPoint y: 62, endPoint x: 138, endPoint y: -34, distance: 97.5
click at [108, 67] on div "Dnevni listi" at bounding box center [114, 73] width 73 height 25
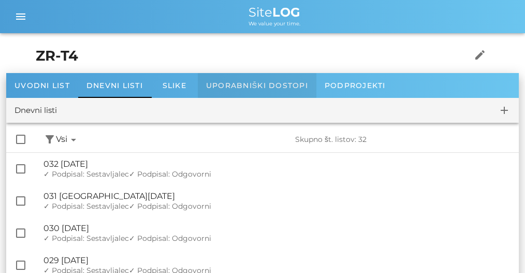
click at [234, 85] on span "Uporabniški dostopi" at bounding box center [257, 85] width 102 height 9
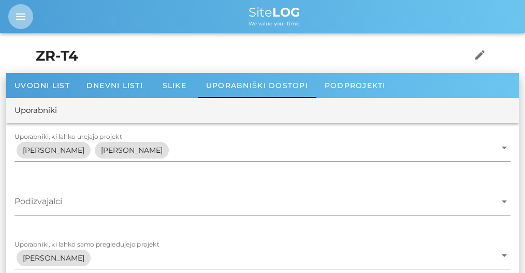
click at [24, 21] on icon "menu" at bounding box center [21, 16] width 12 height 12
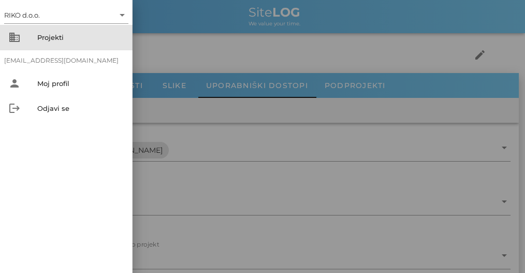
click at [44, 41] on div "Projekti" at bounding box center [80, 37] width 87 height 8
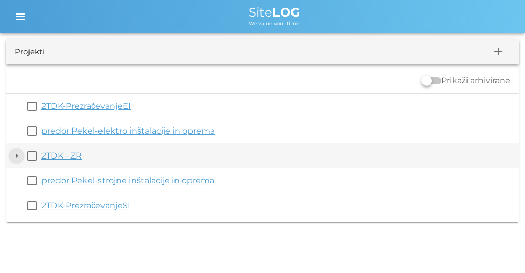
click at [16, 156] on button "arrow_drop_down" at bounding box center [16, 156] width 12 height 12
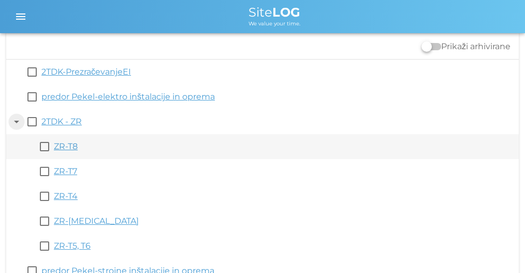
scroll to position [79, 0]
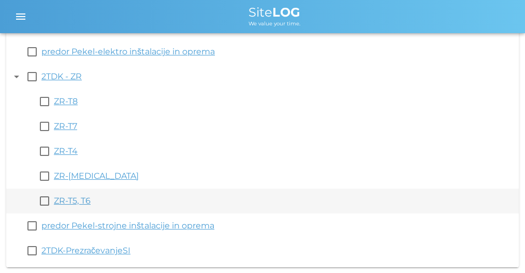
click at [76, 203] on link "ZR-T5, T6" at bounding box center [72, 201] width 37 height 10
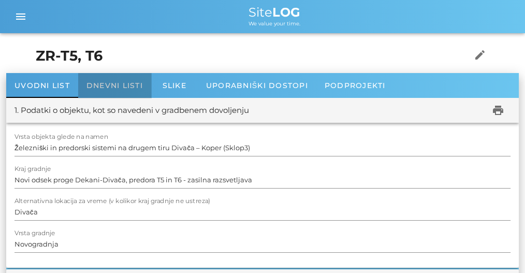
click at [102, 89] on span "Dnevni listi" at bounding box center [115, 85] width 56 height 9
